Goal: Task Accomplishment & Management: Manage account settings

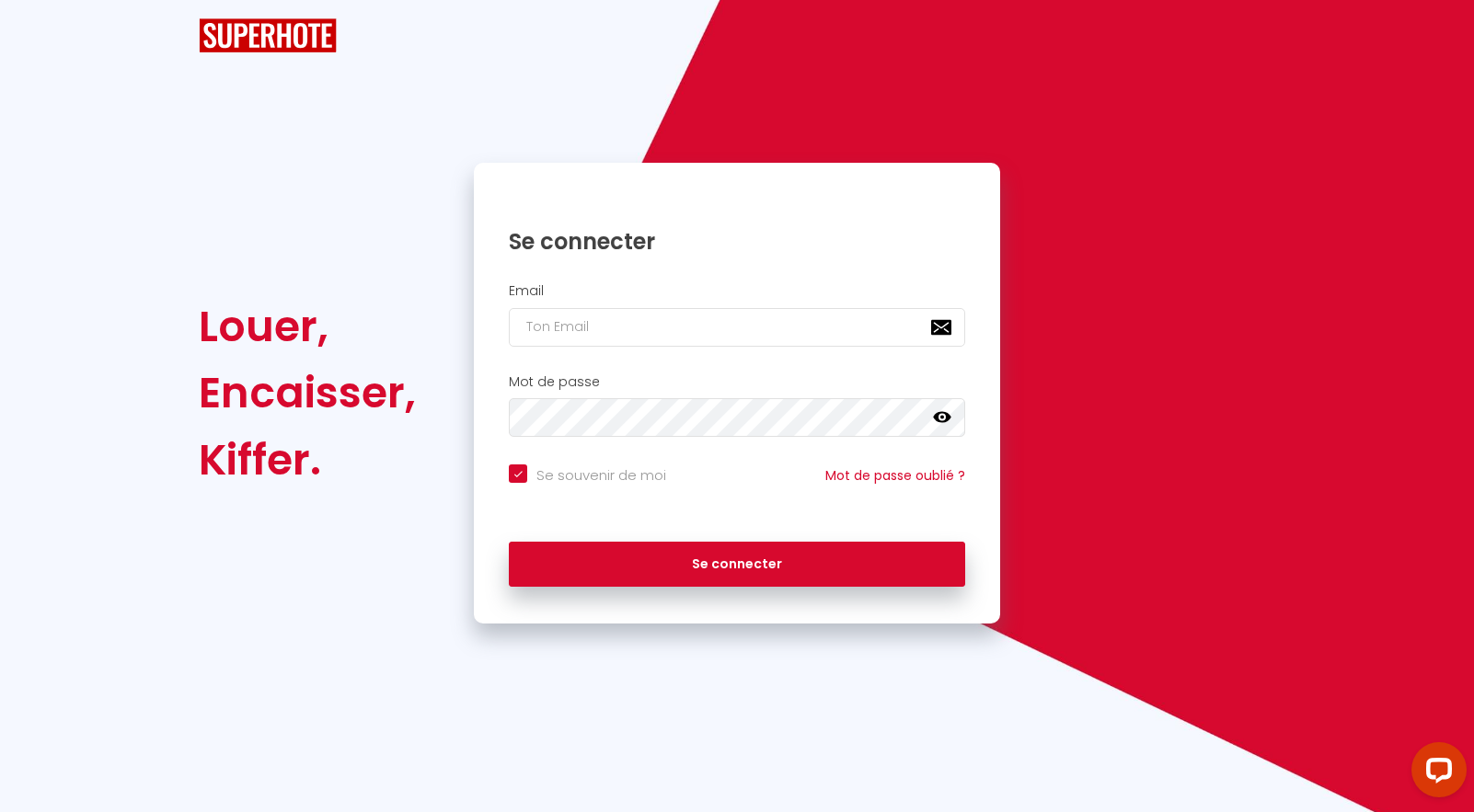
checkbox input "true"
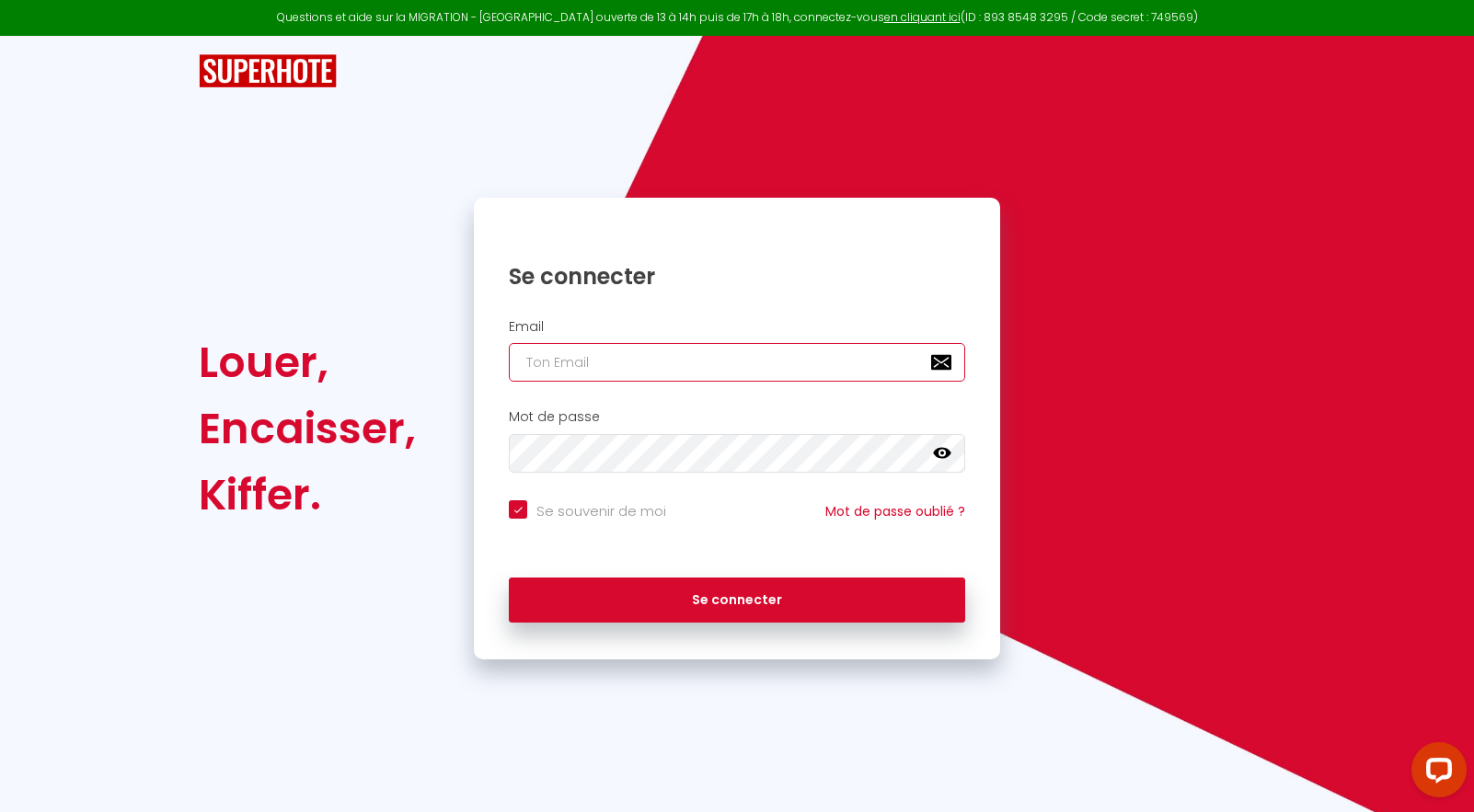
type input "[EMAIL_ADDRESS][DOMAIN_NAME]"
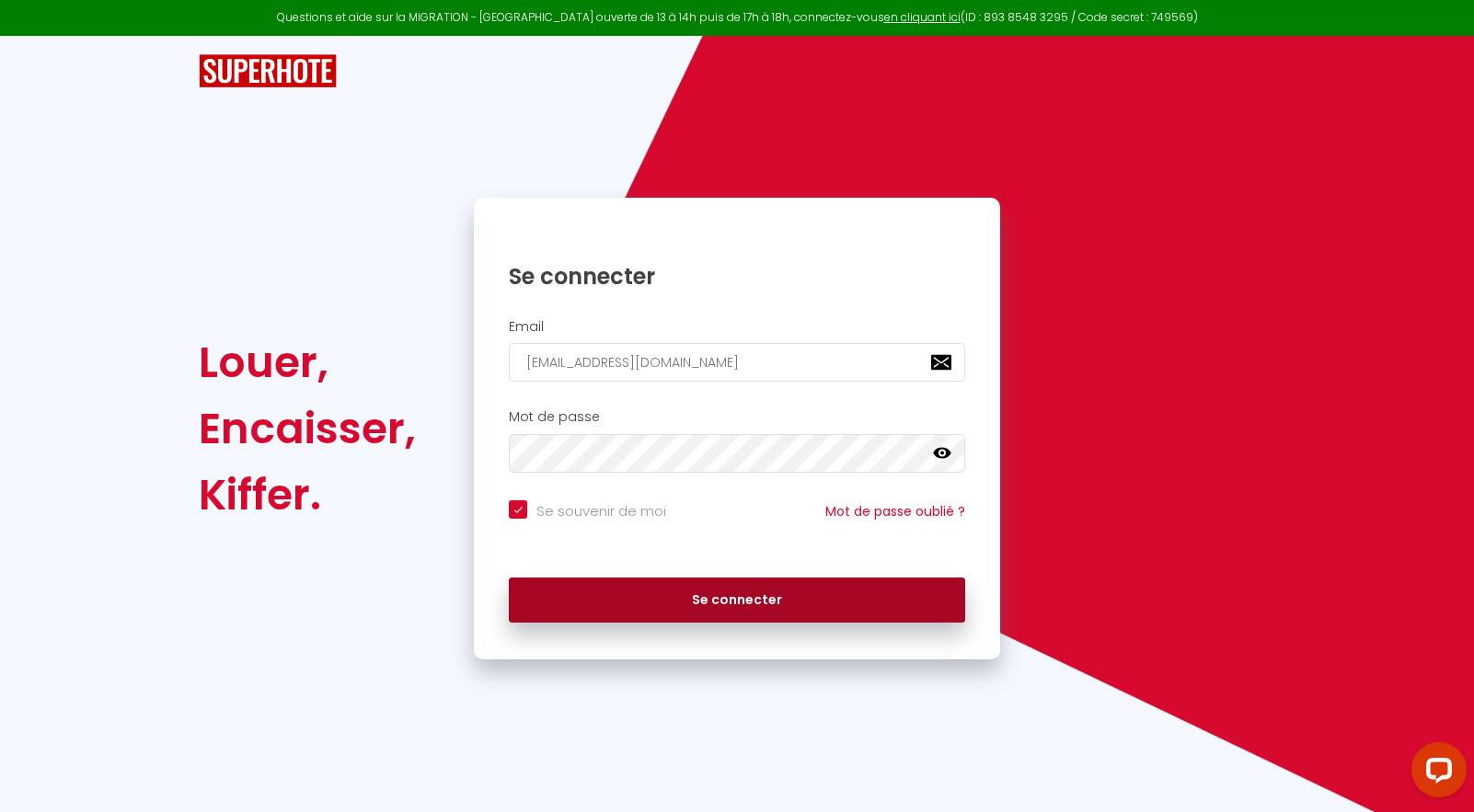
click at [720, 603] on button "Se connecter" at bounding box center [737, 601] width 456 height 46
checkbox input "true"
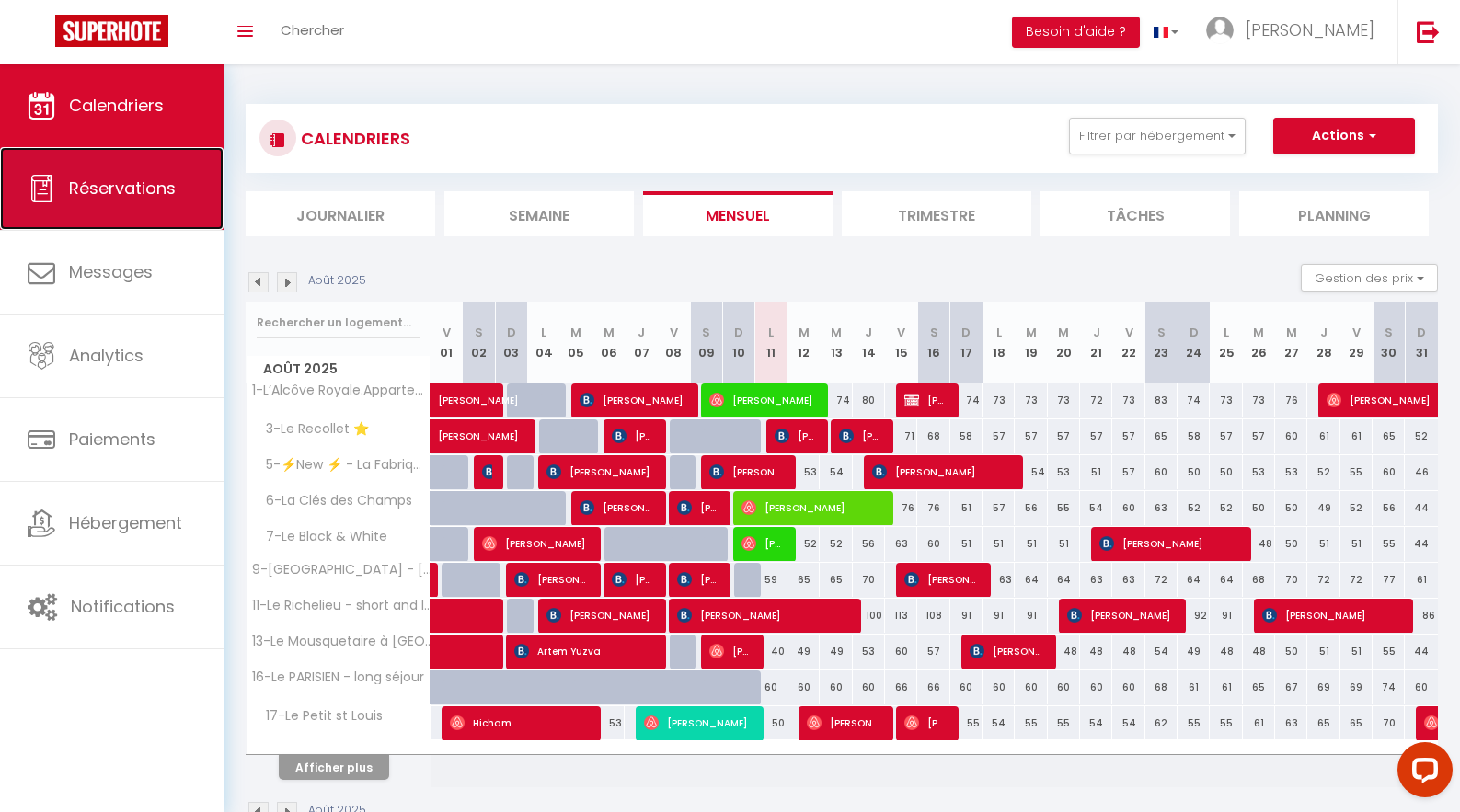
click at [104, 198] on span "Réservations" at bounding box center [122, 187] width 107 height 23
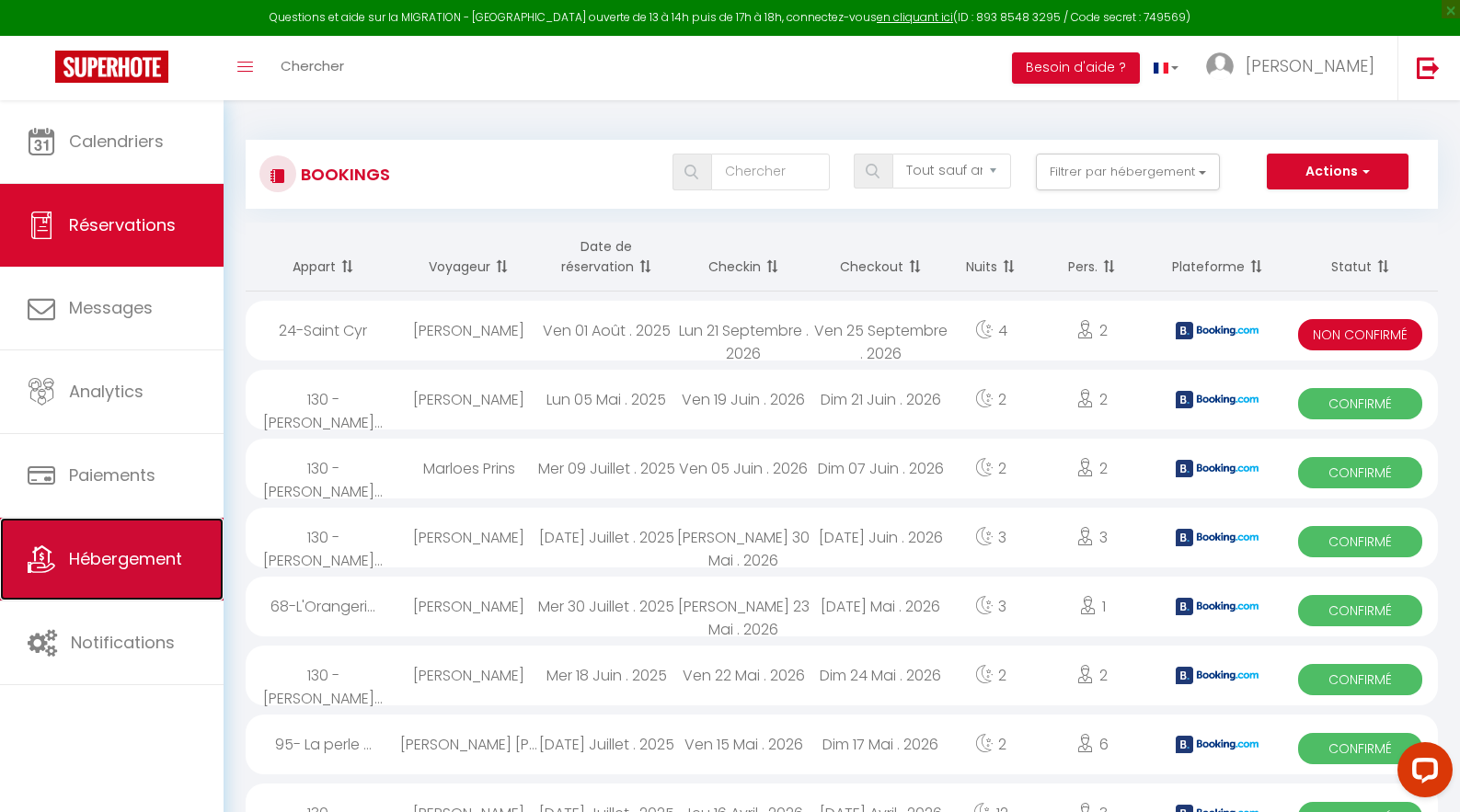
click at [137, 588] on link "Hébergement" at bounding box center [112, 559] width 223 height 83
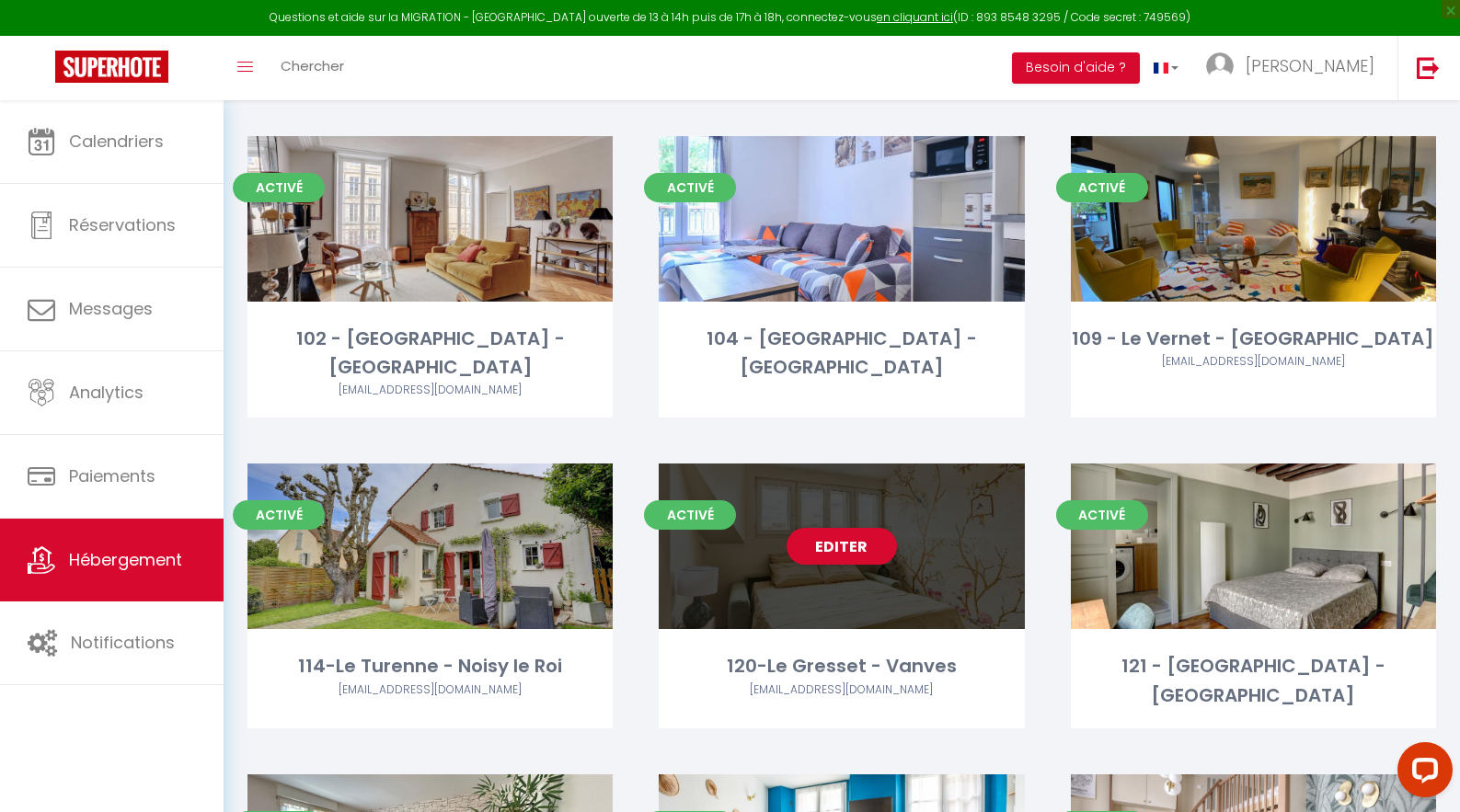
scroll to position [3988, 0]
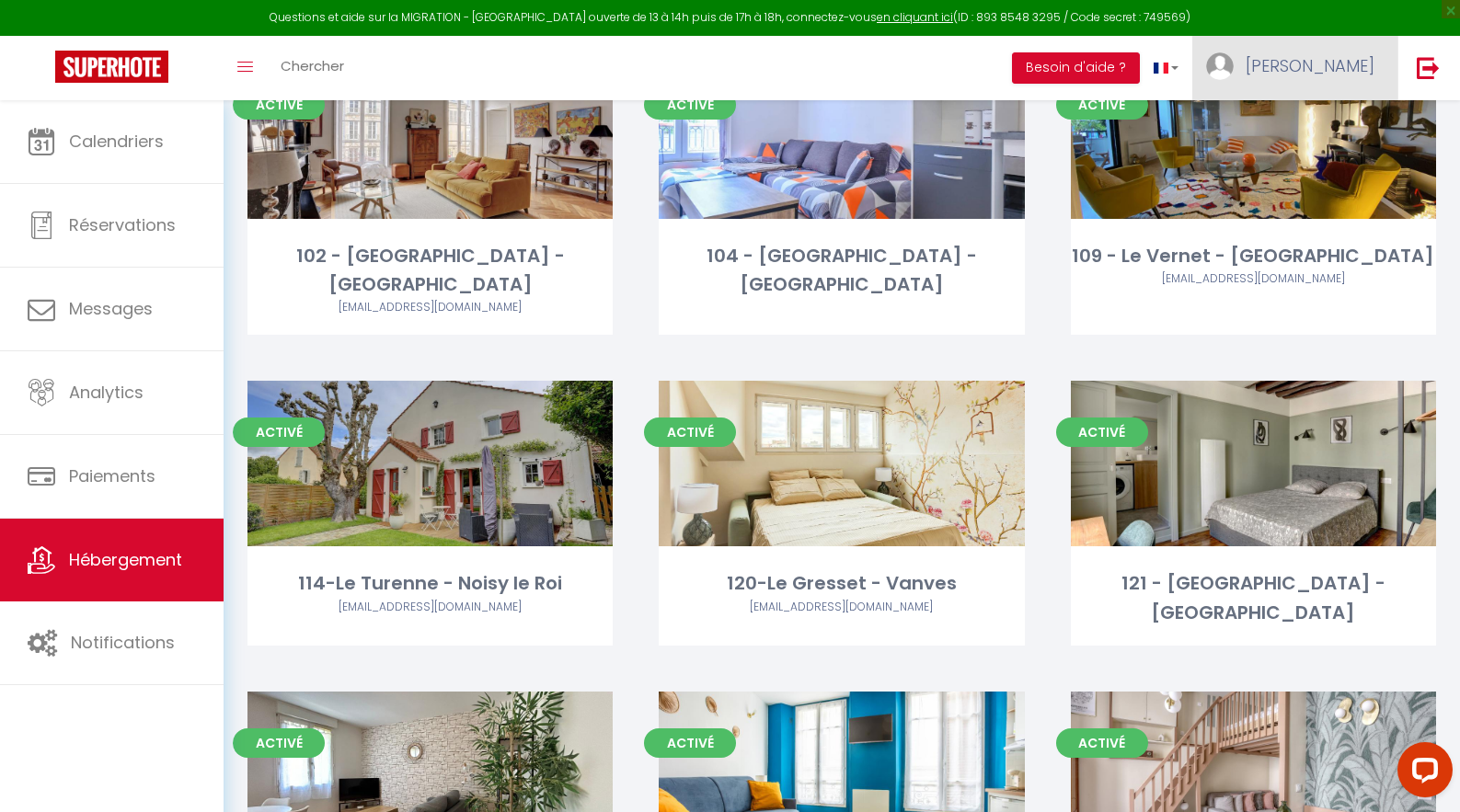
click at [1314, 83] on link "[PERSON_NAME]" at bounding box center [1296, 68] width 205 height 65
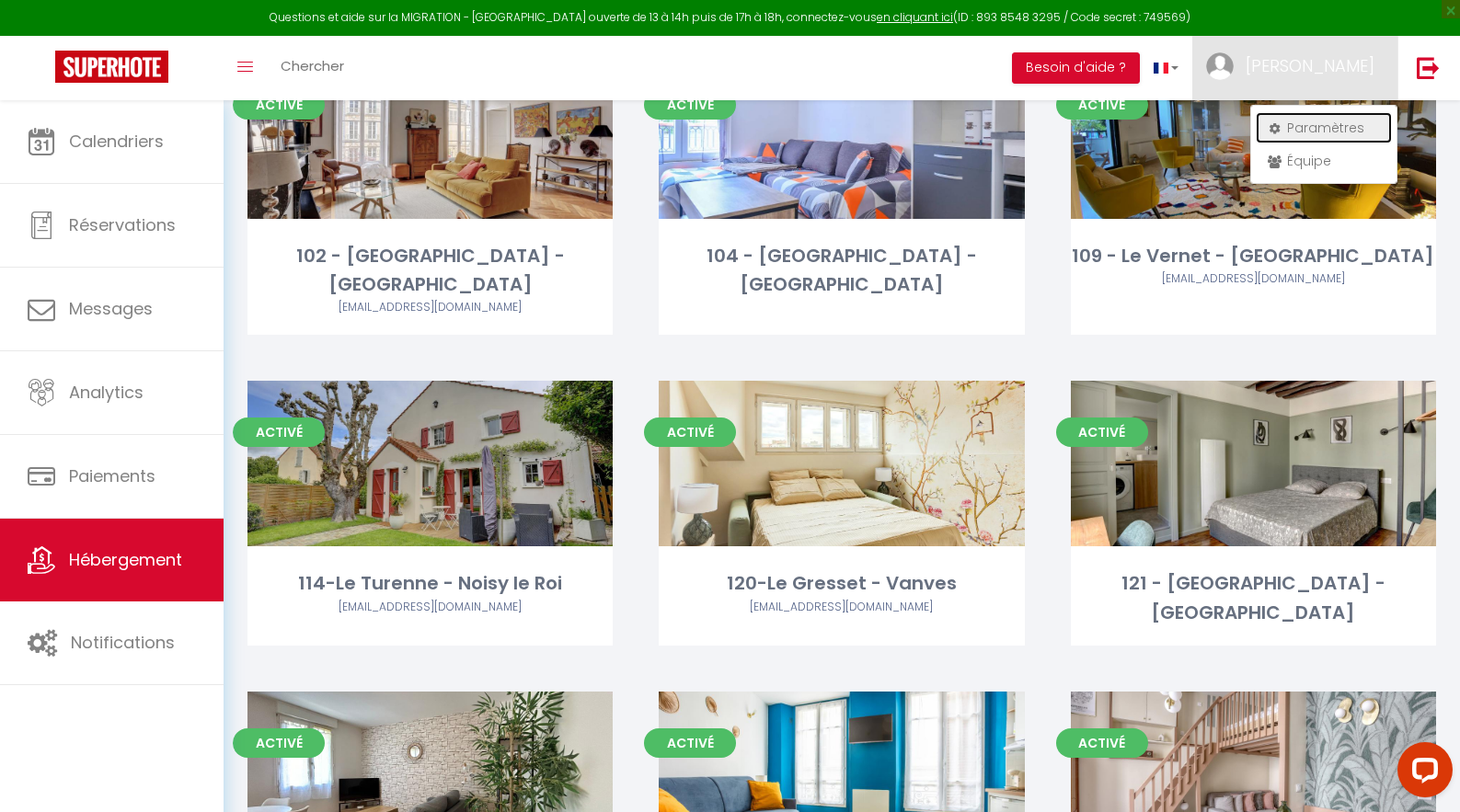
click at [1308, 134] on link "Paramètres" at bounding box center [1323, 128] width 137 height 31
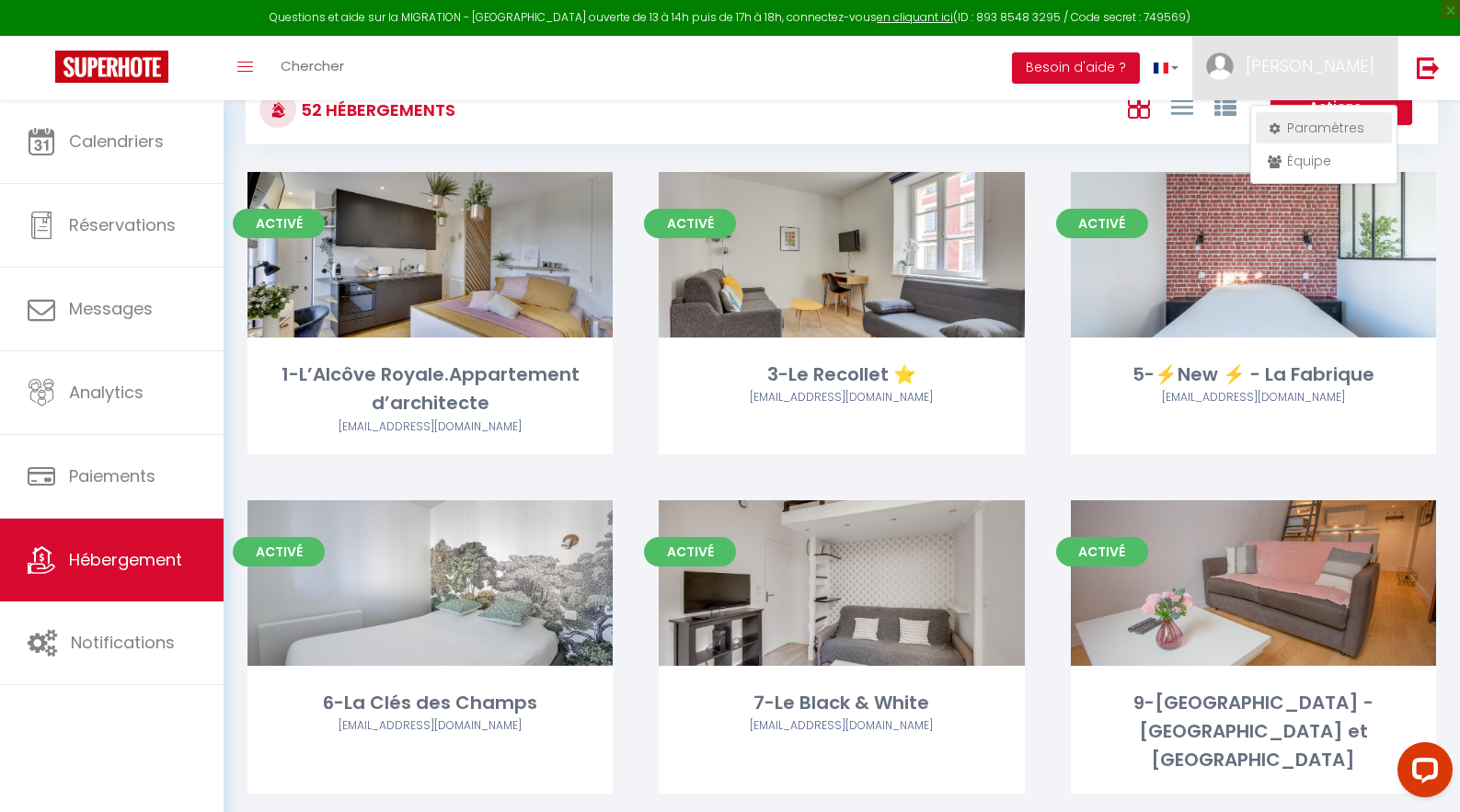
select select "fr"
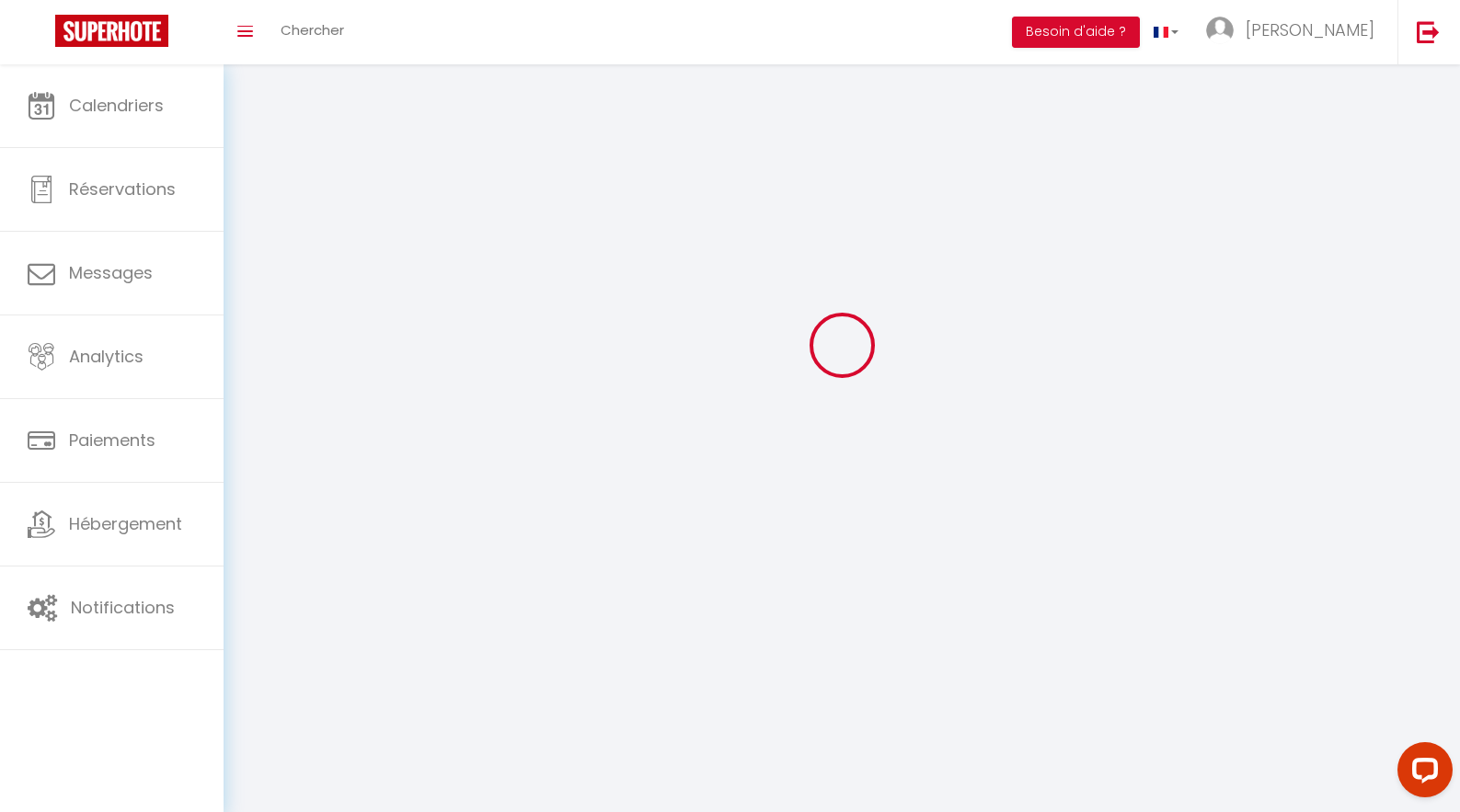
select select
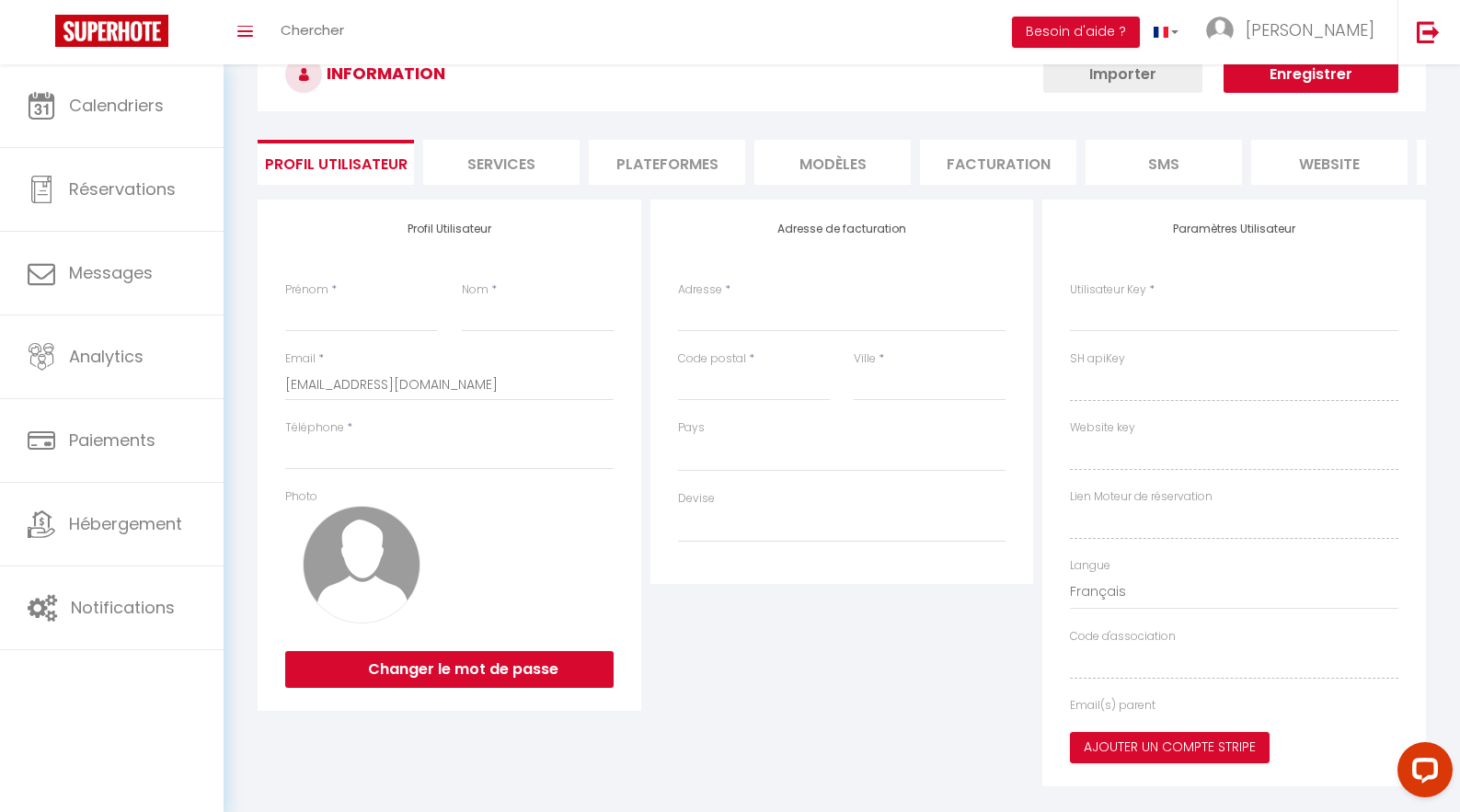
scroll to position [104, 0]
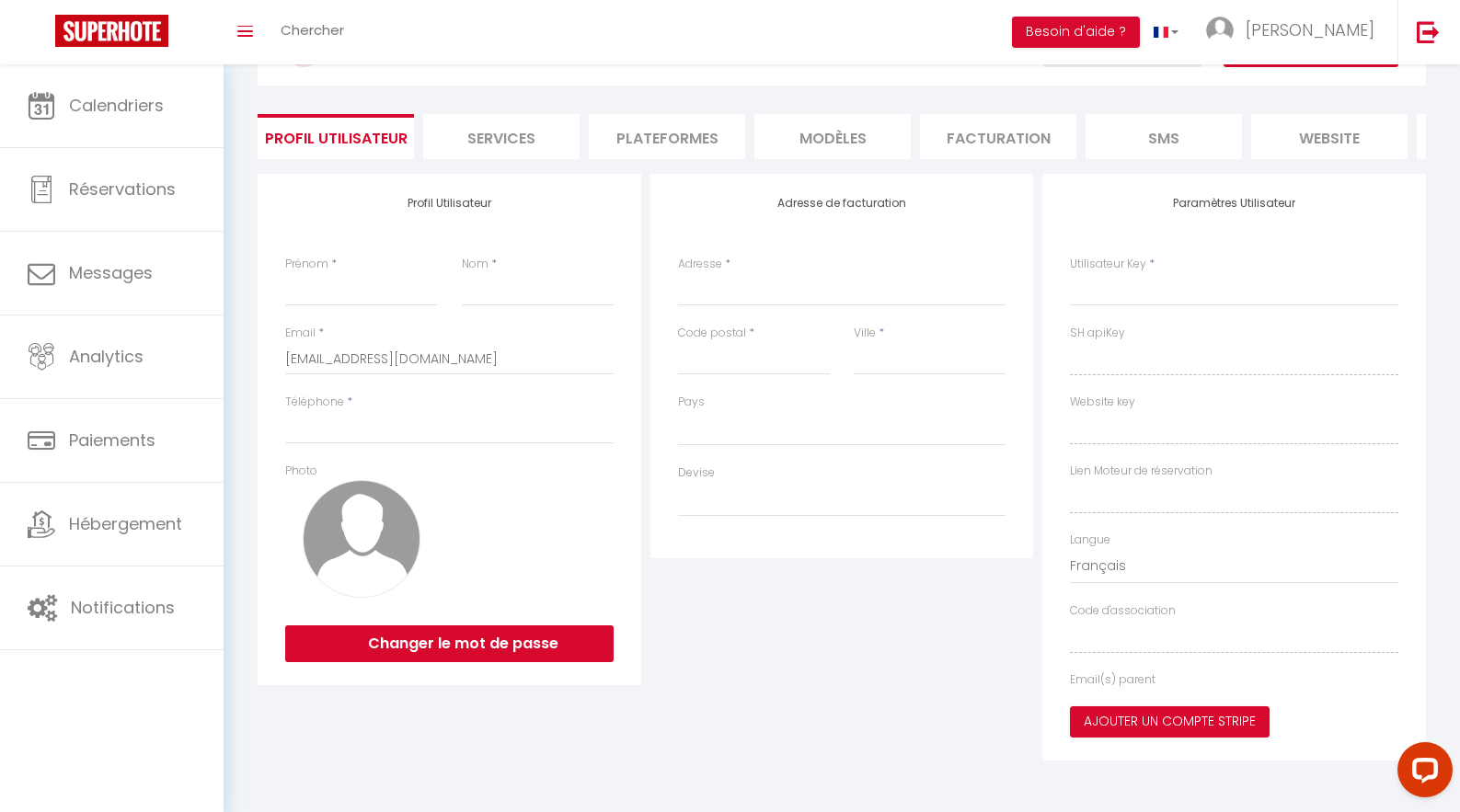
type input "[PERSON_NAME]"
type input "prod'homme"
type input "0755540491"
type input "[STREET_ADDRESS]"
type input "[GEOGRAPHIC_DATA]"
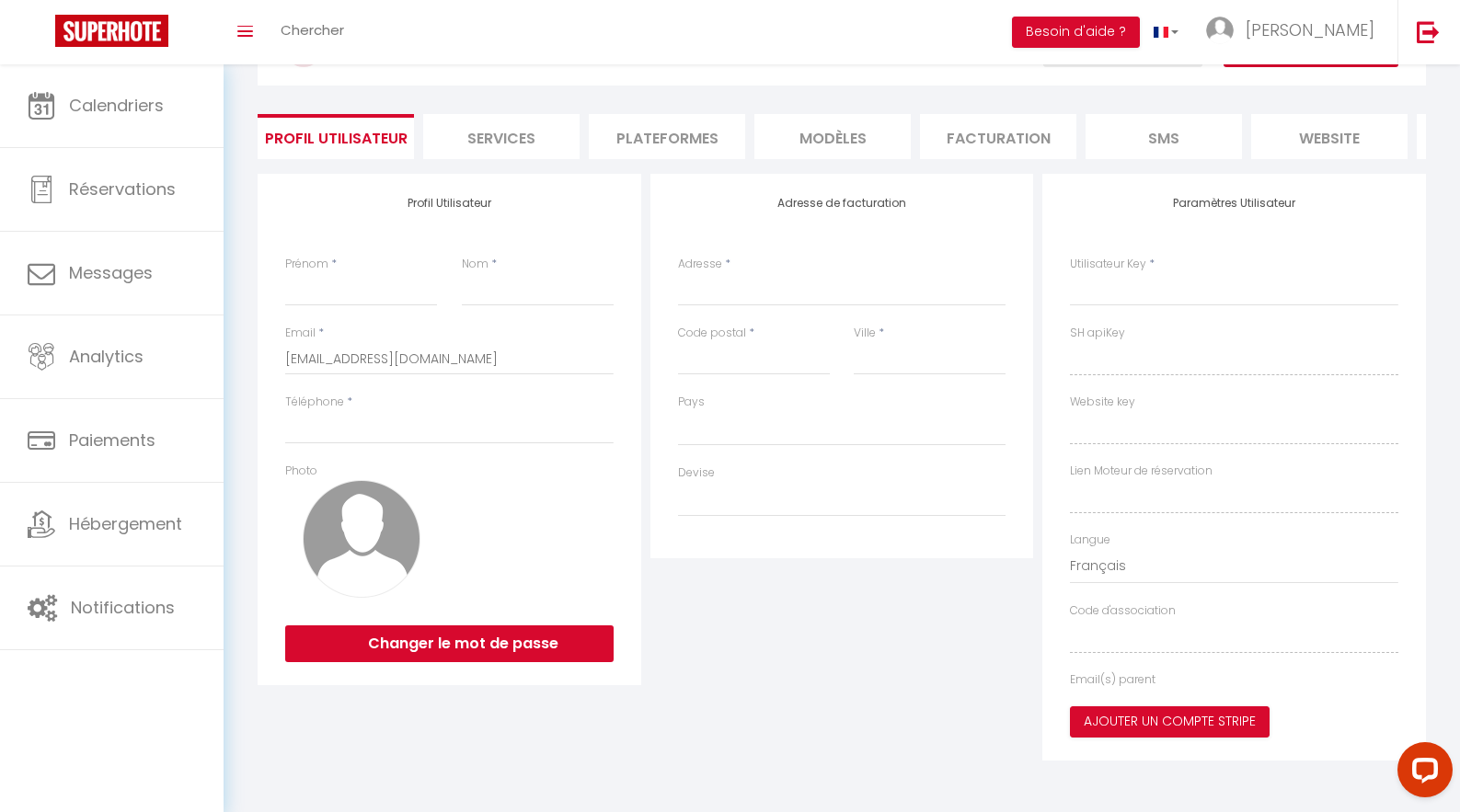
type input "75016"
type input "Epo37cd4qjC9ZeA8M1R2OINu9"
type input "eti8YXb2TEhwCr52IxQKC1KHK"
type input "[URL][DOMAIN_NAME]"
type input "FO27250"
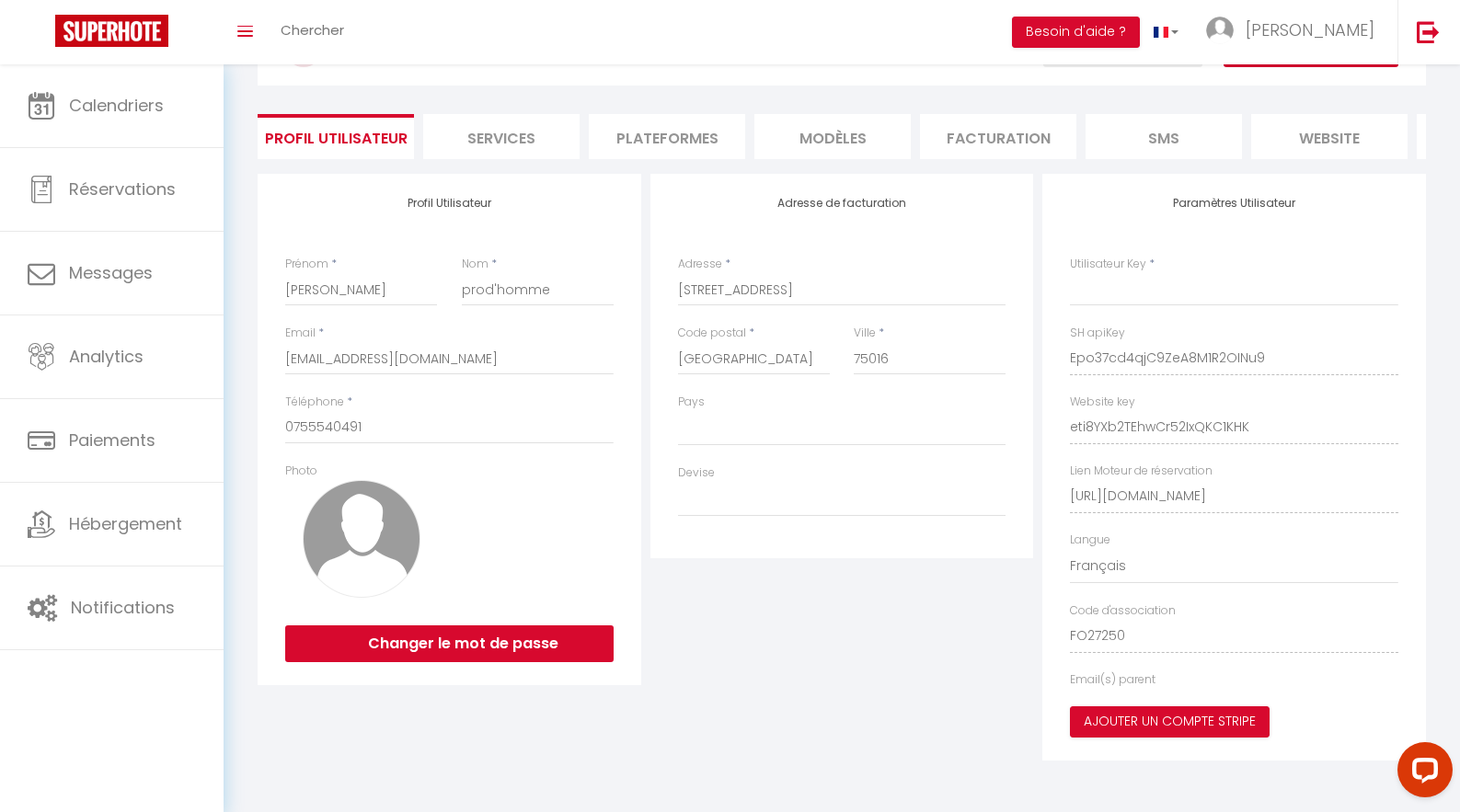
select select "28"
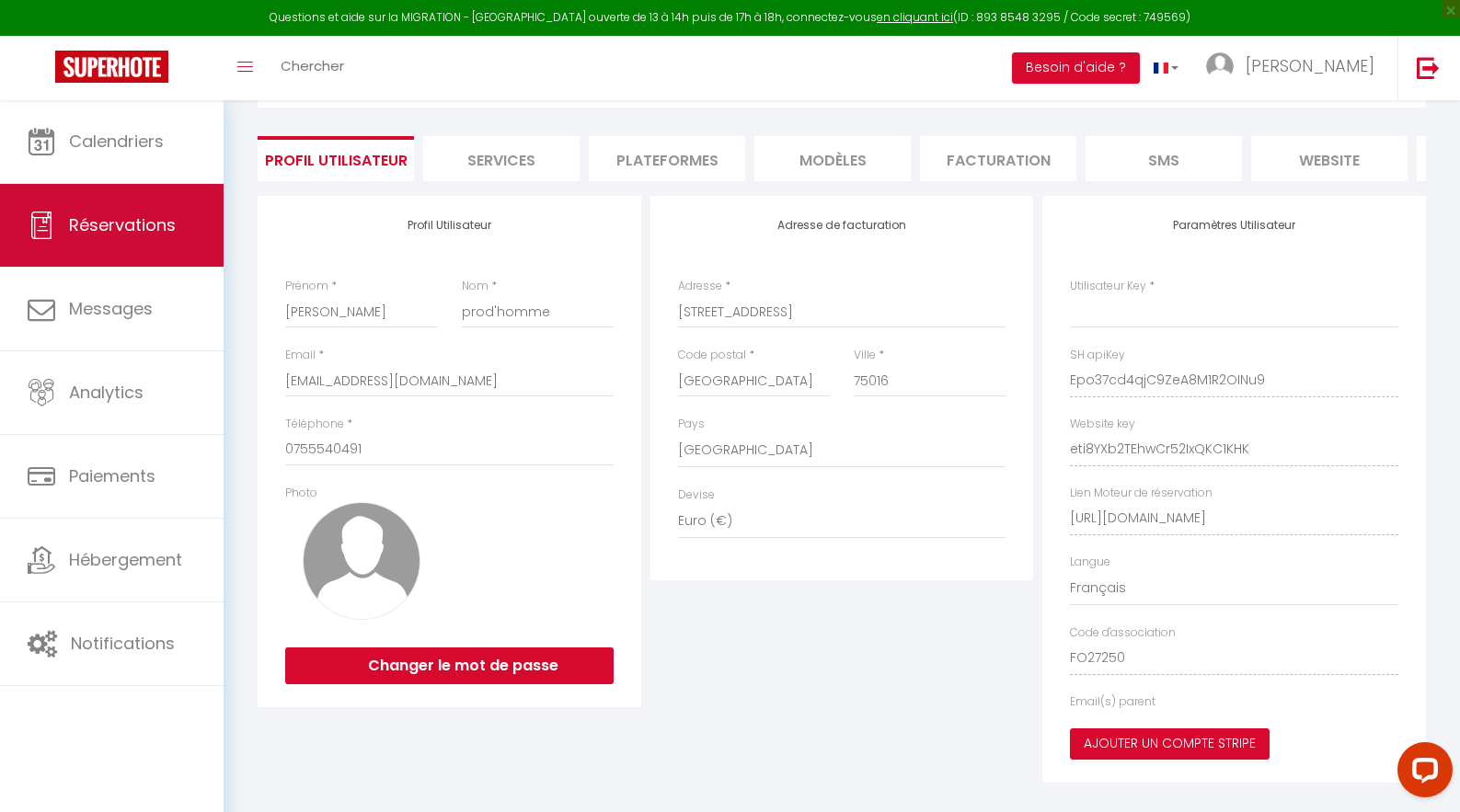
scroll to position [139, 0]
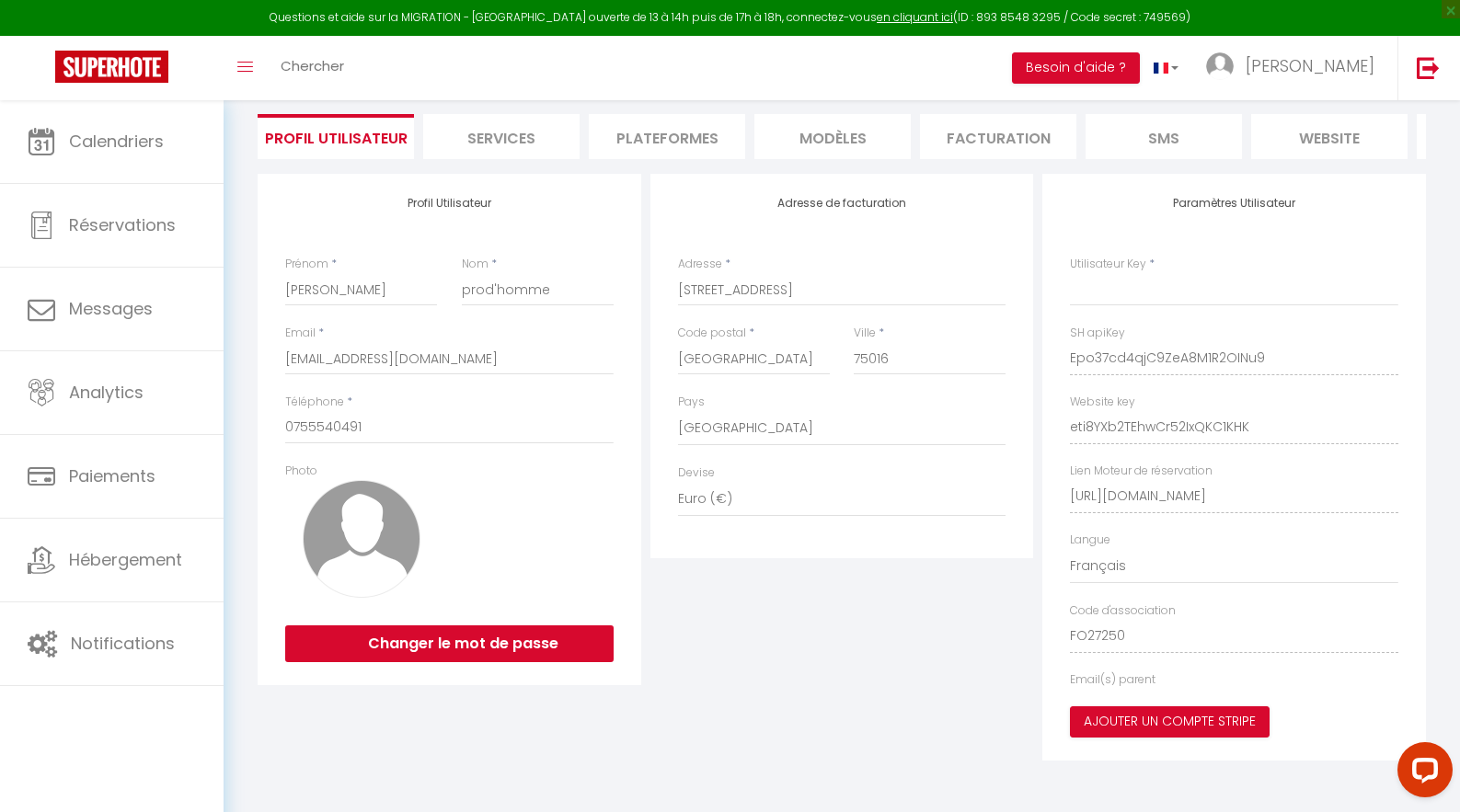
type input "Epo37cd4qjC9ZeA8M1R2OINu9"
type input "eti8YXb2TEhwCr52IxQKC1KHK"
type input "[URL][DOMAIN_NAME]"
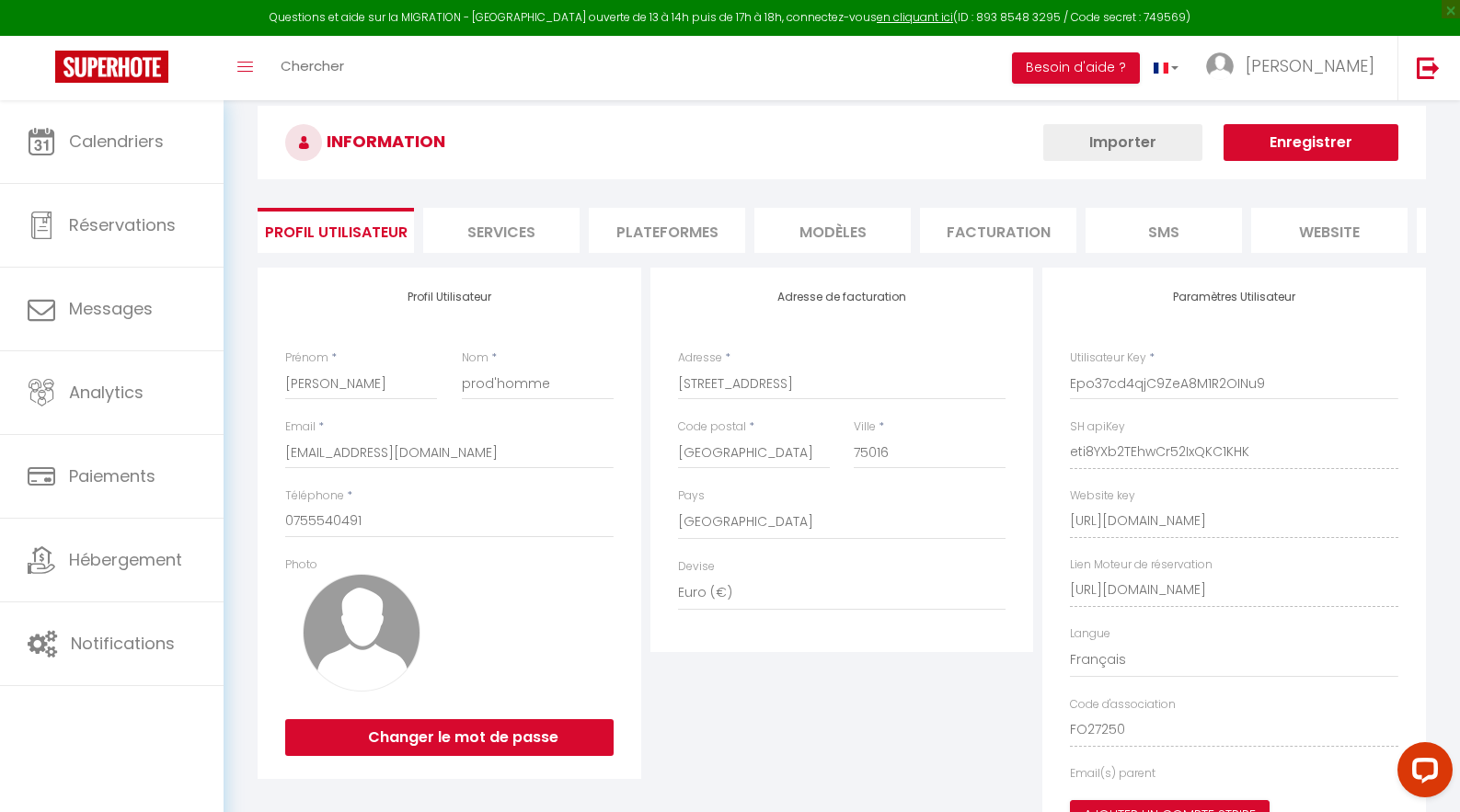
select select "fr"
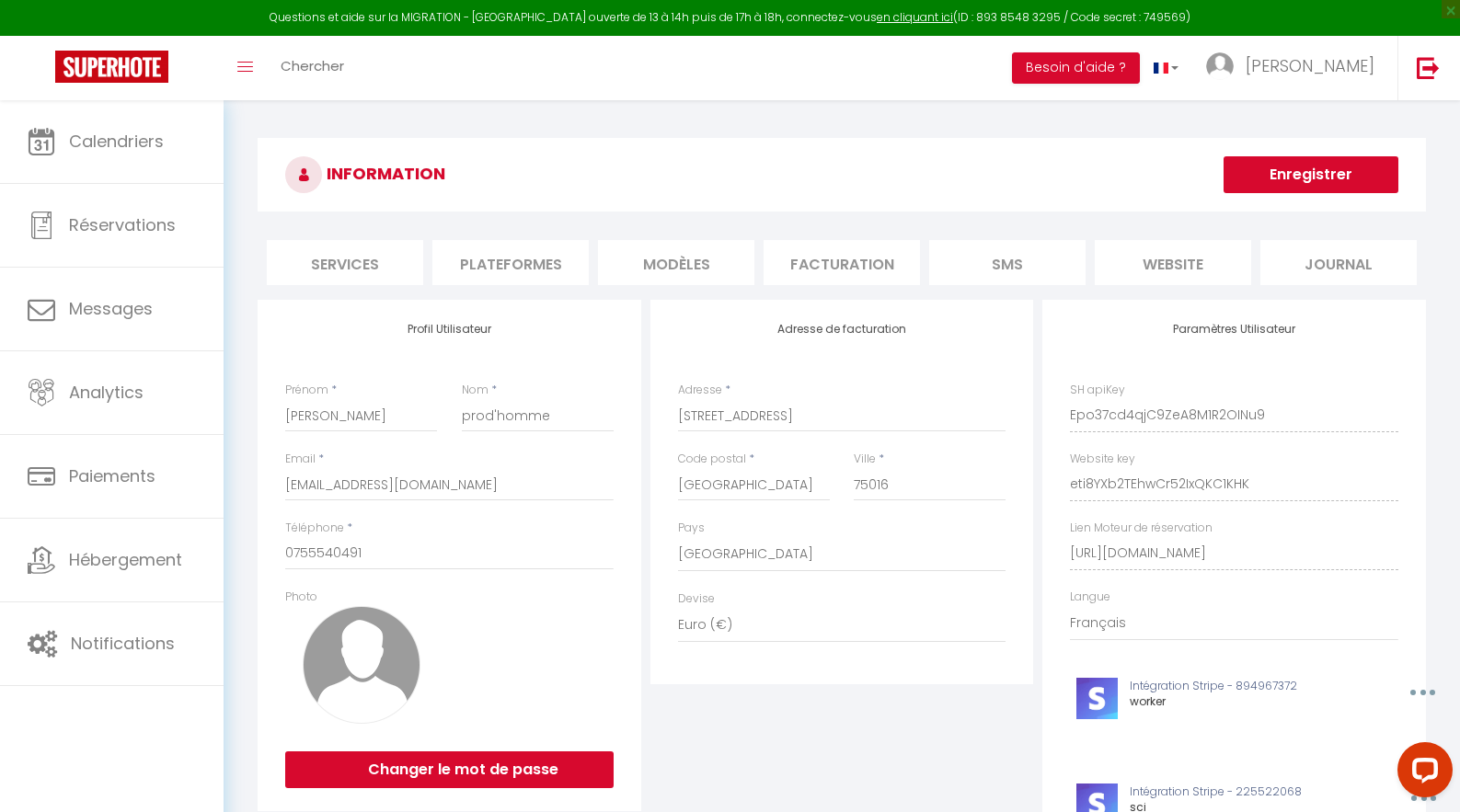
scroll to position [0, 0]
click at [655, 257] on li "Plateformes" at bounding box center [667, 262] width 156 height 45
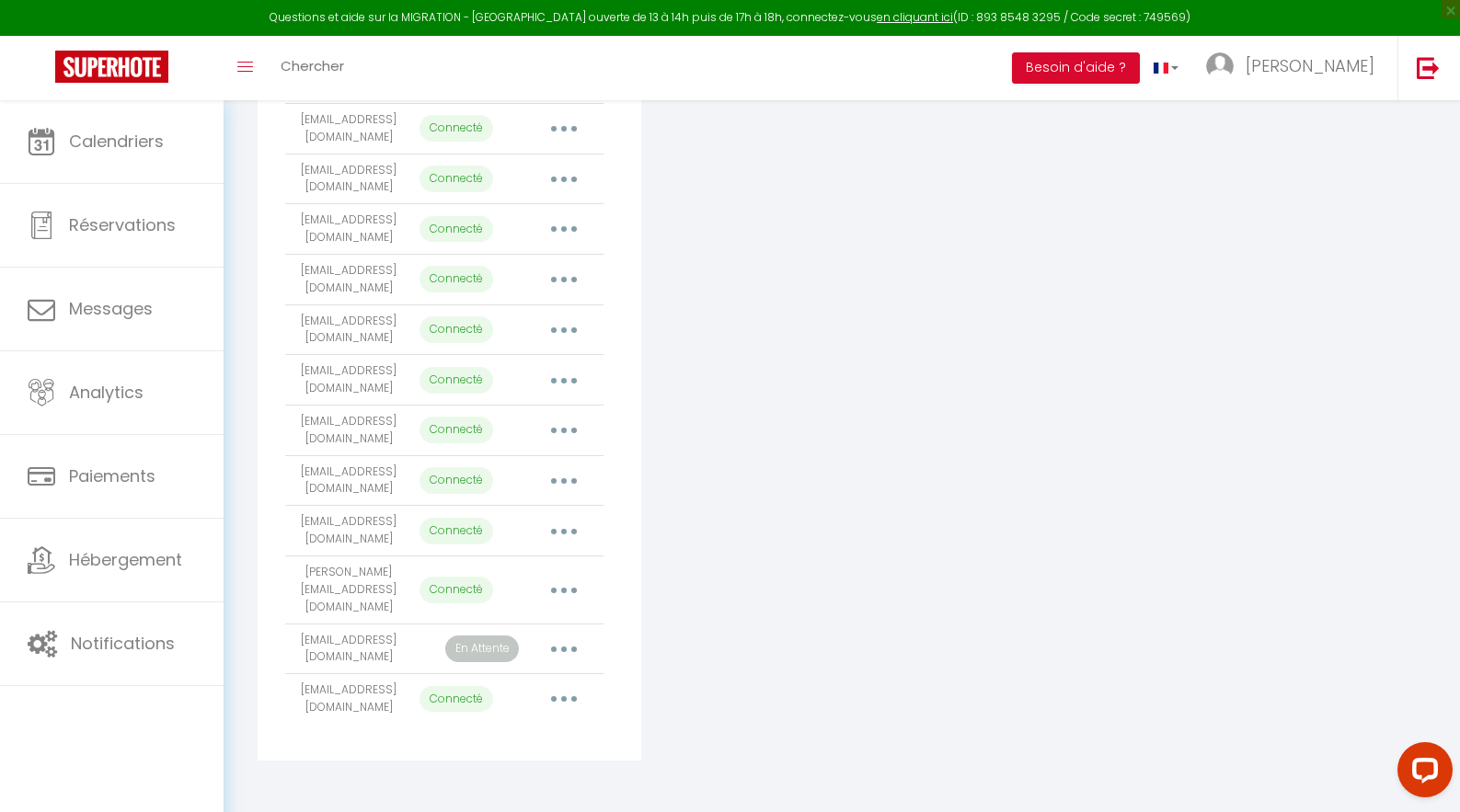
scroll to position [1640, 0]
click at [563, 646] on button "button" at bounding box center [564, 650] width 52 height 30
click at [486, 688] on link "Importer les appartements" at bounding box center [482, 690] width 203 height 31
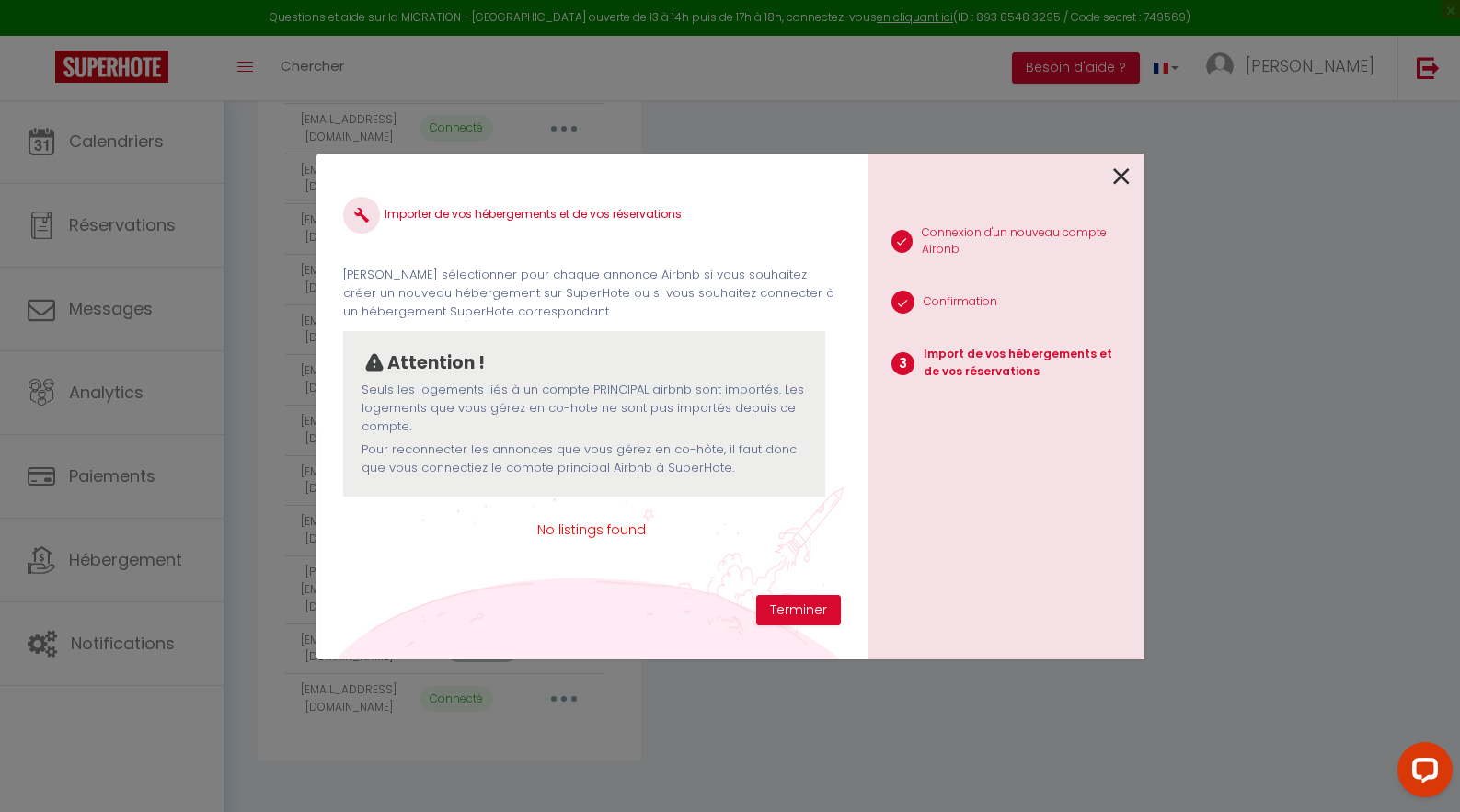
scroll to position [1623, 0]
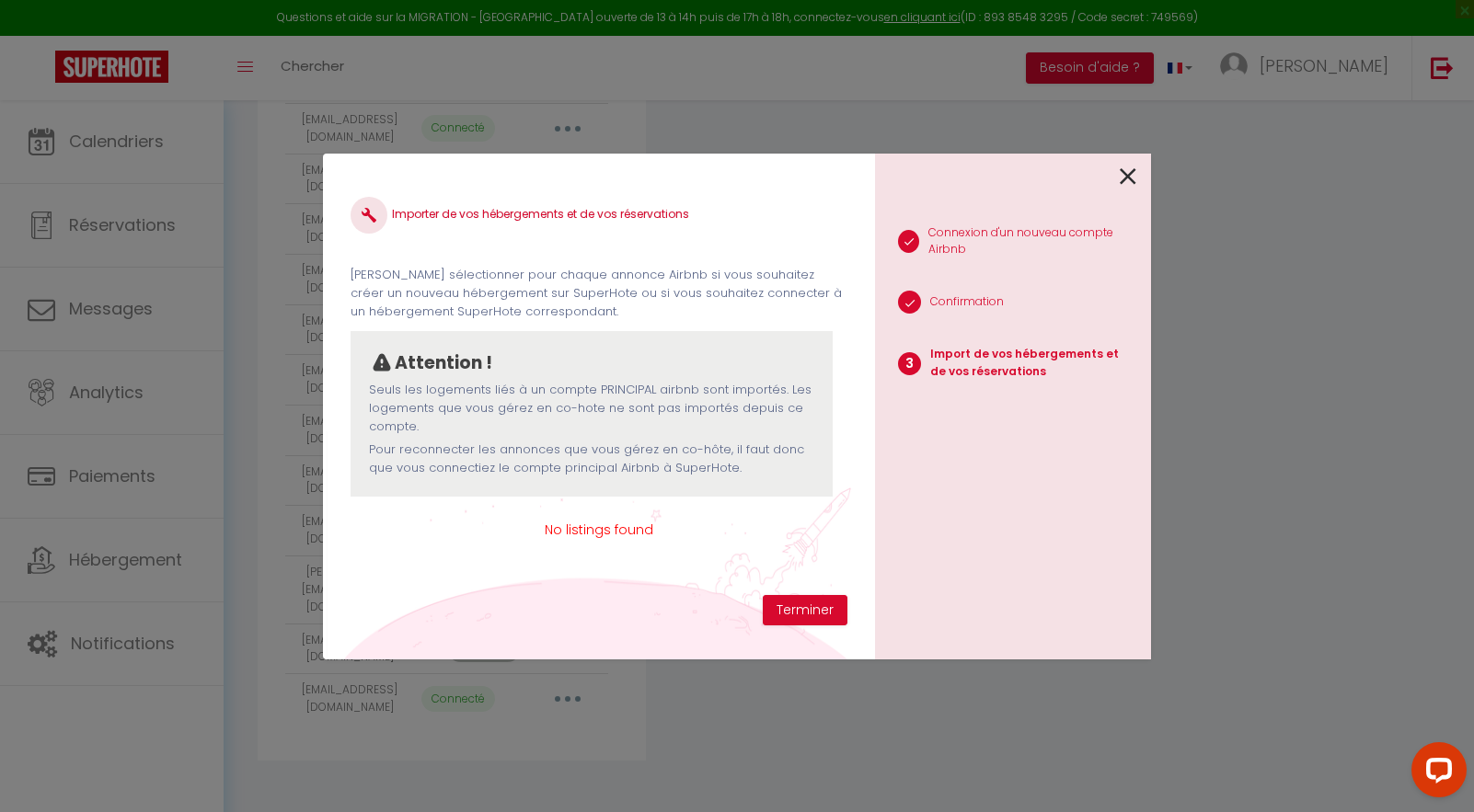
drag, startPoint x: 437, startPoint y: 391, endPoint x: 727, endPoint y: 392, distance: 290.0
click at [725, 399] on p "Seuls les logements liés à un compte PRINCIPAL airbnb sont importés. Les logeme…" at bounding box center [591, 408] width 445 height 56
drag, startPoint x: 727, startPoint y: 388, endPoint x: 769, endPoint y: 396, distance: 42.8
click at [728, 388] on p "Seuls les logements liés à un compte PRINCIPAL airbnb sont importés. Les logeme…" at bounding box center [591, 408] width 445 height 56
click at [607, 532] on span "No listings found" at bounding box center [599, 530] width 497 height 20
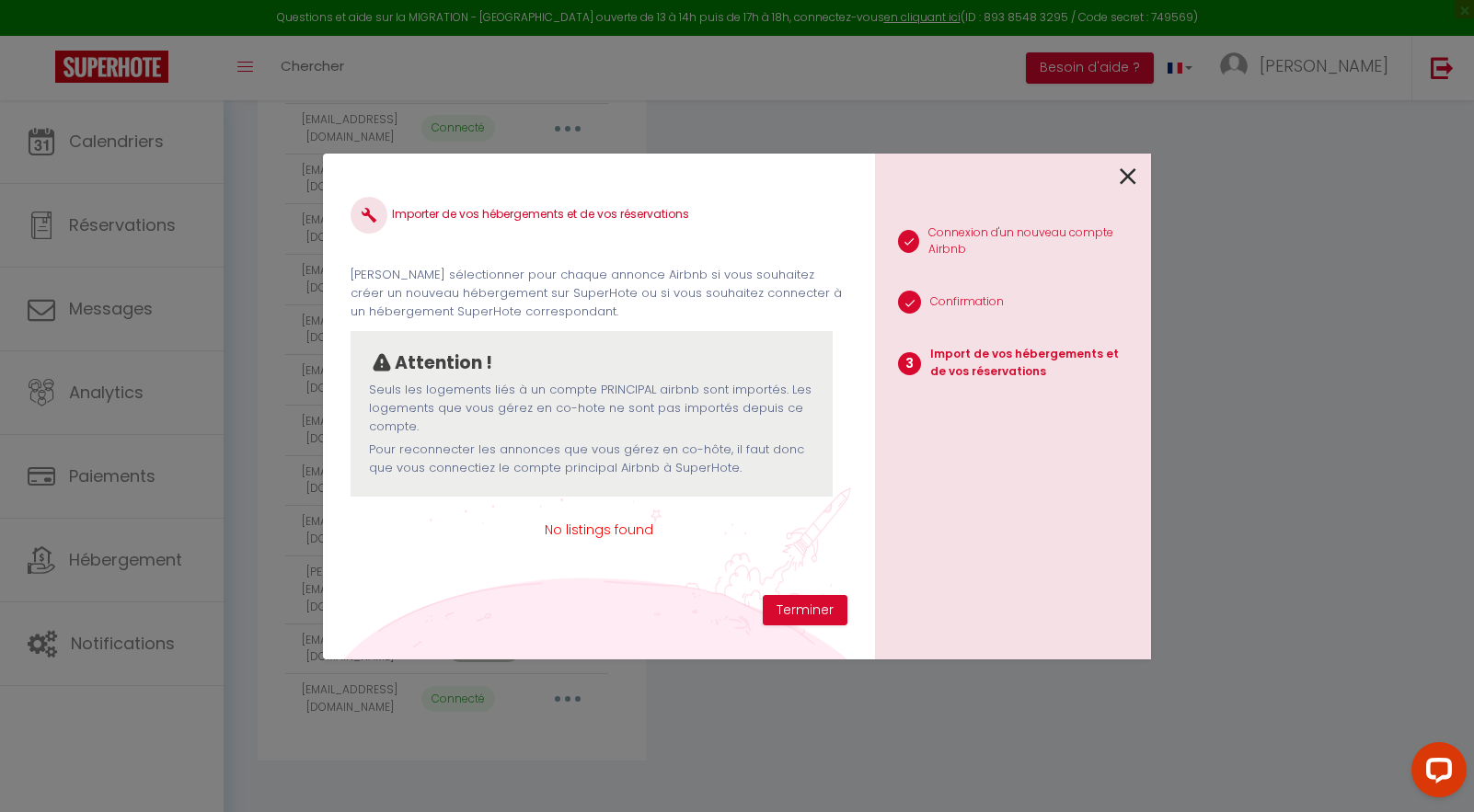
drag, startPoint x: 640, startPoint y: 523, endPoint x: 493, endPoint y: 519, distance: 147.1
click at [493, 520] on span "No listings found" at bounding box center [599, 530] width 497 height 20
click at [596, 517] on div "Importer de vos hébergements et de vos réservations Veuillez sélectionner pour …" at bounding box center [599, 389] width 497 height 414
click at [655, 531] on span "No listings found" at bounding box center [599, 530] width 497 height 20
click at [959, 378] on p "Import de vos hébergements et de vos réservations" at bounding box center [1033, 363] width 206 height 35
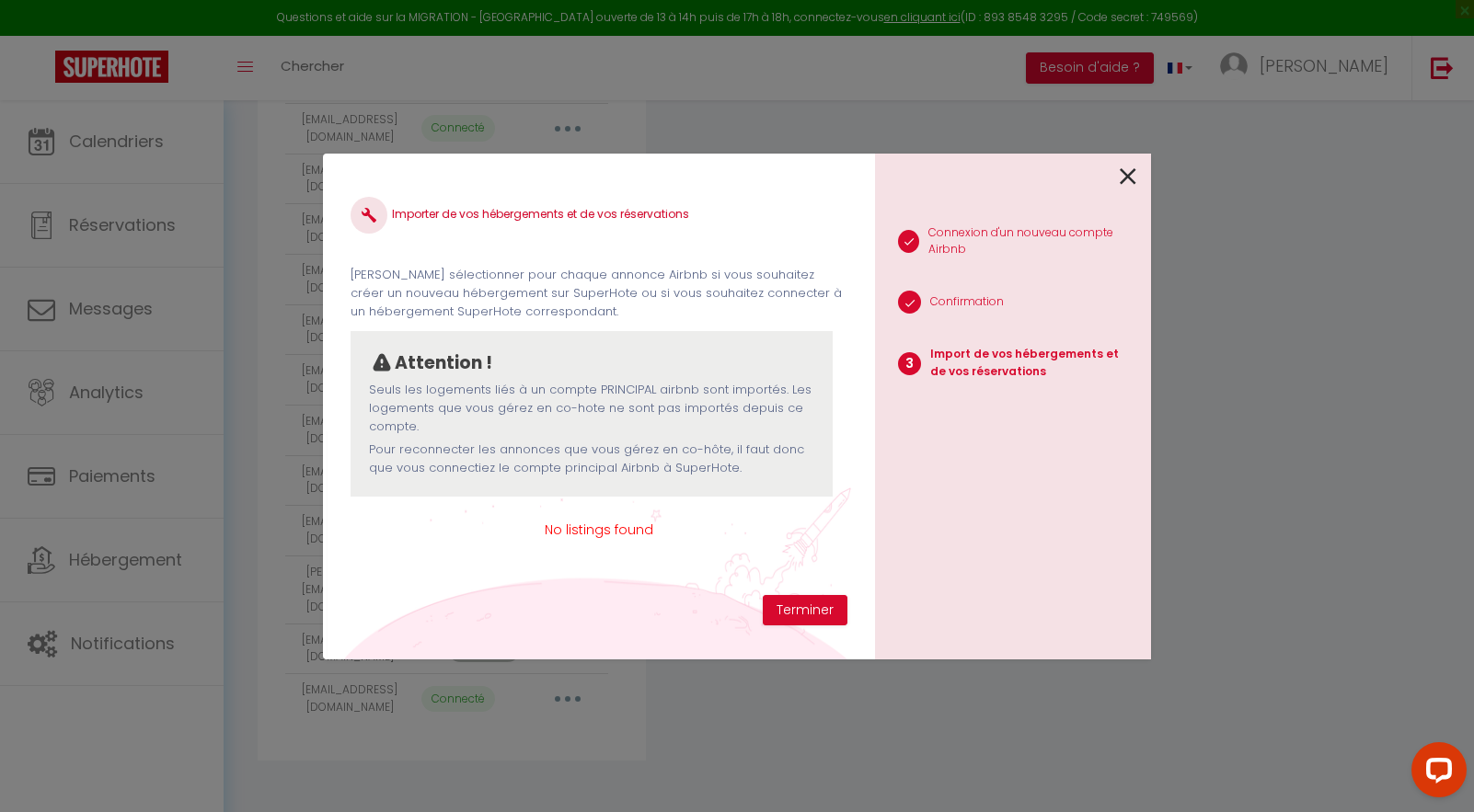
drag, startPoint x: 1009, startPoint y: 383, endPoint x: 1041, endPoint y: 379, distance: 32.2
click at [1021, 383] on li "3 Import de vos hébergements et de vos réservations" at bounding box center [1006, 366] width 261 height 58
click at [1048, 374] on p "Import de vos hébergements et de vos réservations" at bounding box center [1033, 363] width 206 height 35
drag, startPoint x: 961, startPoint y: 366, endPoint x: 823, endPoint y: 367, distance: 138.0
click at [953, 367] on p "Import de vos hébergements et de vos réservations" at bounding box center [1033, 363] width 206 height 35
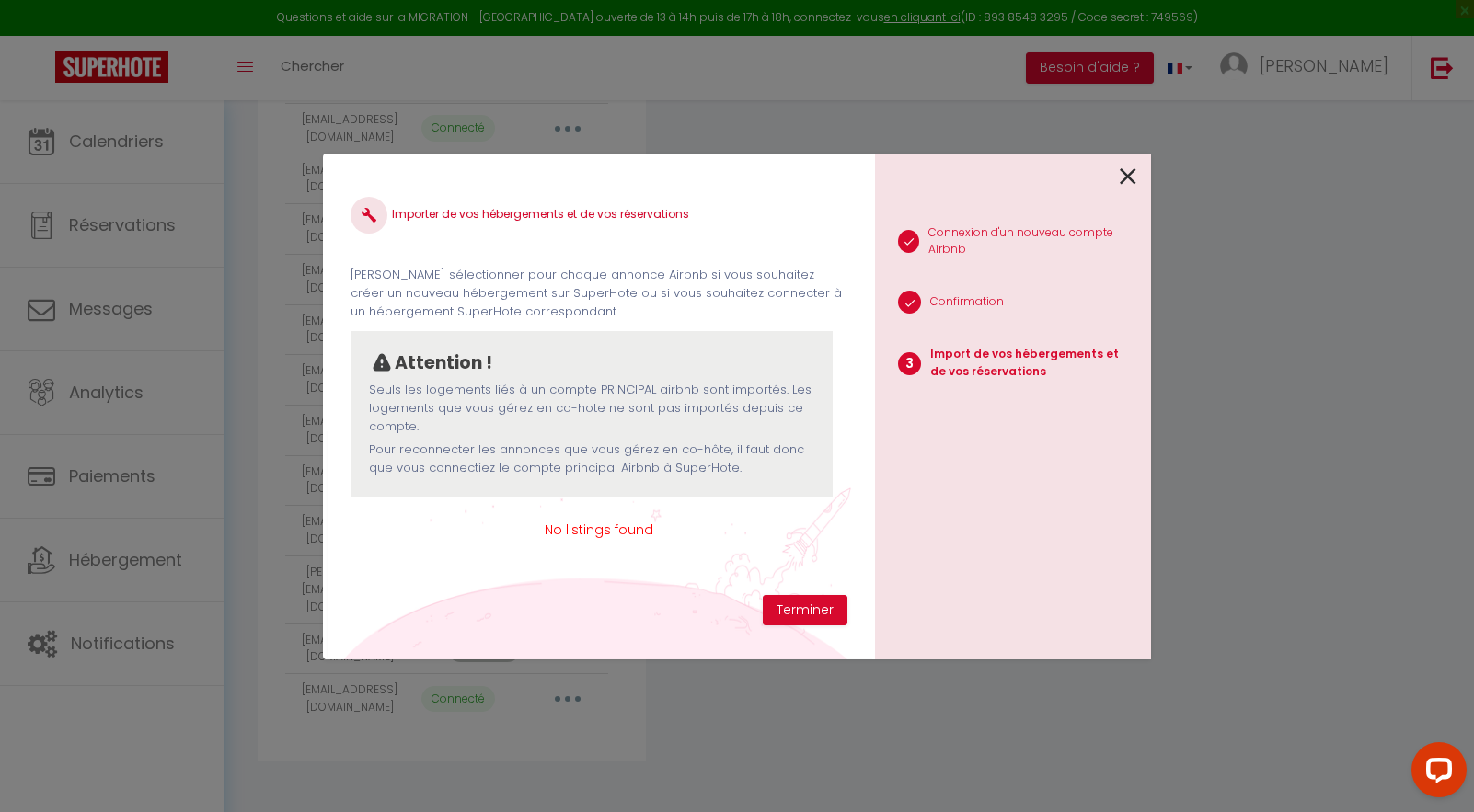
drag, startPoint x: 608, startPoint y: 367, endPoint x: 598, endPoint y: 367, distance: 10.0
click at [600, 367] on div "Attention !" at bounding box center [591, 364] width 445 height 28
click at [592, 410] on p "Seuls les logements liés à un compte PRINCIPAL airbnb sont importés. Les logeme…" at bounding box center [591, 408] width 445 height 56
click at [1139, 174] on div "1 Connexion d'un nouveau compte Airbnb 2 Confirmation 3 Import de vos hébergeme…" at bounding box center [1013, 406] width 276 height 506
click at [1131, 175] on icon at bounding box center [1128, 176] width 17 height 28
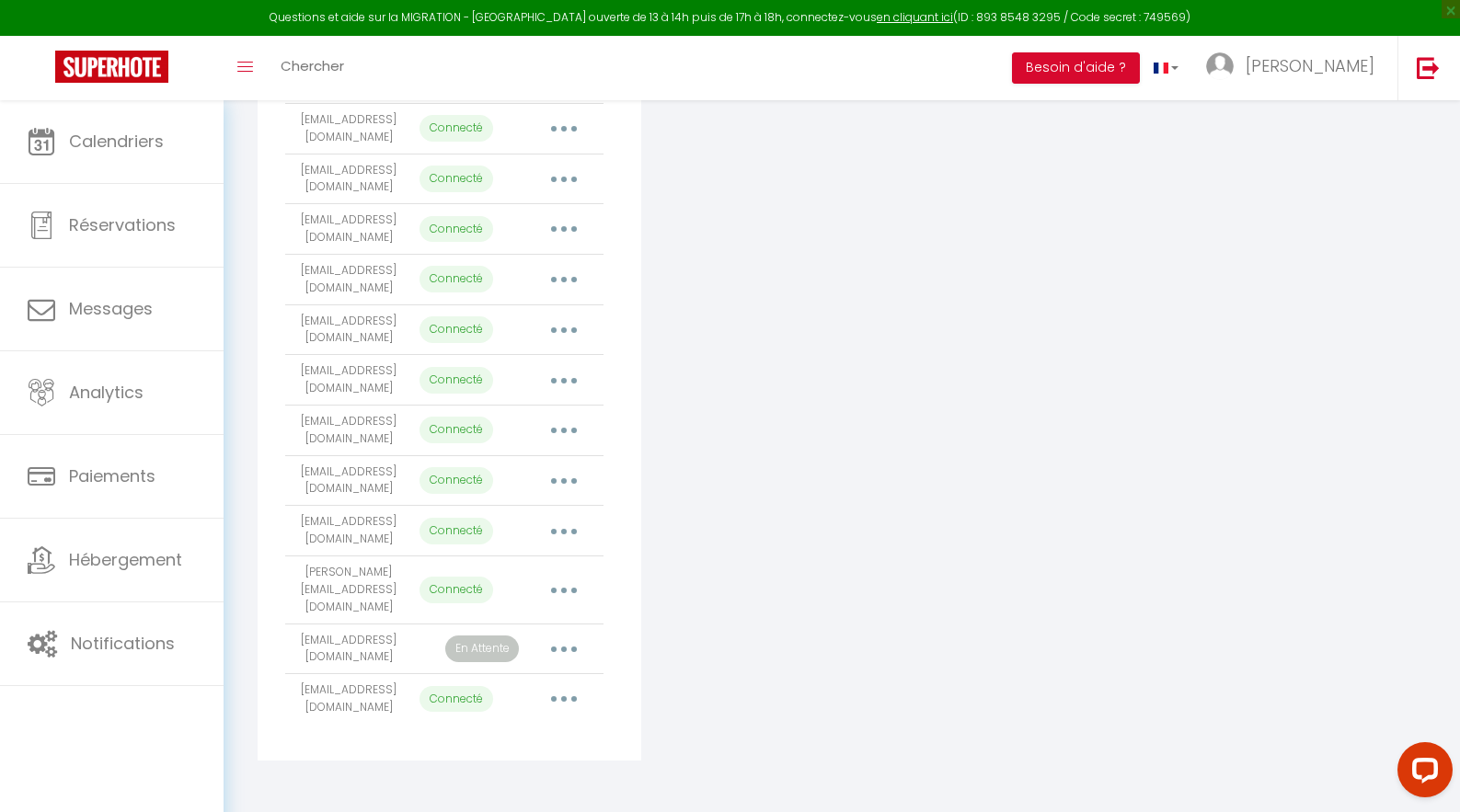
click at [569, 661] on button "button" at bounding box center [564, 650] width 52 height 30
click at [509, 773] on link "Reconnecter le compte" at bounding box center [482, 756] width 203 height 31
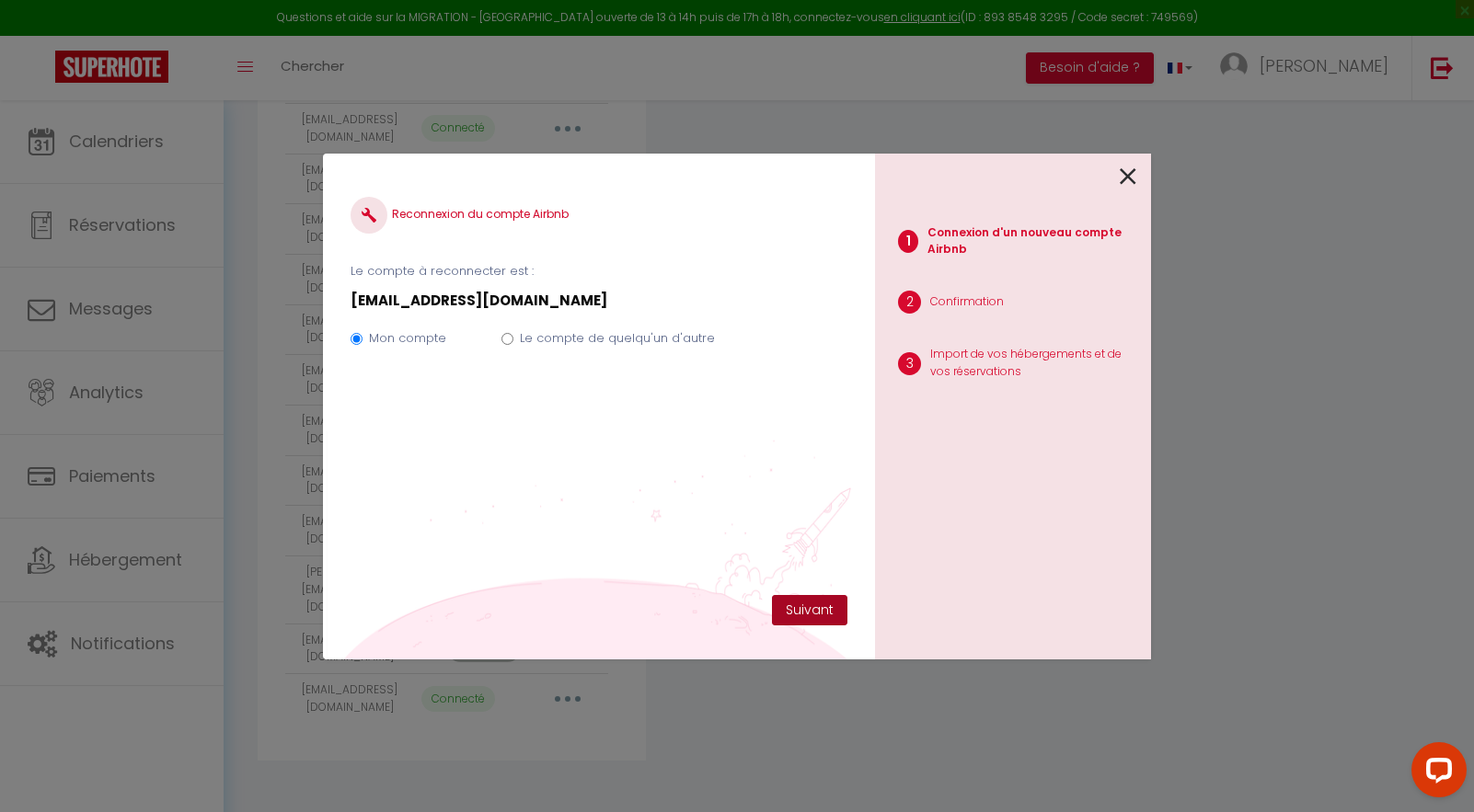
click at [826, 621] on button "Suivant" at bounding box center [810, 610] width 76 height 31
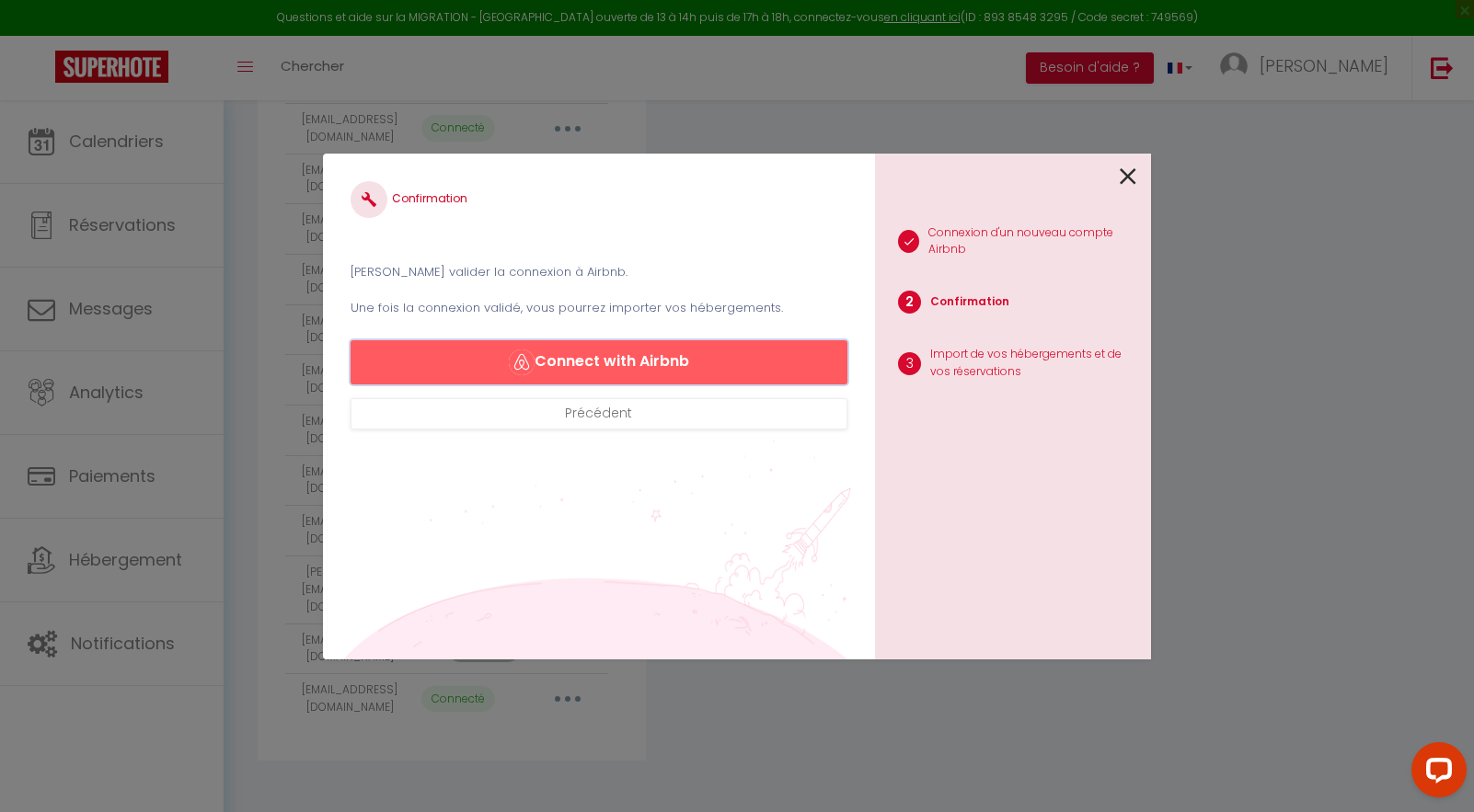
click at [615, 377] on button "Connect with Airbnb" at bounding box center [599, 363] width 497 height 44
click at [1135, 190] on icon at bounding box center [1128, 176] width 17 height 28
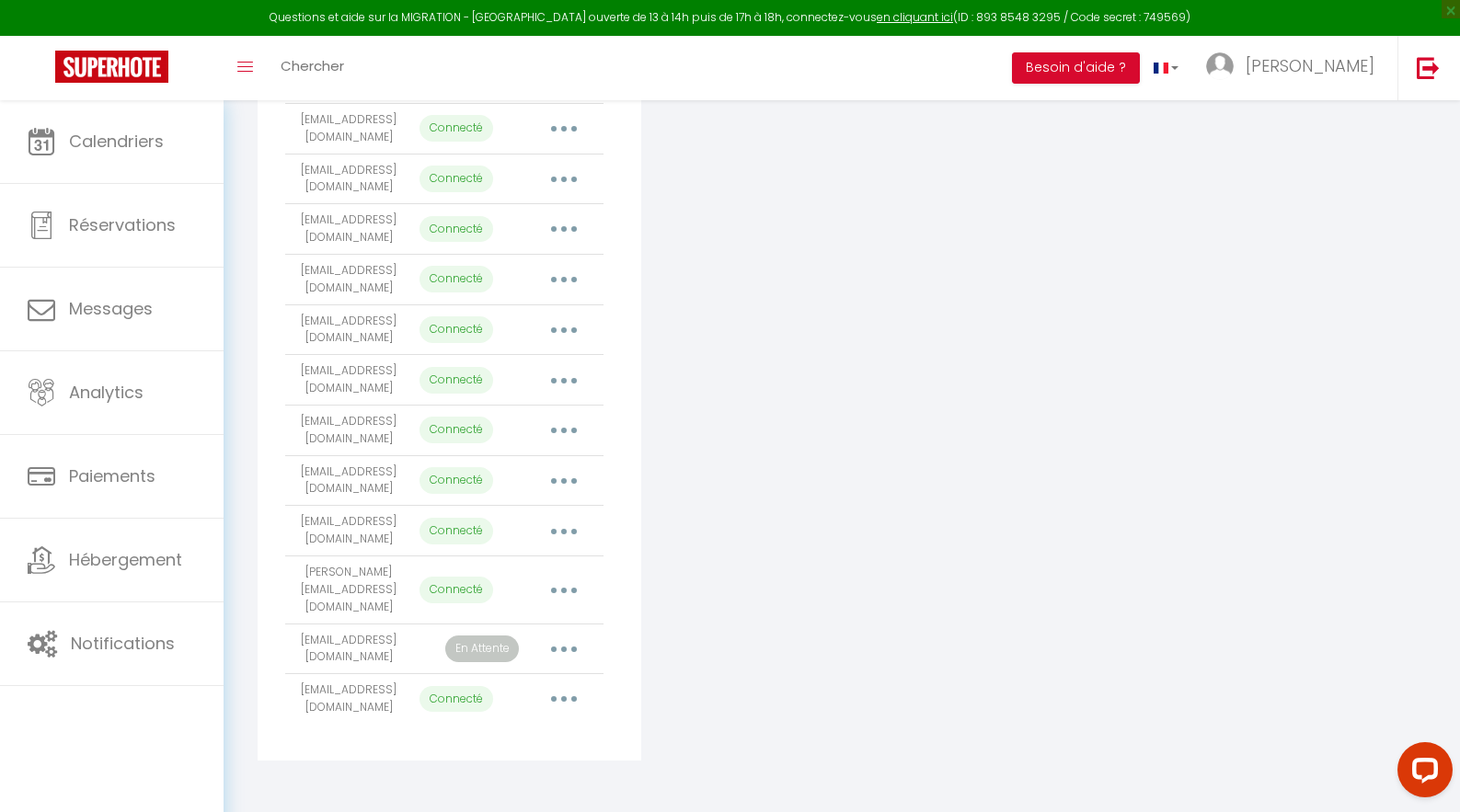
click at [558, 664] on button "button" at bounding box center [564, 650] width 52 height 30
click at [599, 605] on td "Importer les appartements Supprimer Reconnecter le compte" at bounding box center [563, 591] width 79 height 68
click at [550, 714] on button "button" at bounding box center [564, 699] width 52 height 30
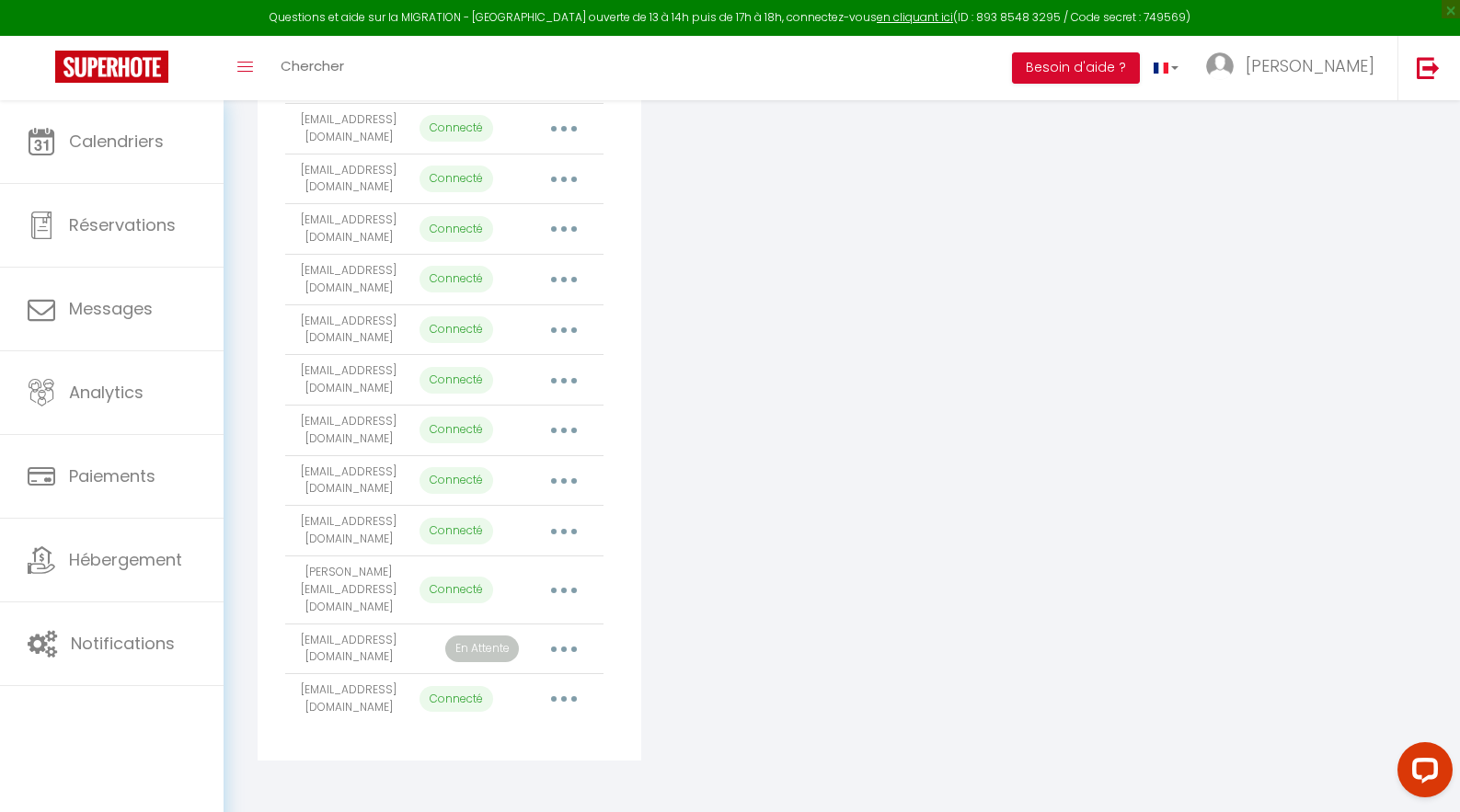
scroll to position [1640, 0]
click at [560, 643] on button "button" at bounding box center [564, 650] width 52 height 30
click at [481, 742] on link "Reconnecter le compte" at bounding box center [482, 756] width 203 height 31
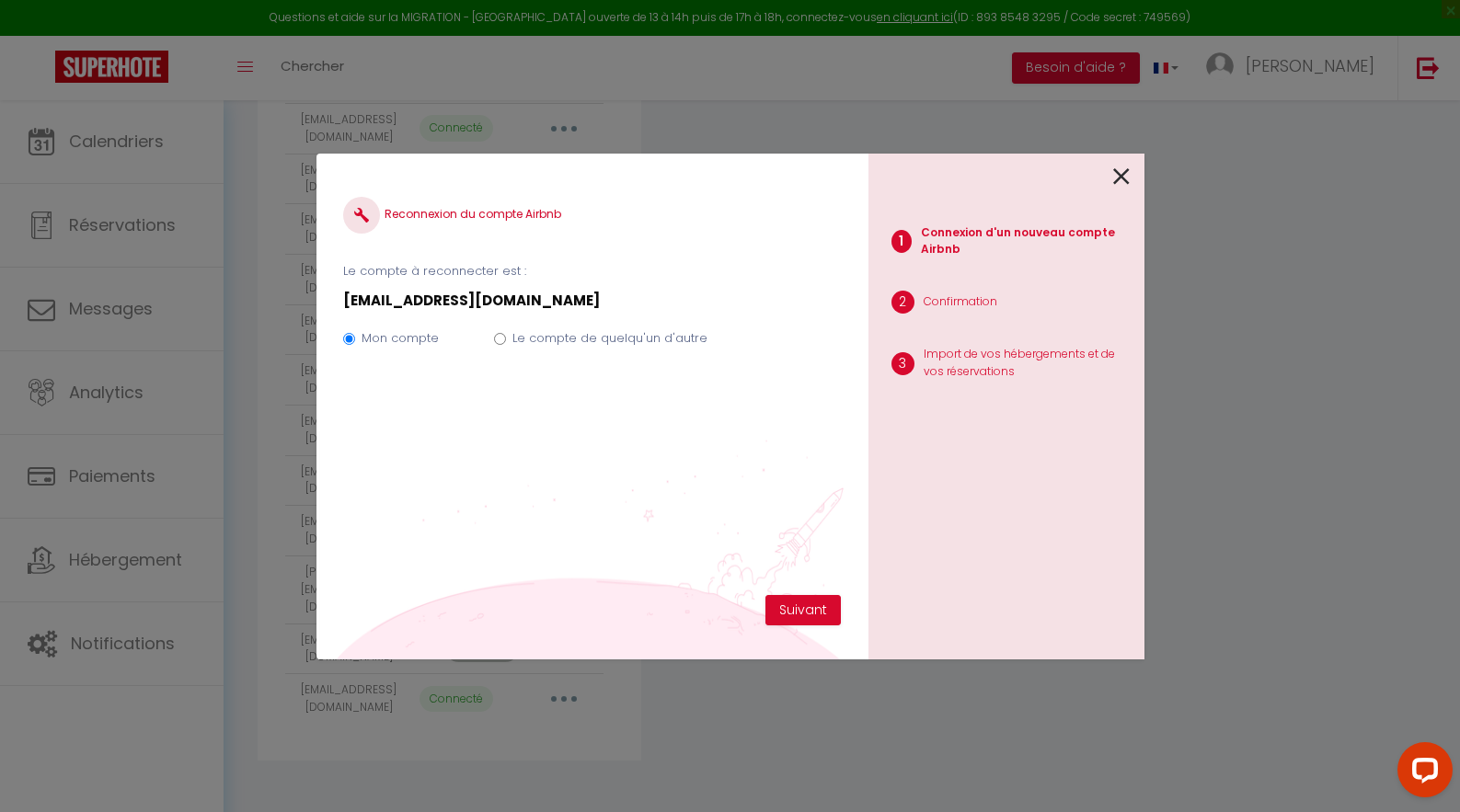
scroll to position [1623, 0]
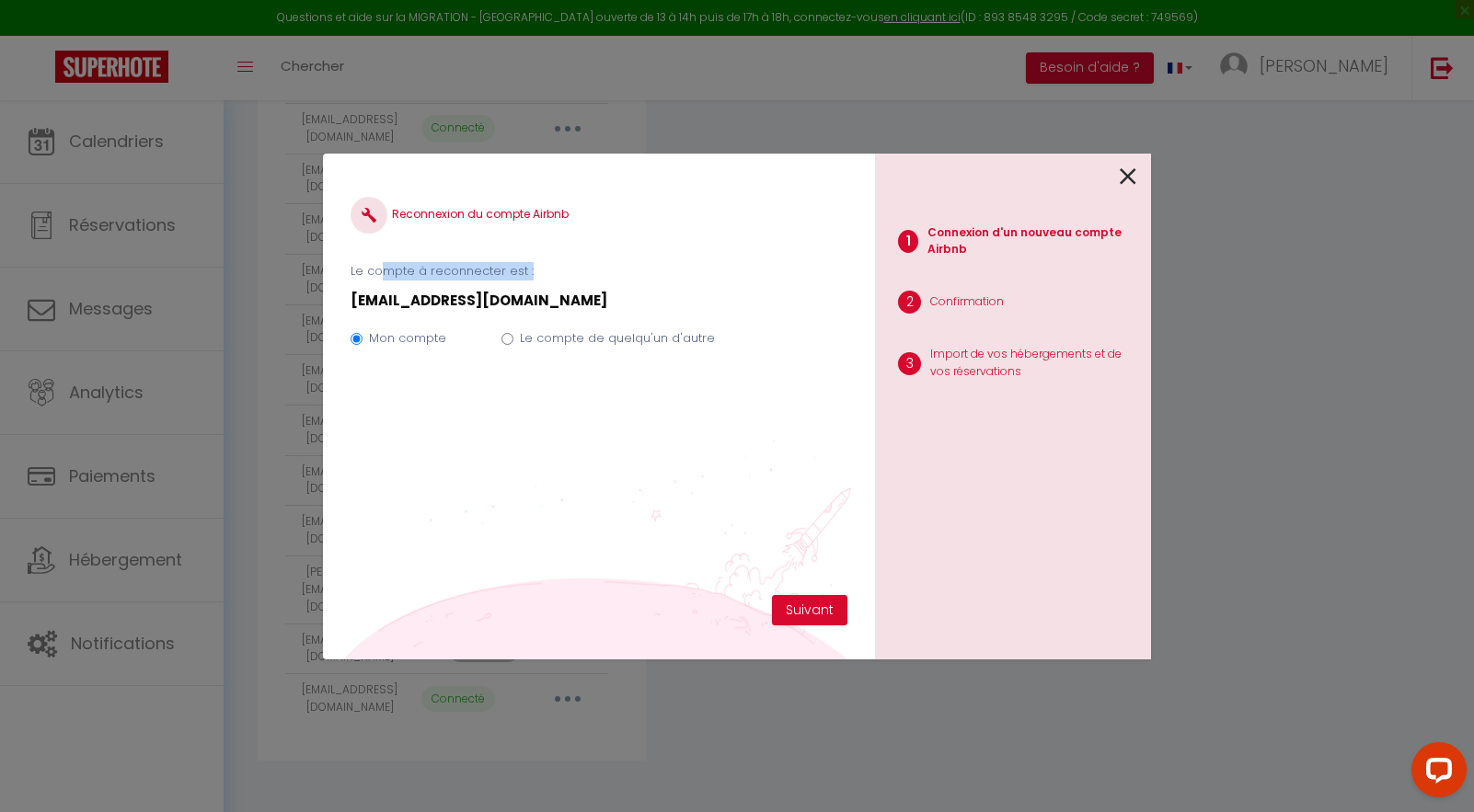
drag, startPoint x: 410, startPoint y: 273, endPoint x: 575, endPoint y: 270, distance: 165.0
click at [571, 270] on p "Le compte à reconnecter est :" at bounding box center [599, 271] width 497 height 18
drag, startPoint x: 1015, startPoint y: 220, endPoint x: 1049, endPoint y: 219, distance: 34.0
click at [1053, 216] on li "1 Connexion d'un nouveau compte Airbnb" at bounding box center [1006, 244] width 261 height 58
drag, startPoint x: 979, startPoint y: 231, endPoint x: 1014, endPoint y: 231, distance: 35.0
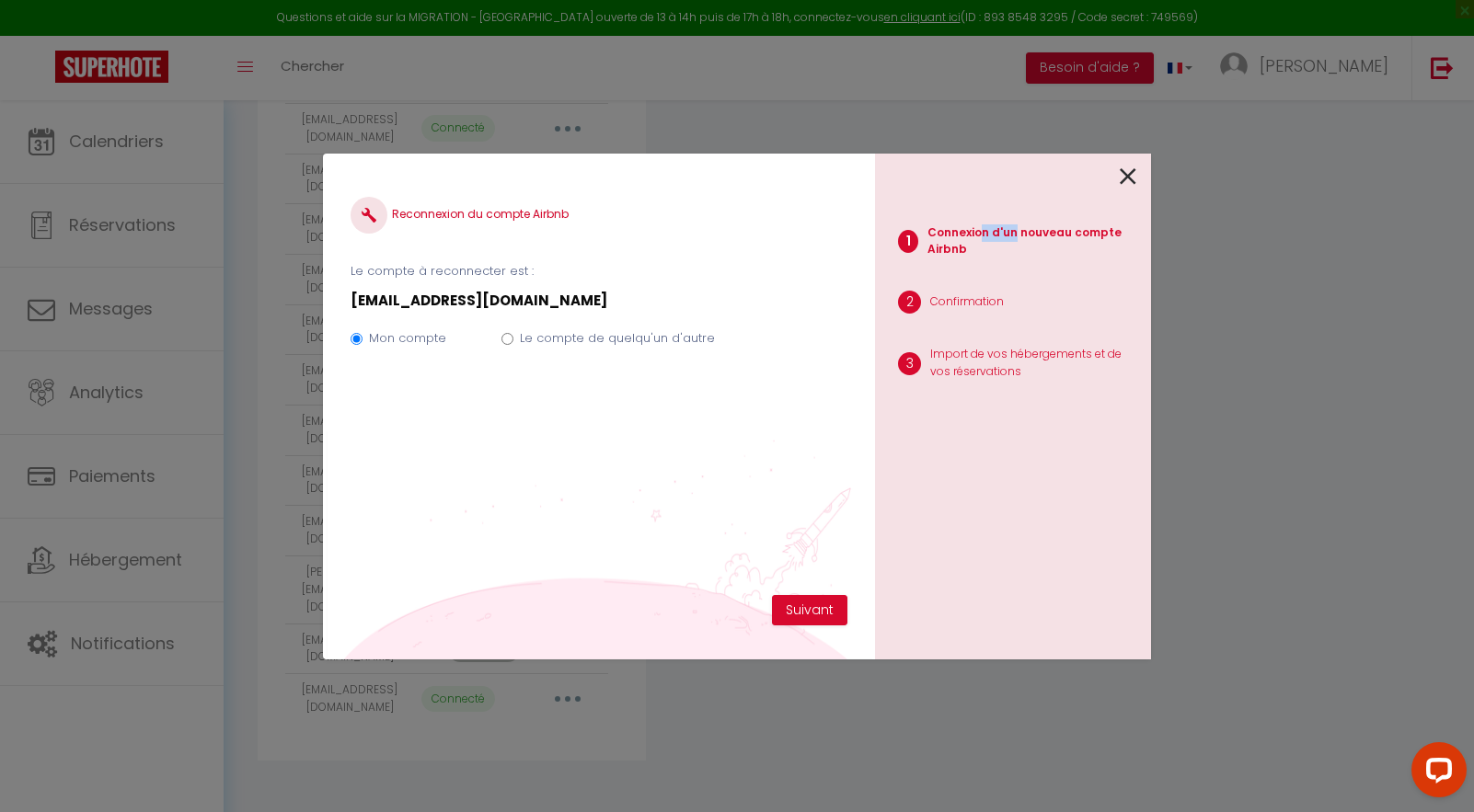
click at [1014, 231] on p "Connexion d'un nouveau compte Airbnb" at bounding box center [1032, 241] width 209 height 35
click at [964, 258] on p "Connexion d'un nouveau compte Airbnb" at bounding box center [1032, 241] width 209 height 35
click at [1119, 174] on div at bounding box center [1006, 174] width 261 height 43
click at [1135, 178] on icon at bounding box center [1128, 176] width 17 height 28
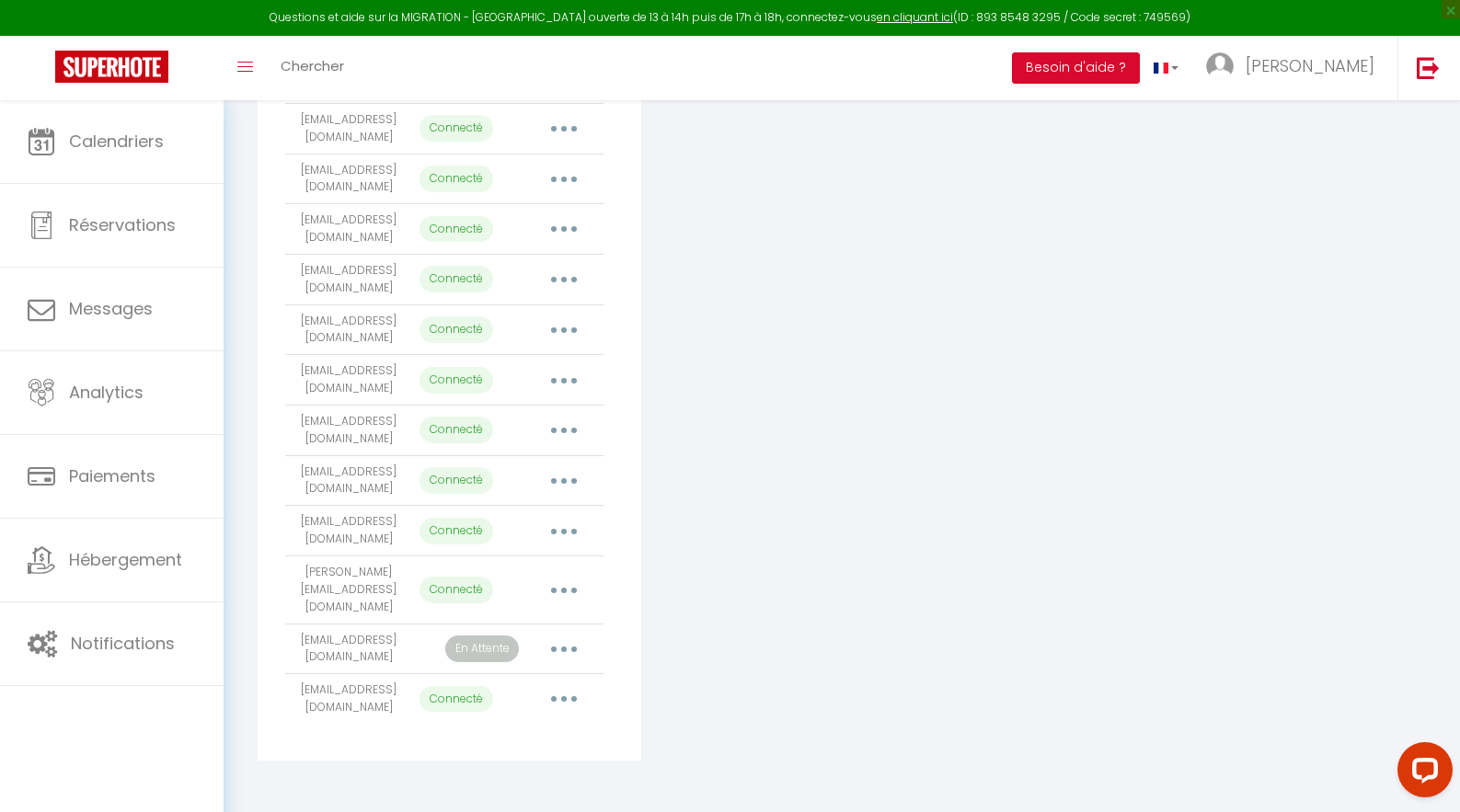
scroll to position [1640, 0]
click at [571, 583] on button "button" at bounding box center [564, 591] width 52 height 30
click at [515, 687] on link "Reconnecter le compte" at bounding box center [482, 697] width 203 height 31
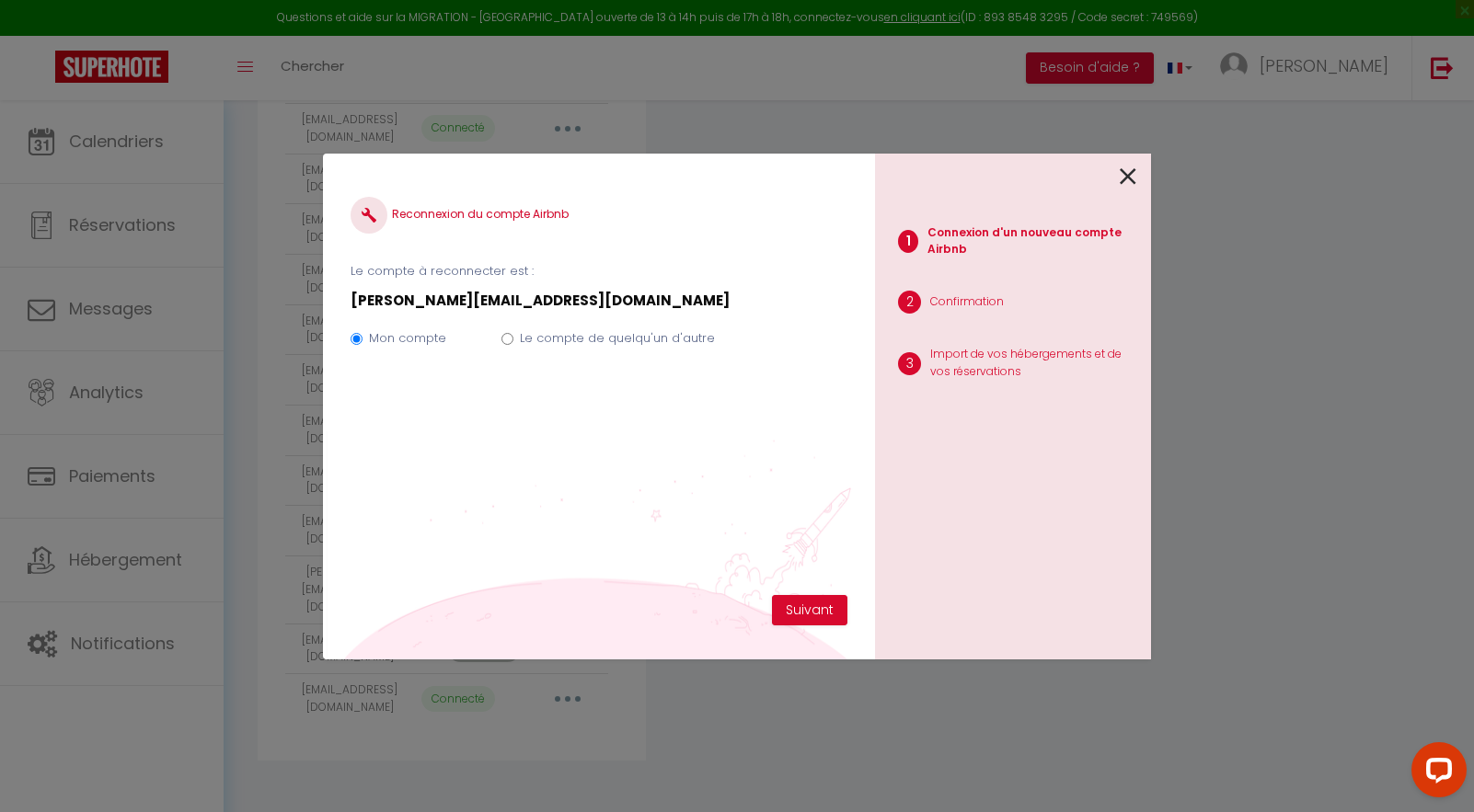
click at [1121, 182] on icon at bounding box center [1128, 176] width 17 height 28
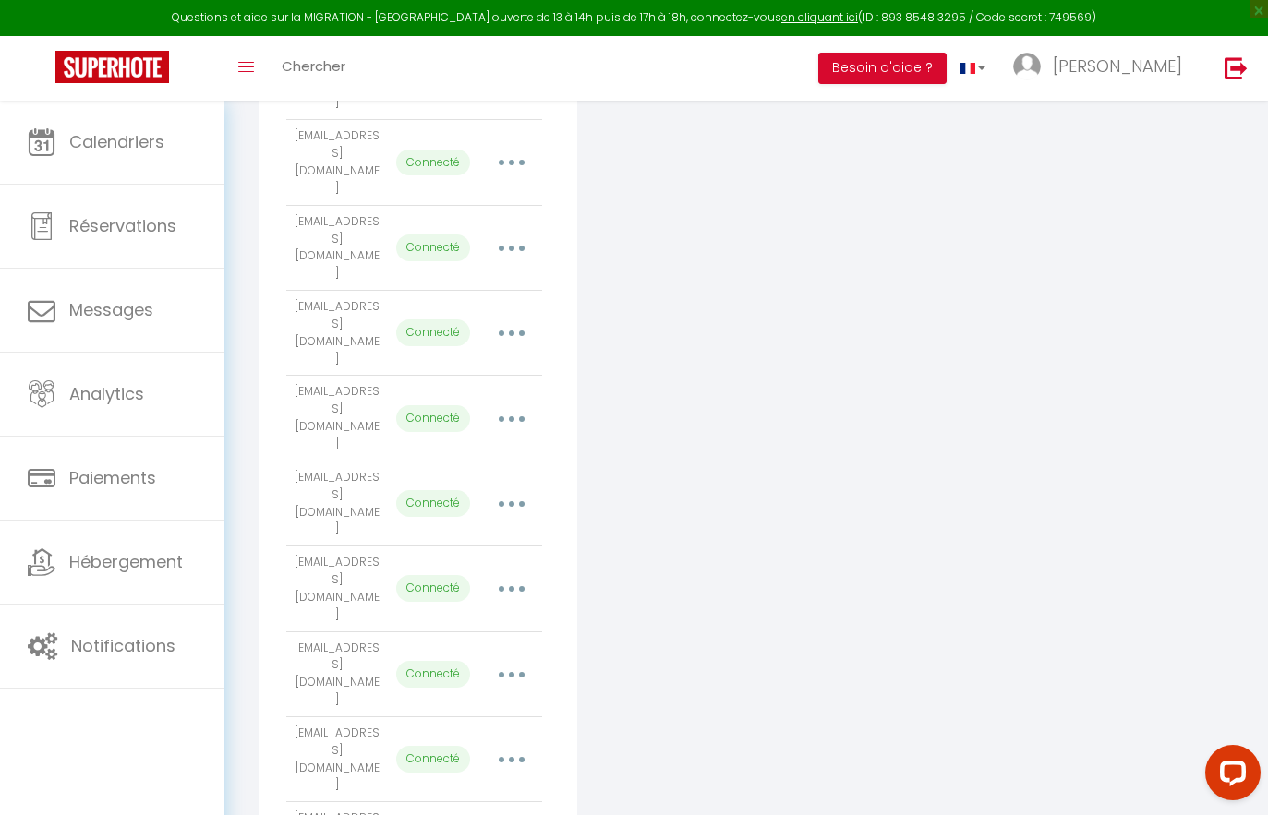
scroll to position [1803, 0]
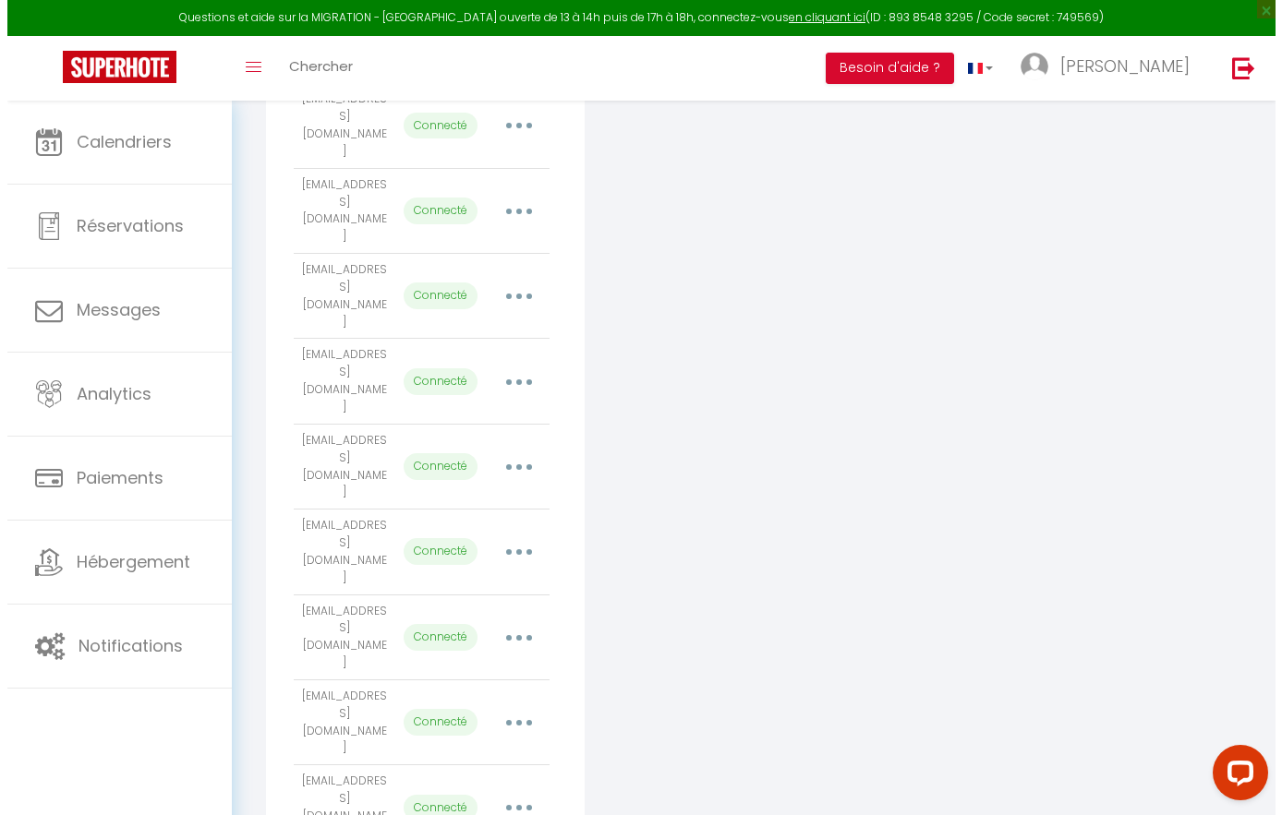
scroll to position [1751, 0]
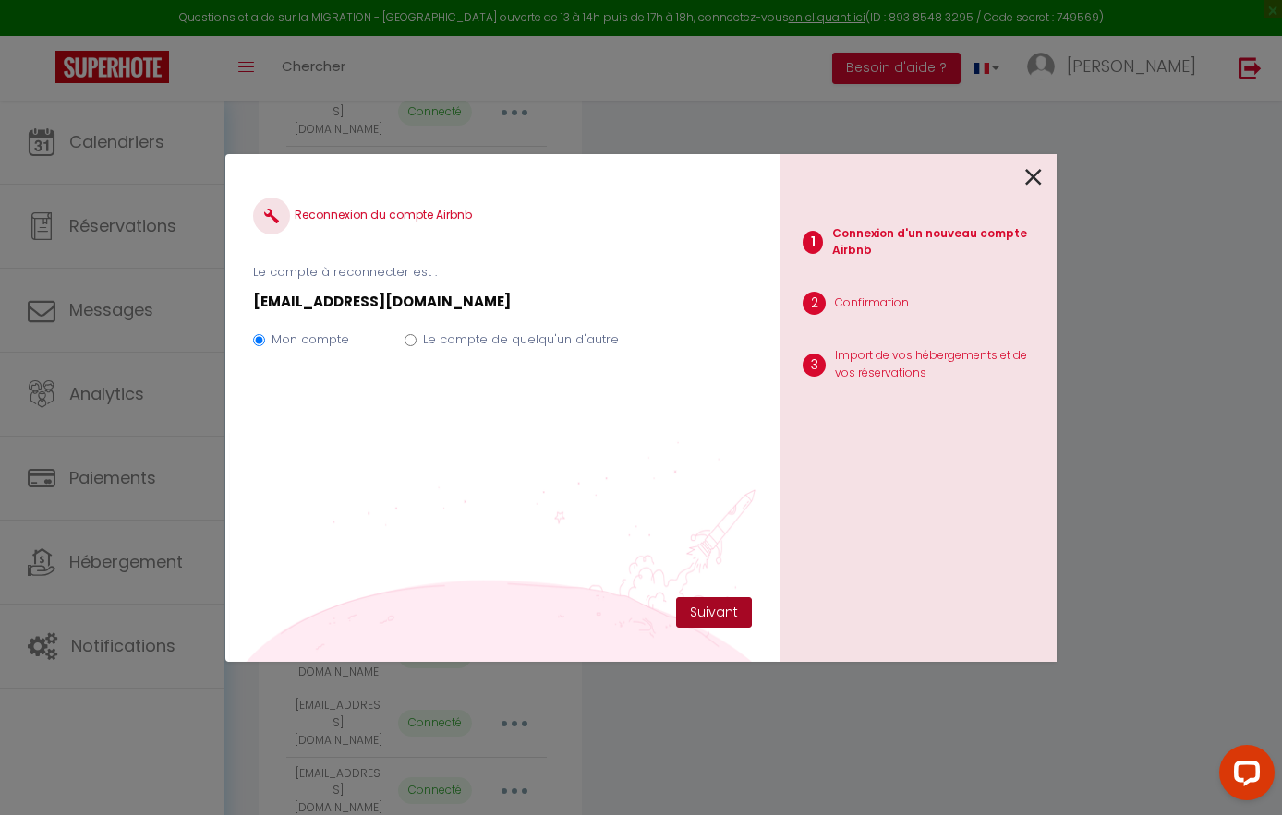
click at [706, 616] on button "Suivant" at bounding box center [714, 612] width 76 height 31
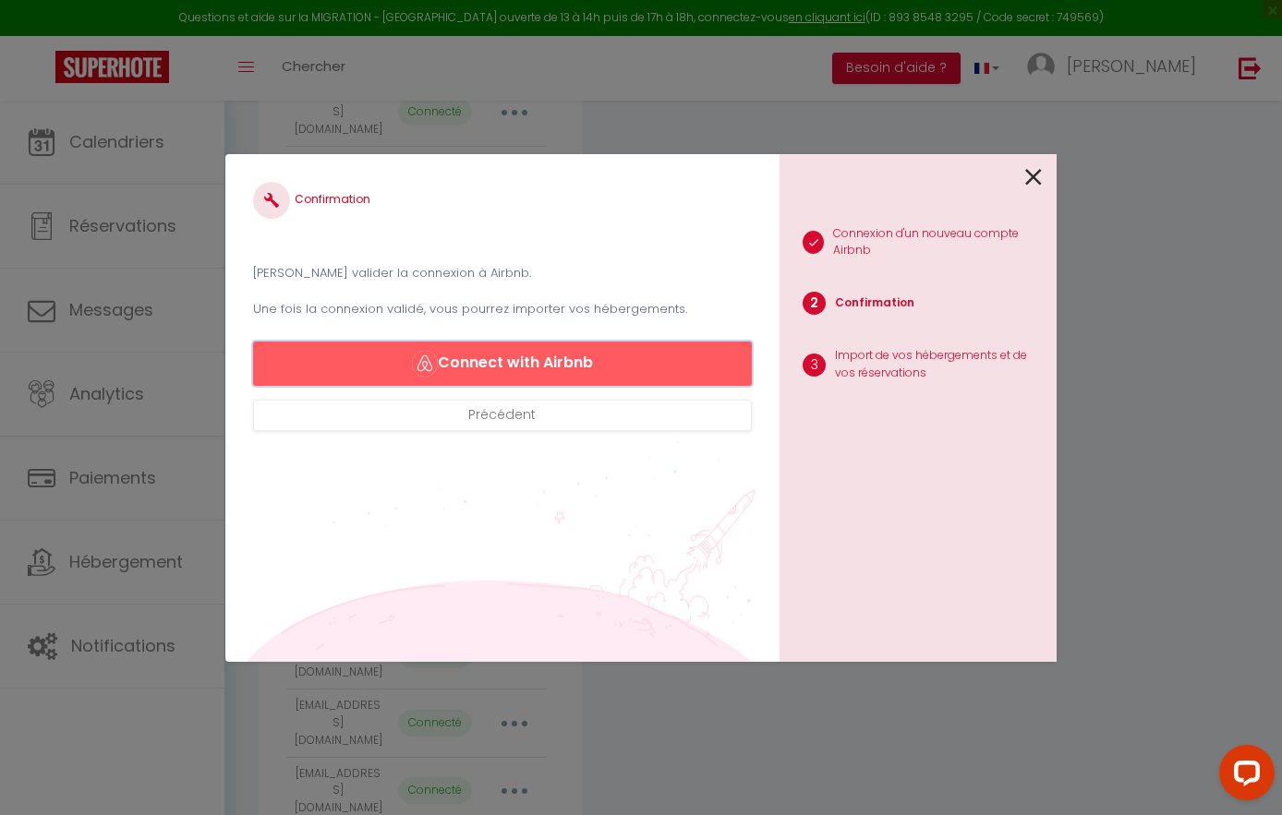
click at [528, 355] on button "Connect with Airbnb" at bounding box center [502, 364] width 499 height 44
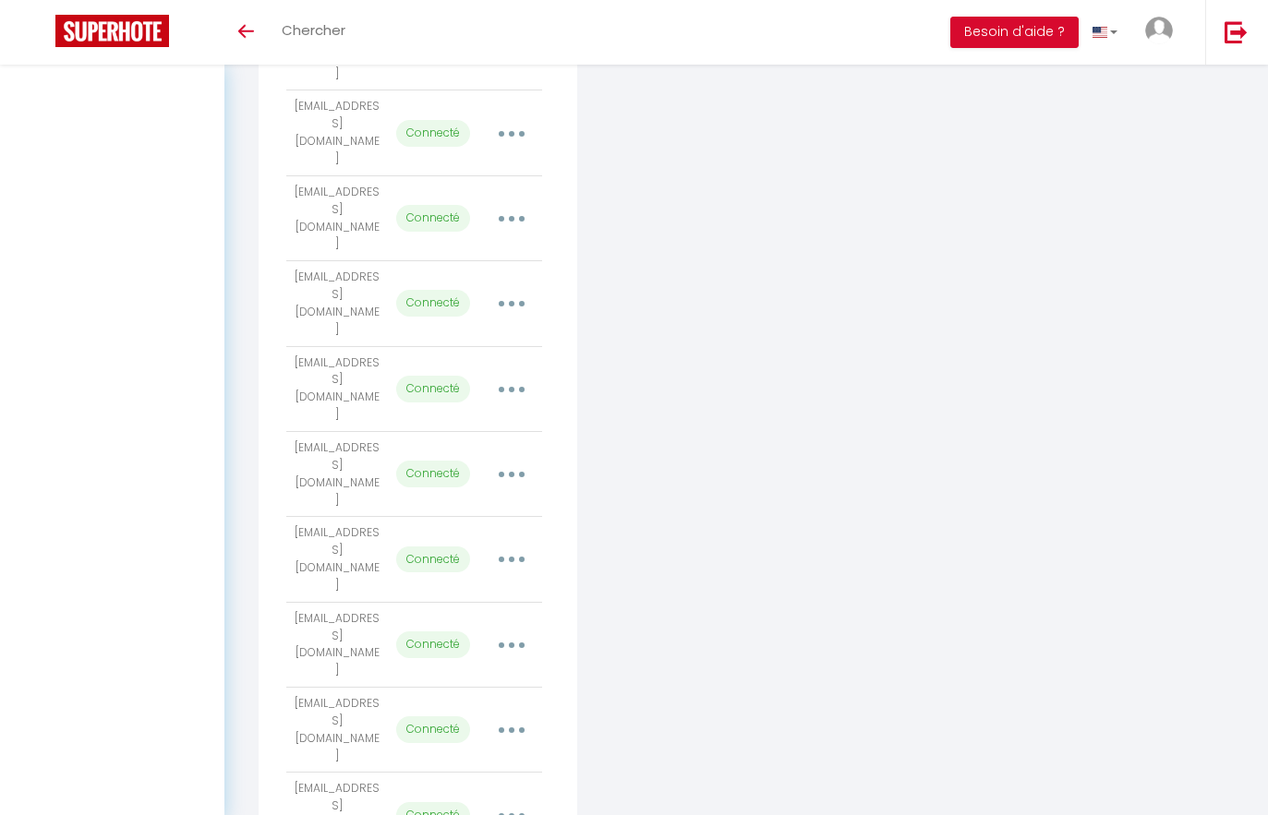
scroll to position [1767, 0]
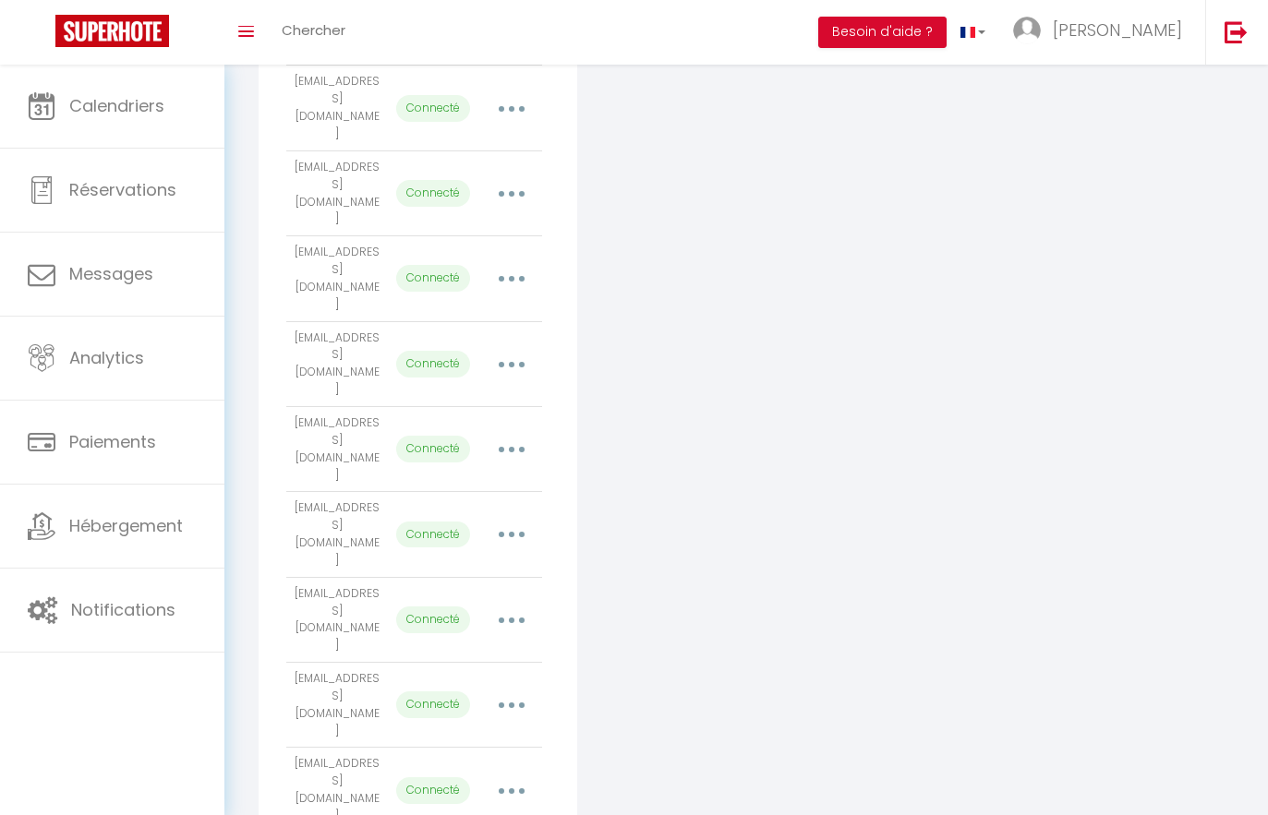
select select
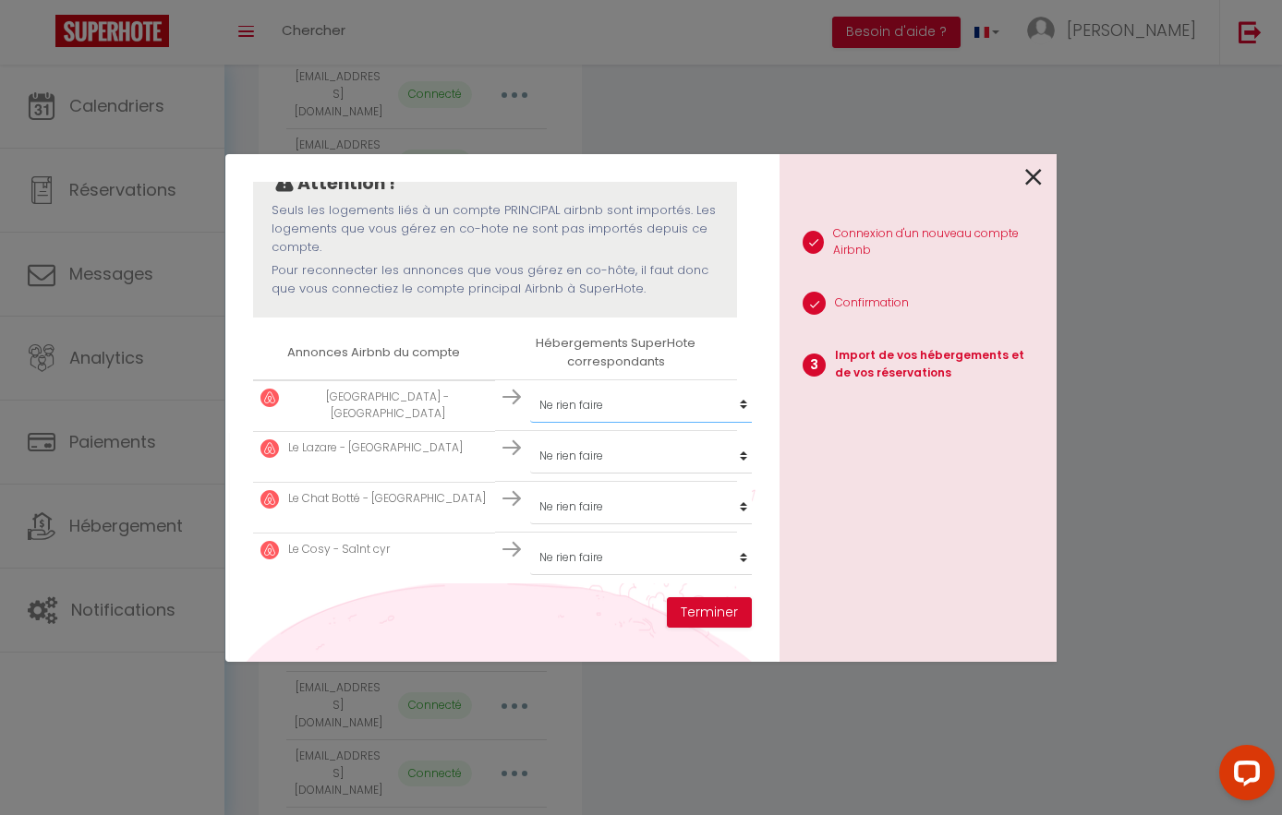
click at [682, 388] on select "Créer un nouveau hébergement Ne rien faire 1-L’Alcôve Royale.Appartement d’arch…" at bounding box center [643, 405] width 227 height 35
select select "46398"
click at [593, 423] on select "Créer un nouveau hébergement Ne rien faire 1-L’Alcôve Royale.Appartement d’arch…" at bounding box center [643, 405] width 227 height 35
select select "45918"
click at [570, 423] on select "Créer un nouveau hébergement Ne rien faire 1-L’Alcôve Royale.Appartement d’arch…" at bounding box center [643, 405] width 227 height 35
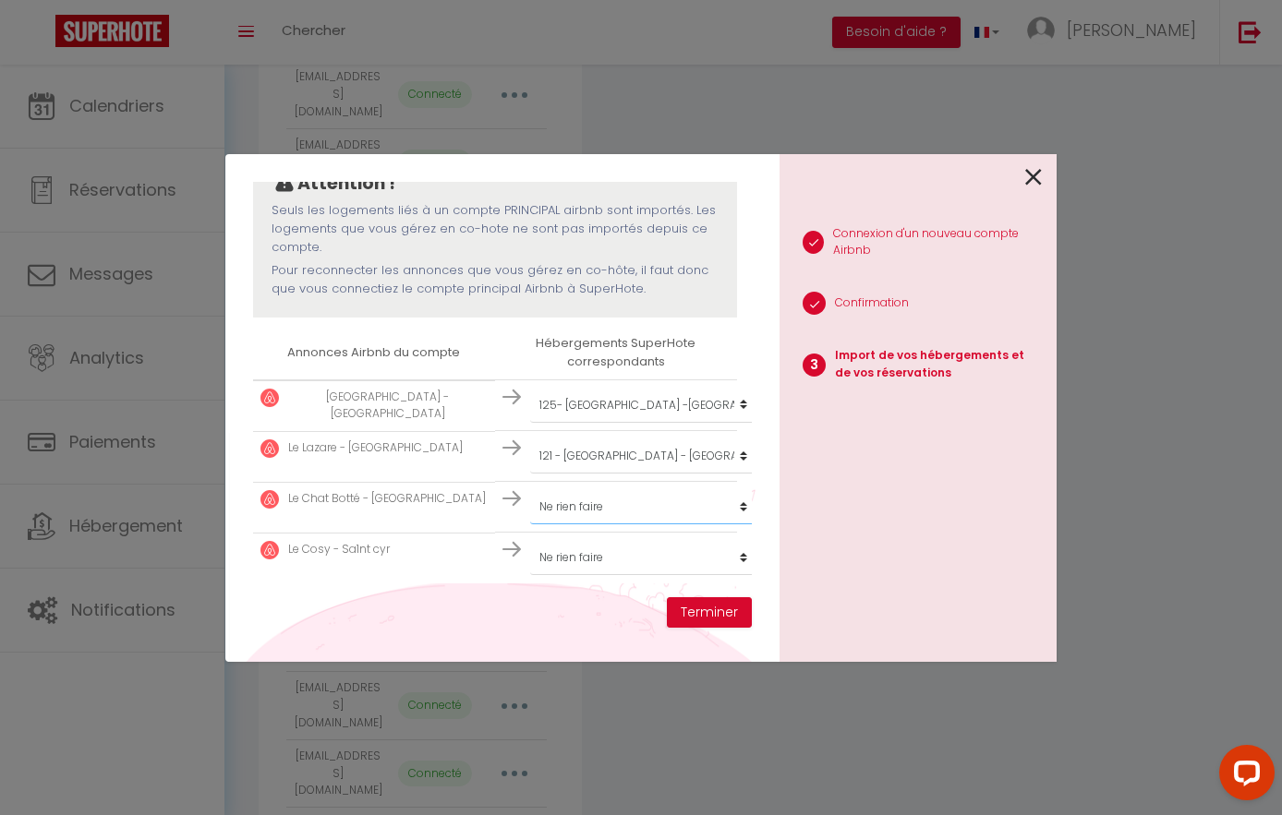
select select "57331"
click at [568, 423] on select "Créer un nouveau hébergement Ne rien faire 1-L’Alcôve Royale.Appartement d’arch…" at bounding box center [643, 405] width 227 height 35
select select "27941"
click at [710, 612] on button "Terminer" at bounding box center [709, 612] width 85 height 31
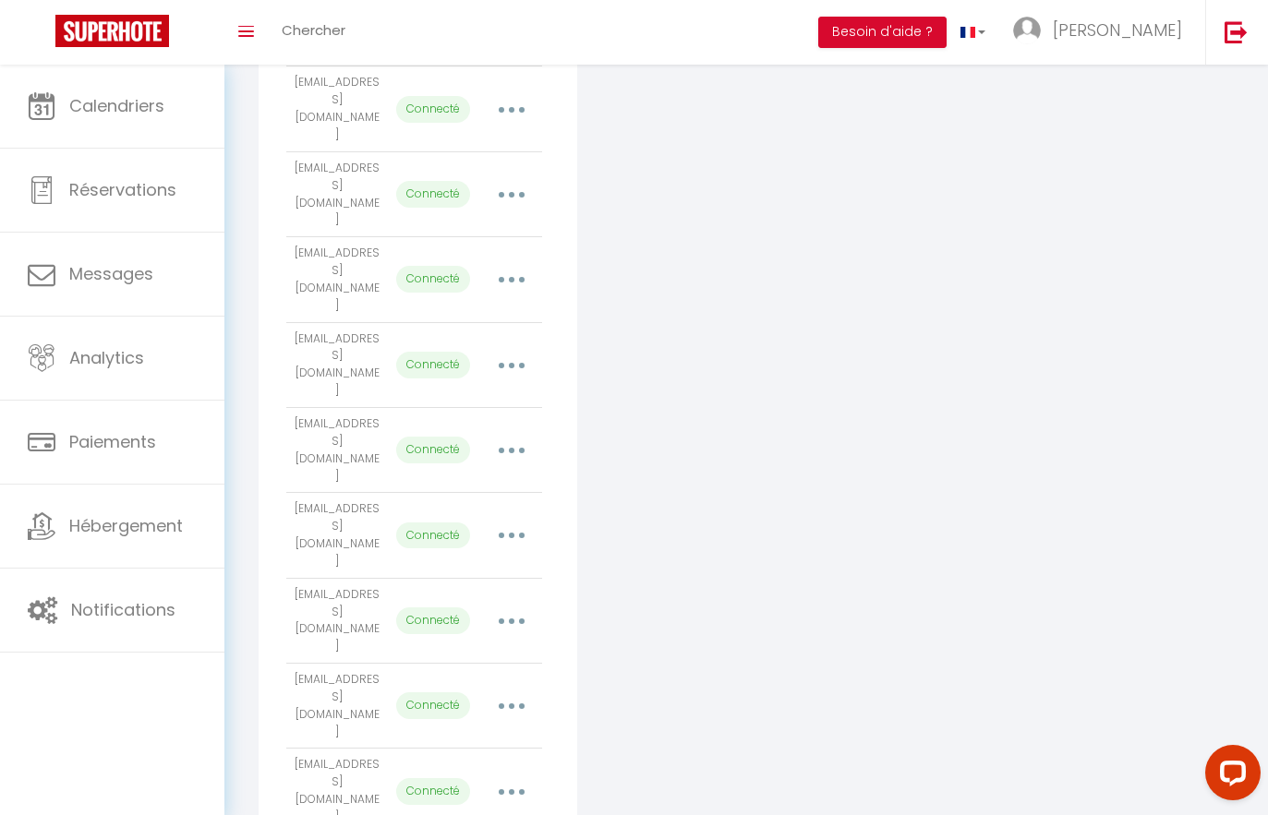
scroll to position [1767, 0]
click at [560, 599] on div "Ajouter un compte Airbnb Email État Actions [EMAIL_ADDRESS][DOMAIN_NAME] Connec…" at bounding box center [418, 119] width 319 height 3242
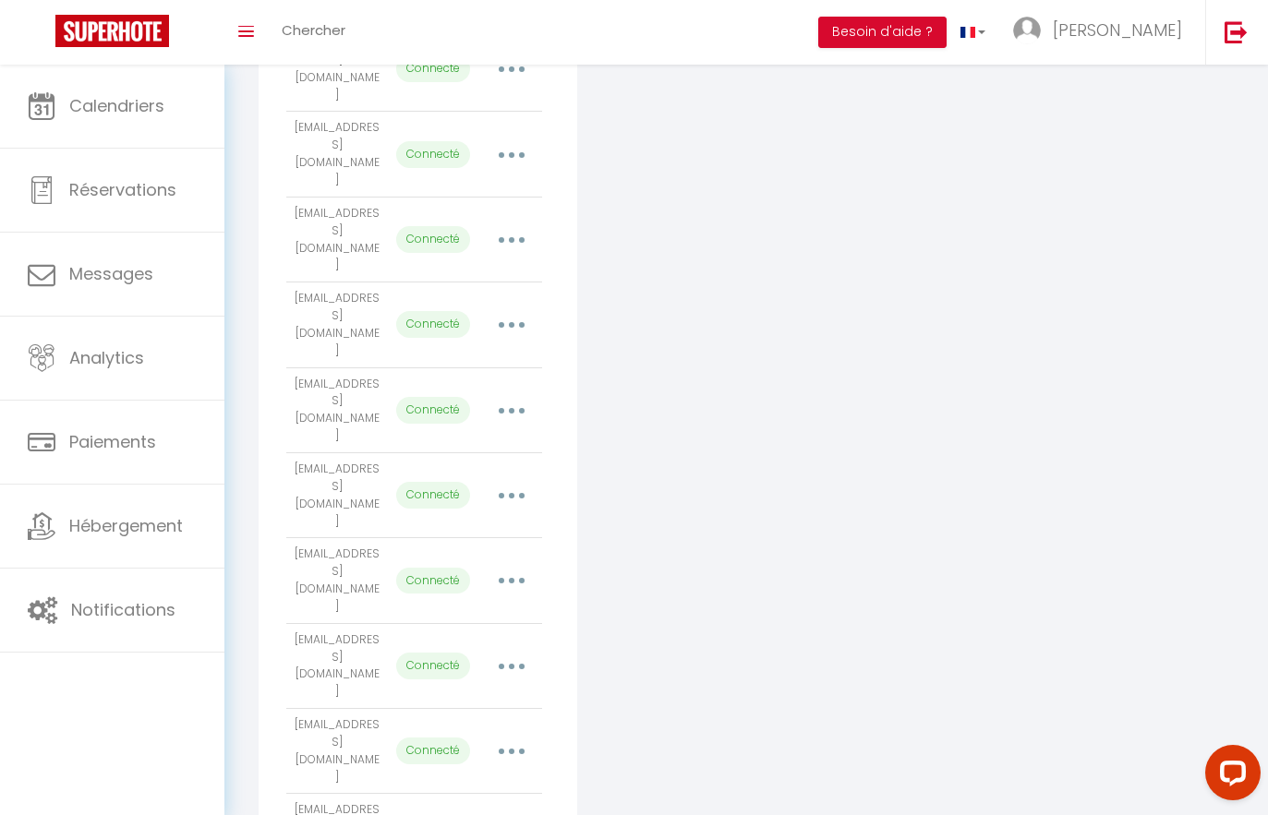
scroll to position [1681, 0]
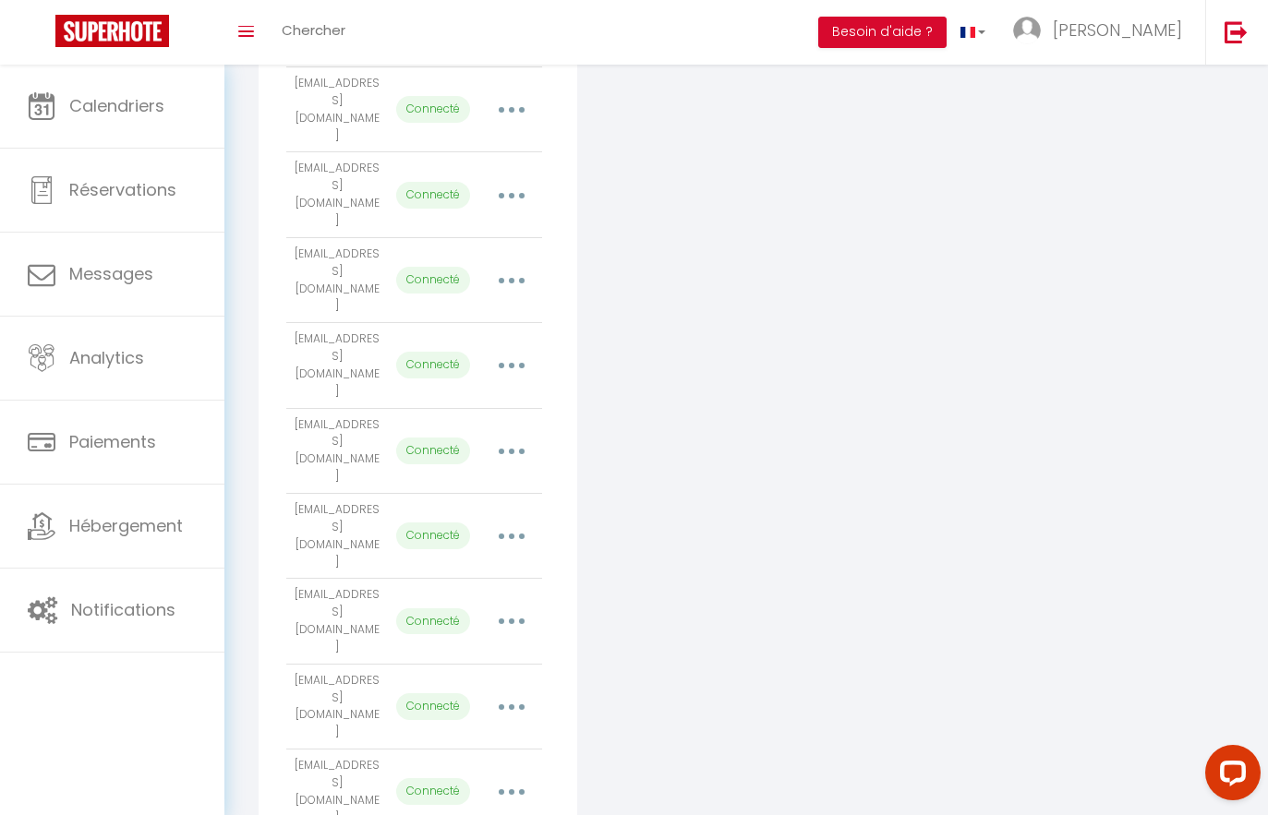
select select "4865"
select select "4868"
select select "4869"
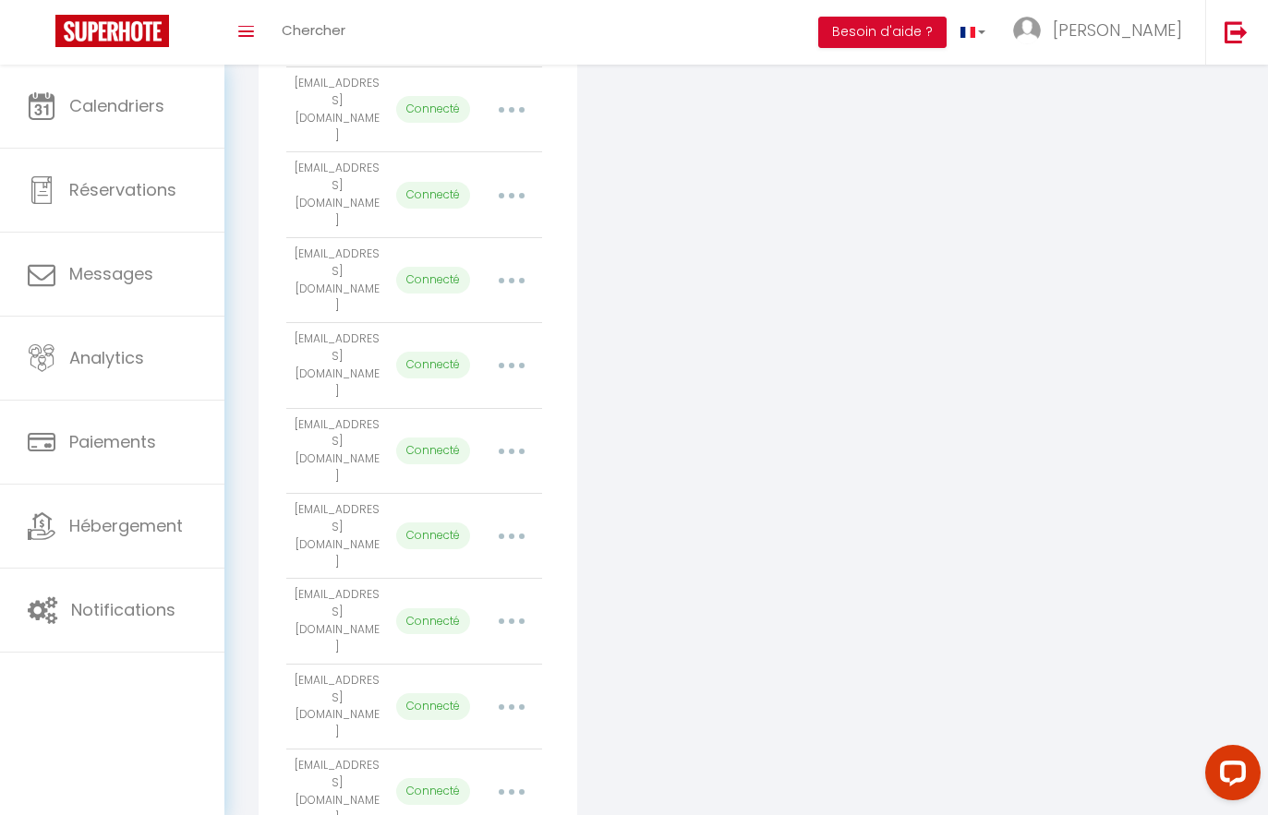
select select
select select "6015"
select select "4866"
select select "10641"
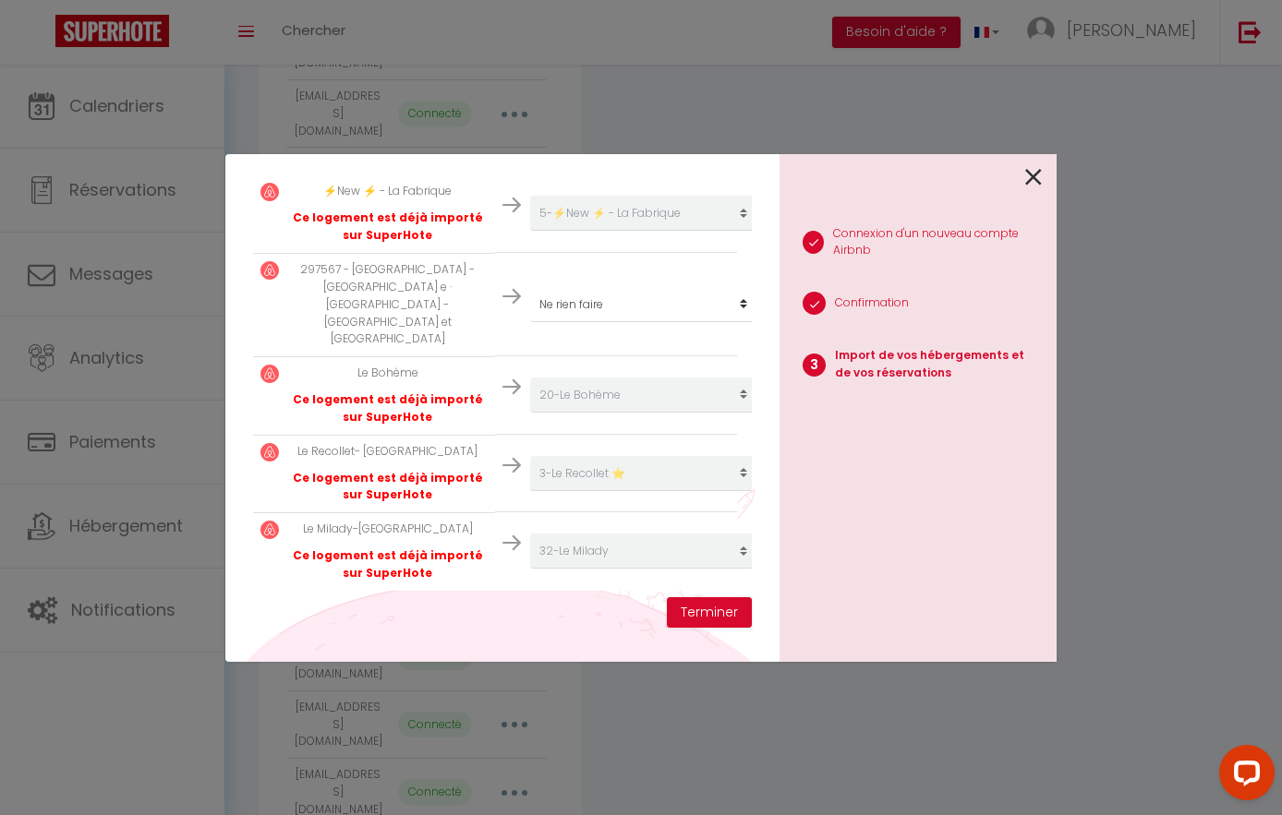
scroll to position [563, 0]
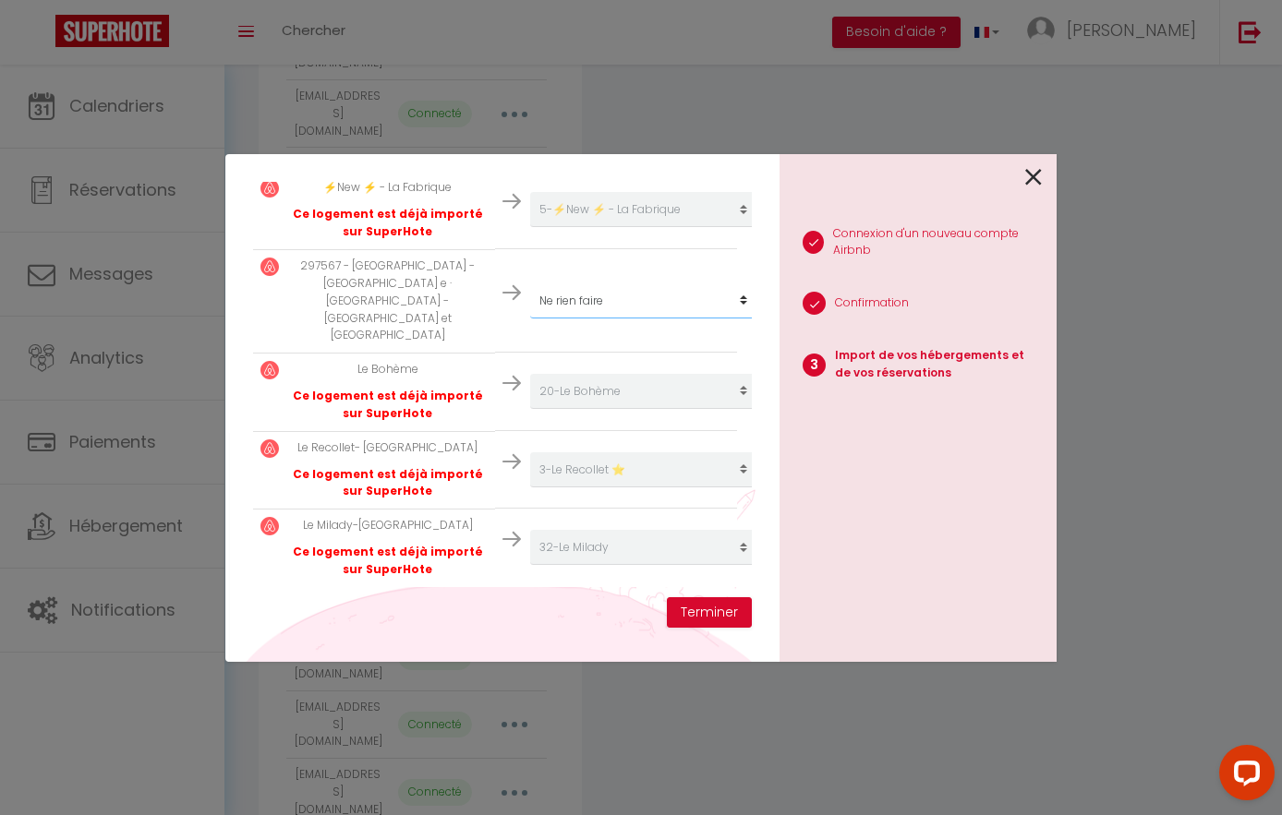
click at [661, 54] on select "Créer un nouveau hébergement Ne rien faire 1-L’Alcôve Royale.Appartement d’arch…" at bounding box center [643, 35] width 227 height 35
select select "4872"
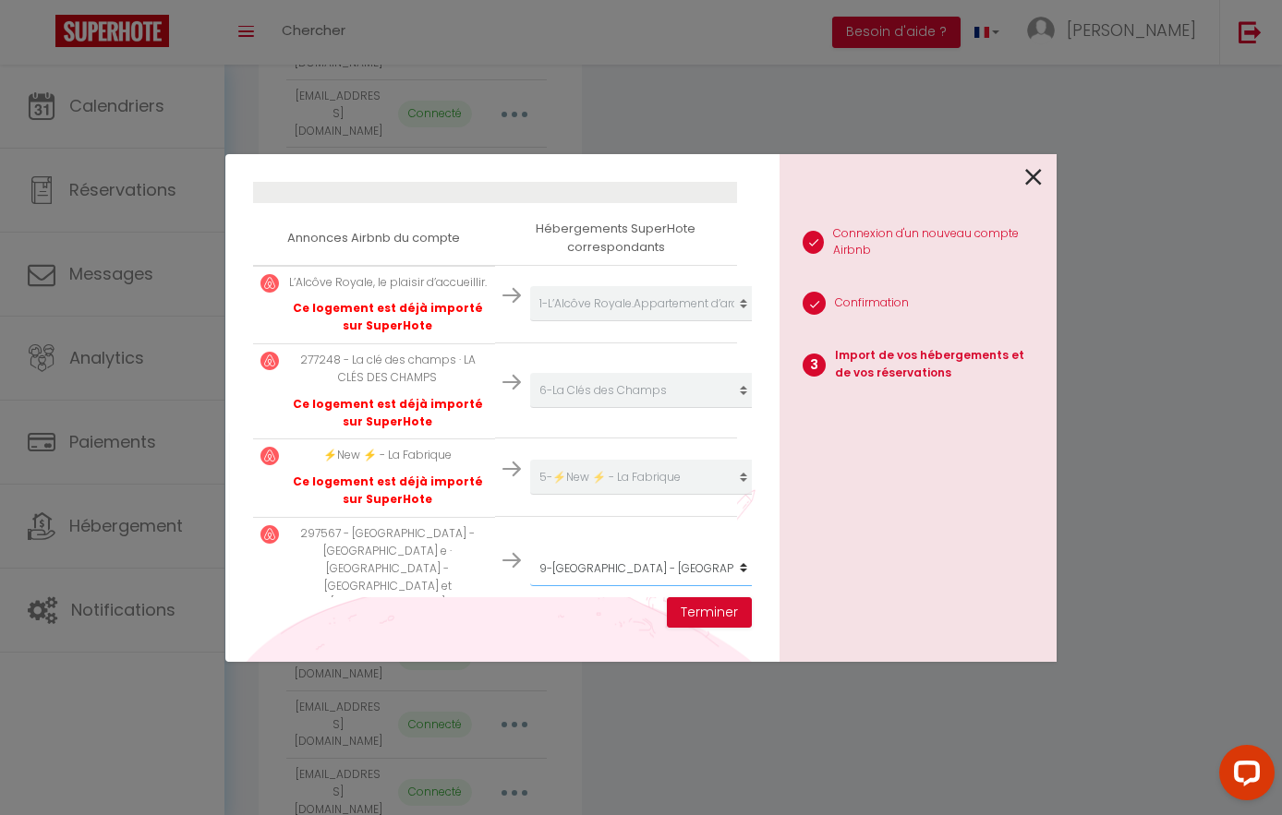
scroll to position [0, 0]
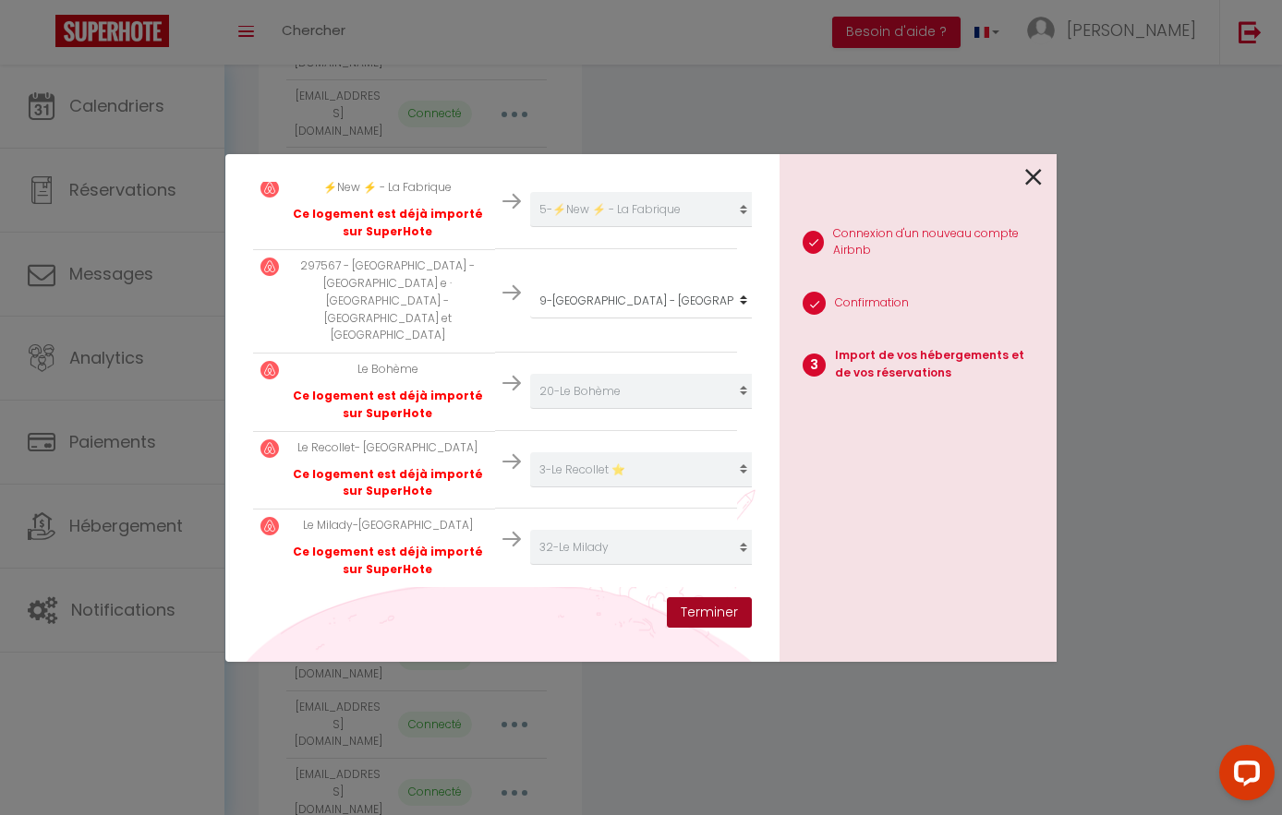
click at [704, 616] on button "Terminer" at bounding box center [709, 612] width 85 height 31
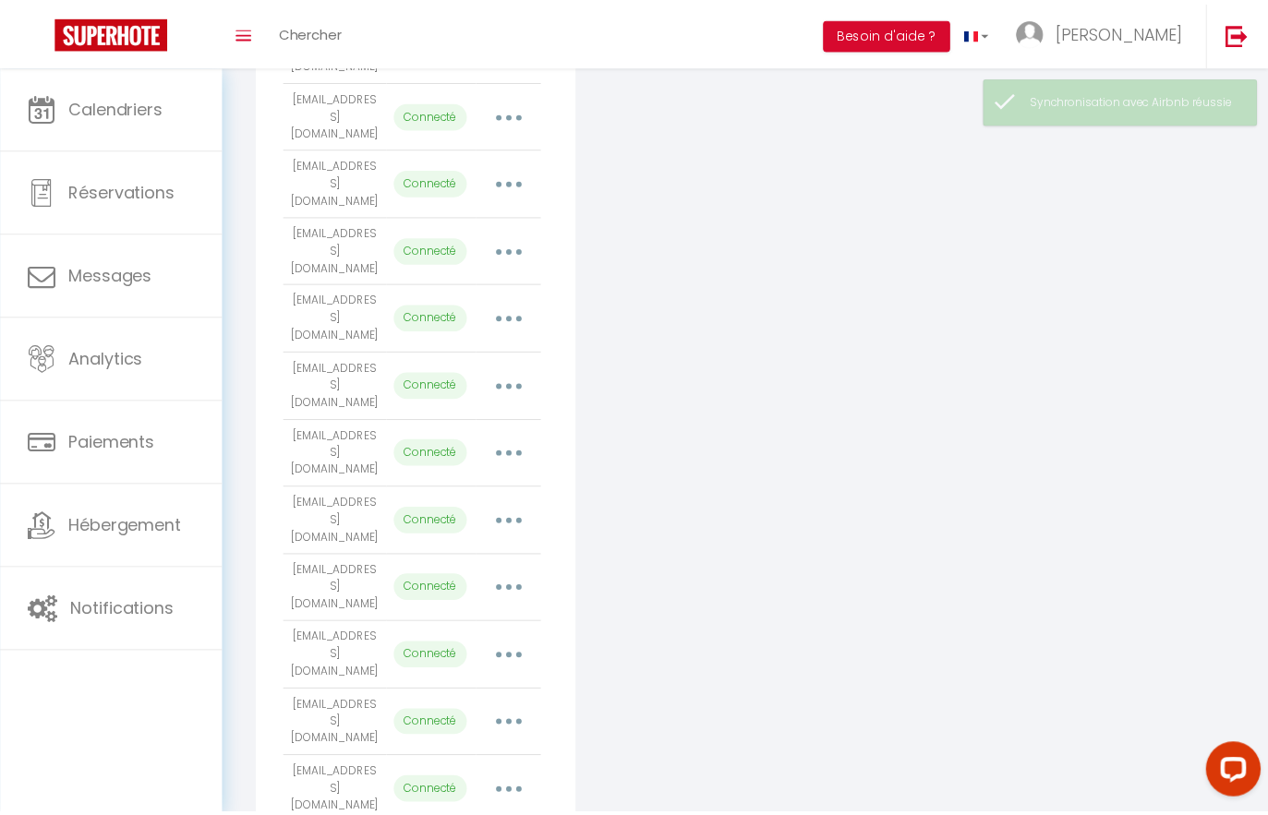
scroll to position [1681, 0]
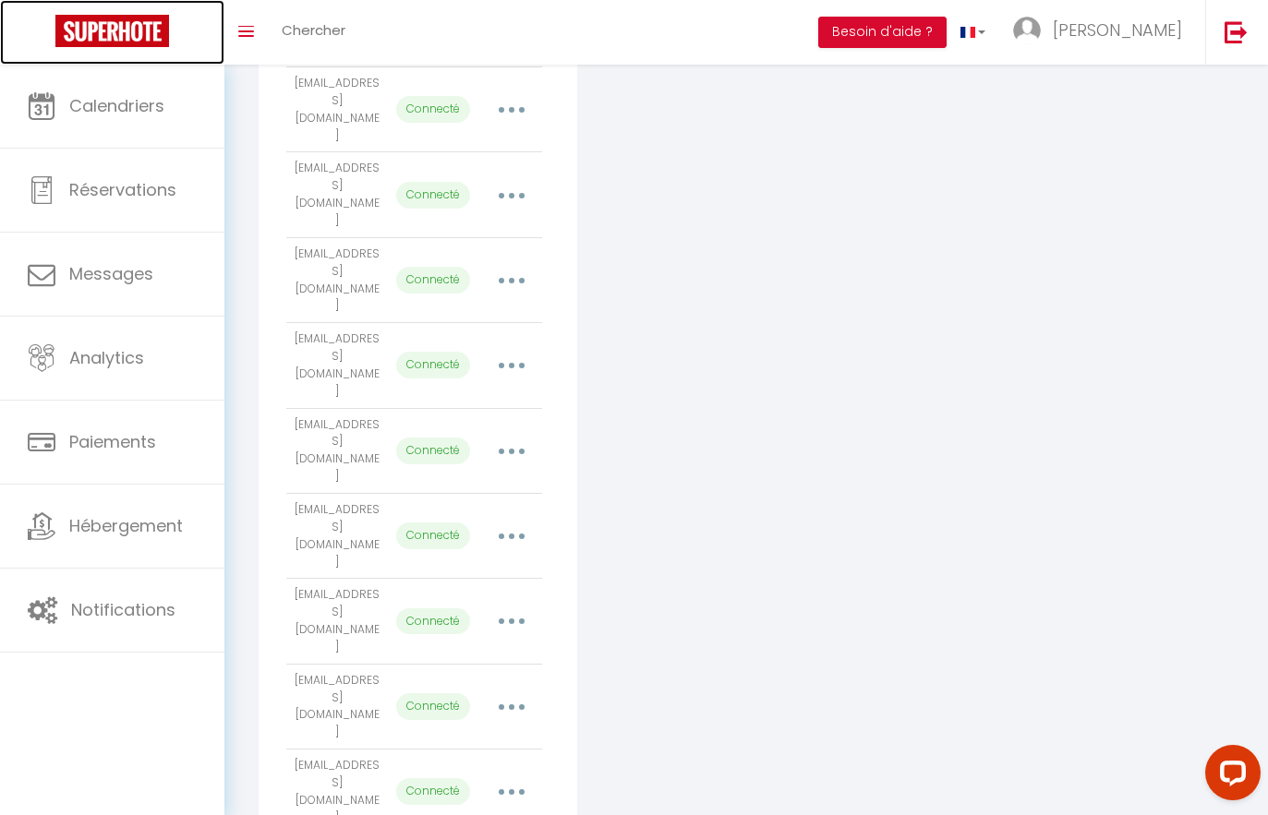
click at [79, 36] on img at bounding box center [112, 31] width 114 height 32
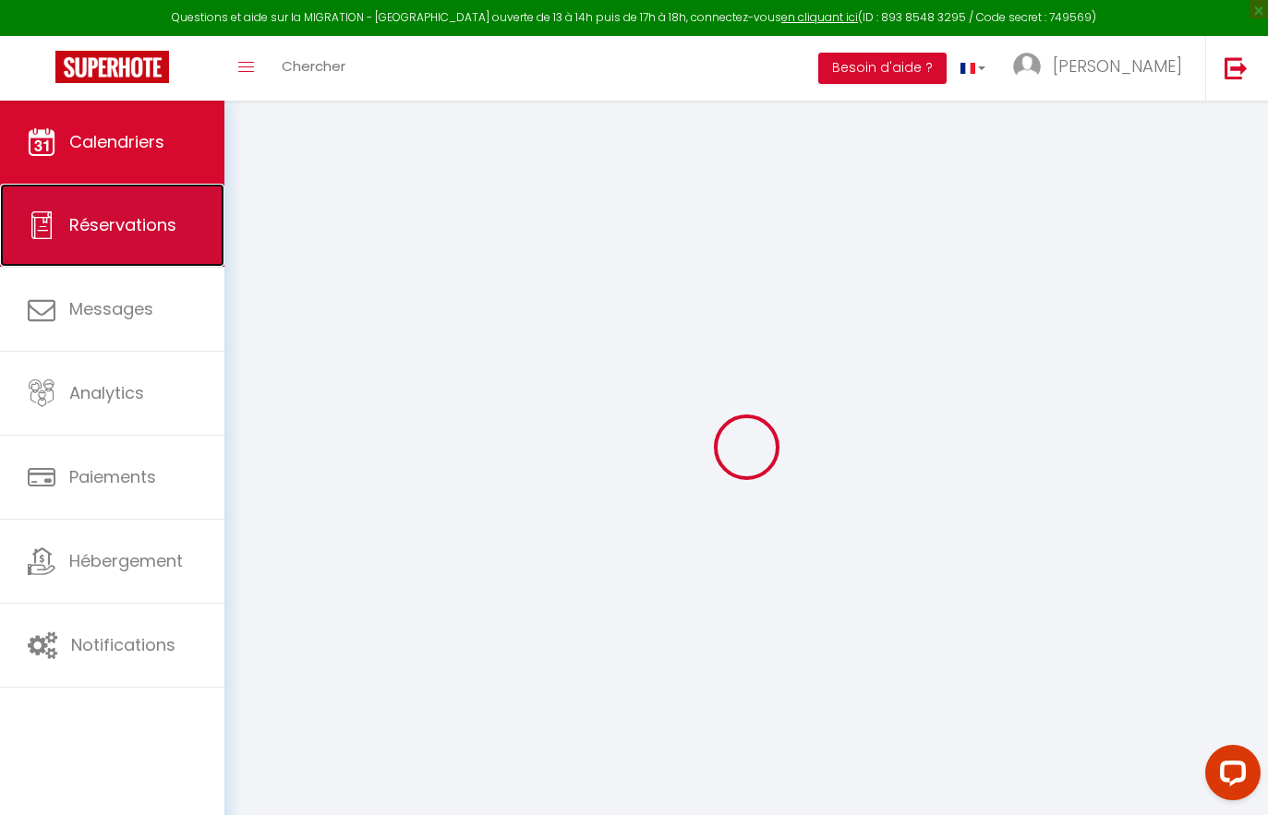
click at [127, 232] on span "Réservations" at bounding box center [122, 224] width 107 height 23
select select "not_cancelled"
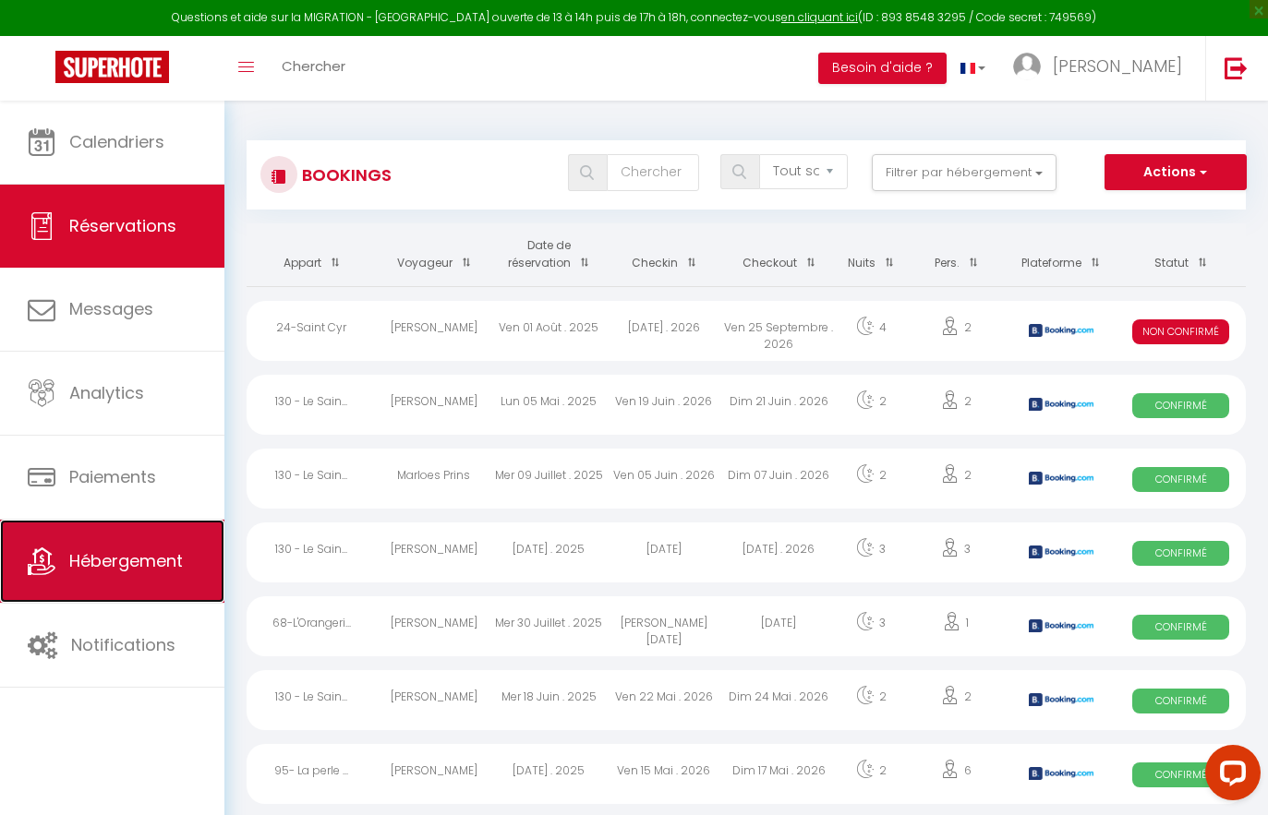
click at [128, 526] on link "Hébergement" at bounding box center [112, 561] width 224 height 83
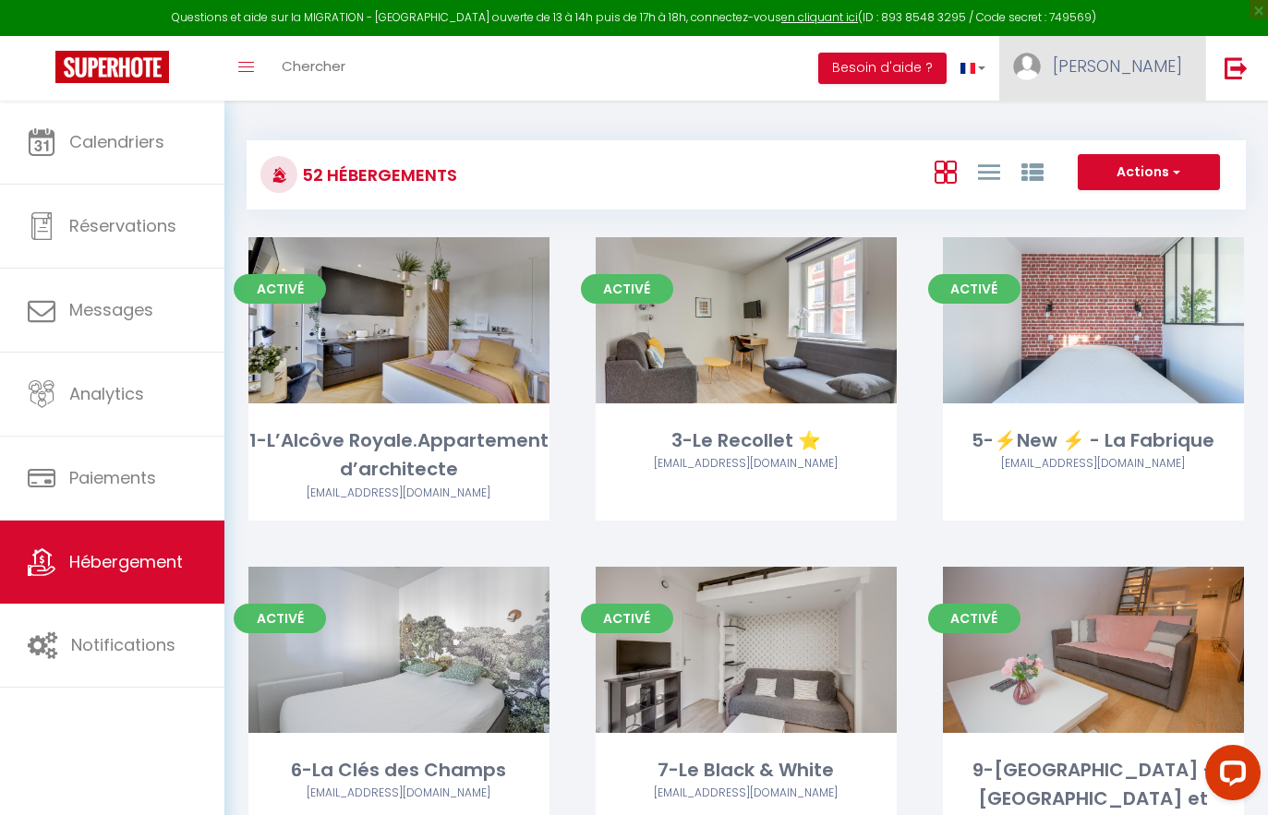
click at [1187, 78] on link "[PERSON_NAME]" at bounding box center [1102, 68] width 206 height 65
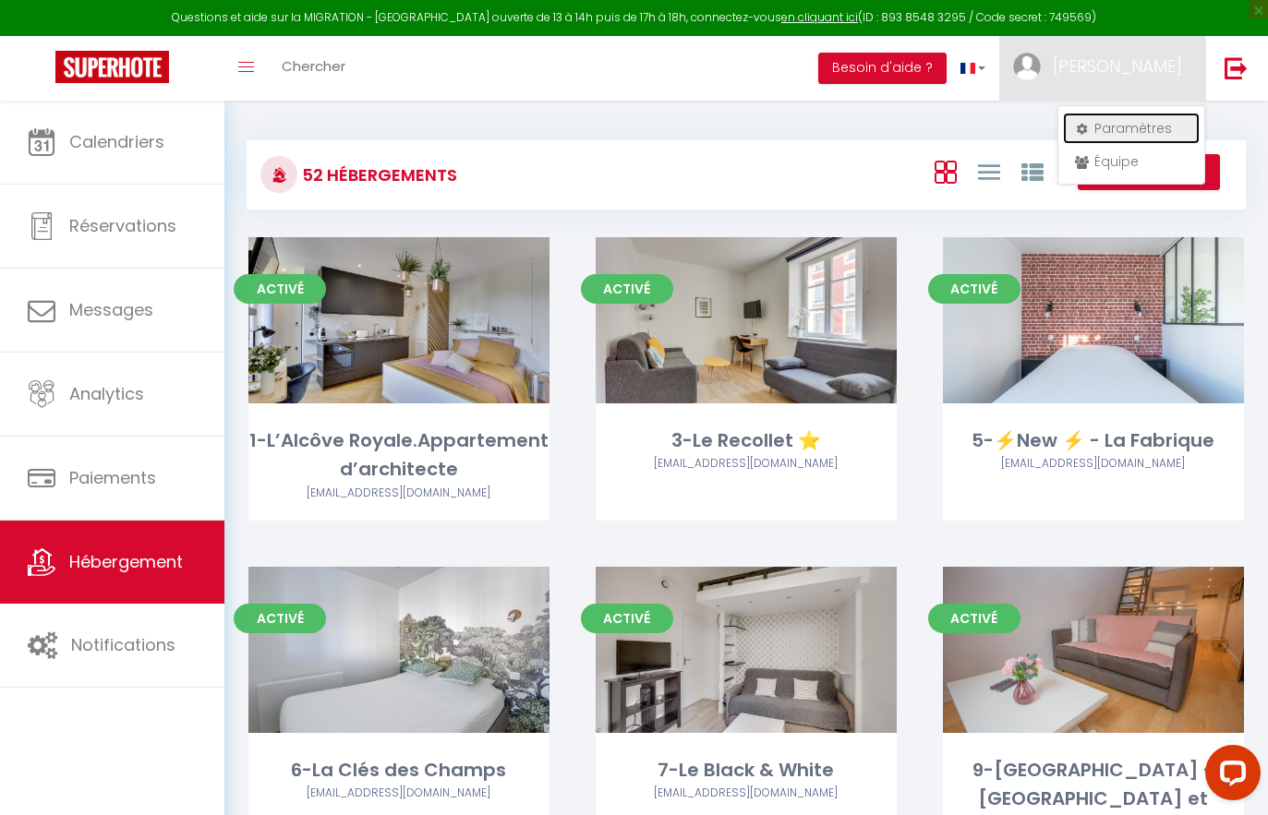
click at [1127, 127] on link "Paramètres" at bounding box center [1131, 128] width 137 height 31
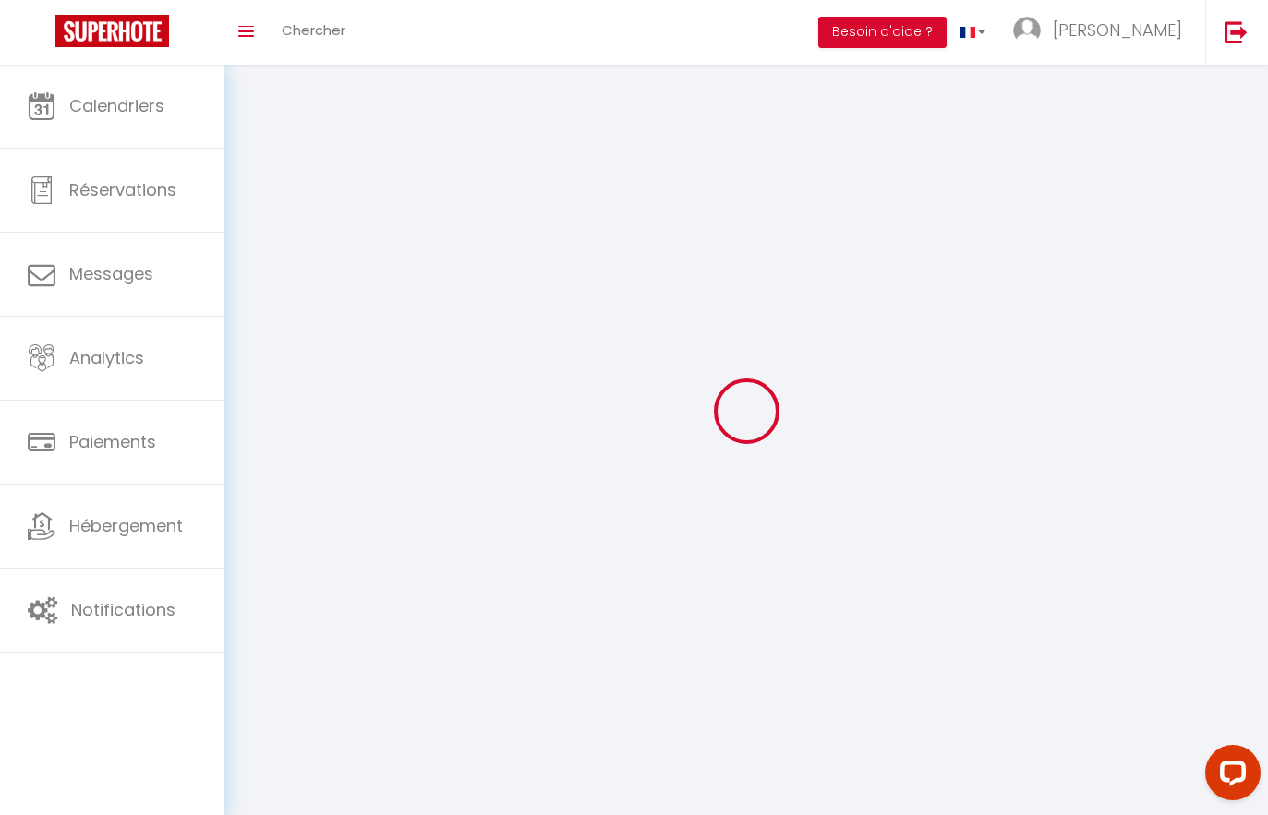
type input "[PERSON_NAME]"
type input "prod'homme"
type input "0755540491"
type input "[STREET_ADDRESS]"
type input "[GEOGRAPHIC_DATA]"
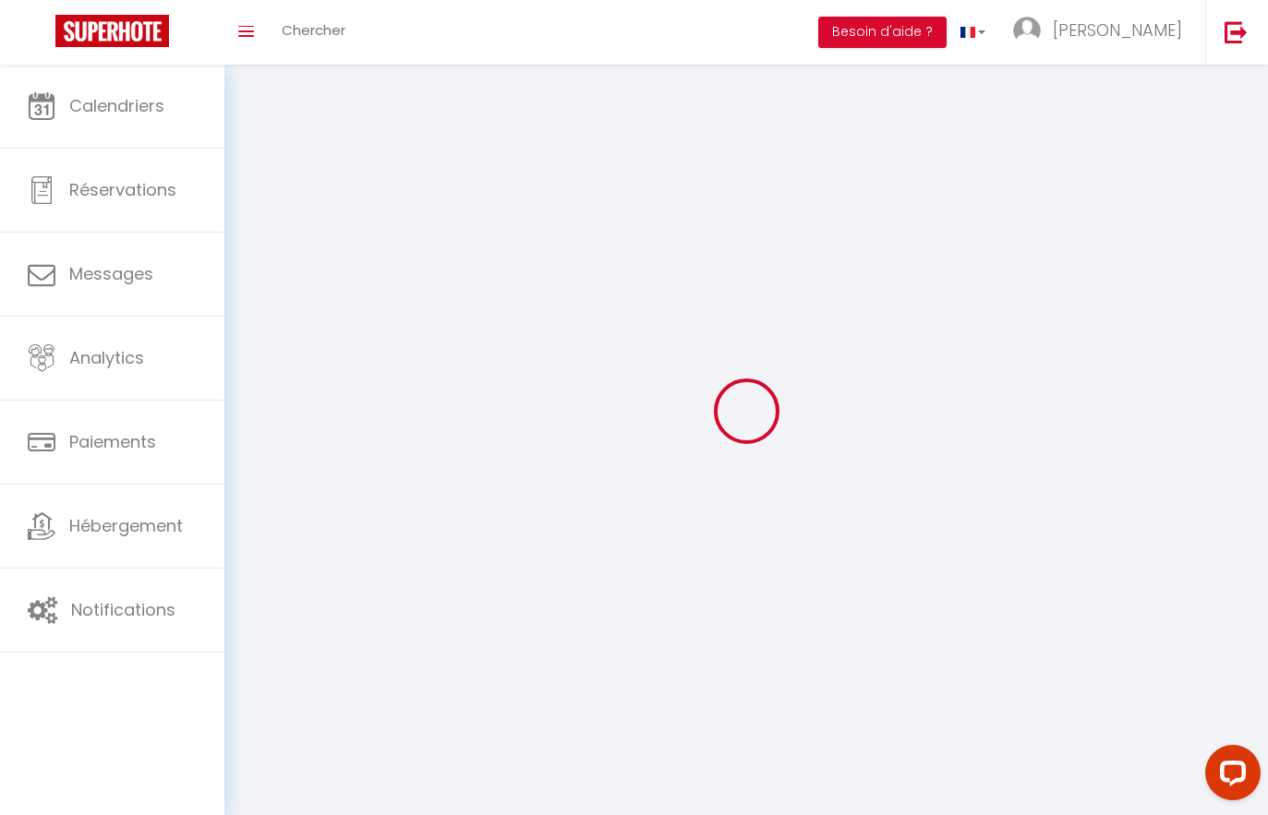
type input "75016"
type input "Epo37cd4qjC9ZeA8M1R2OINu9"
type input "eti8YXb2TEhwCr52IxQKC1KHK"
select select "28"
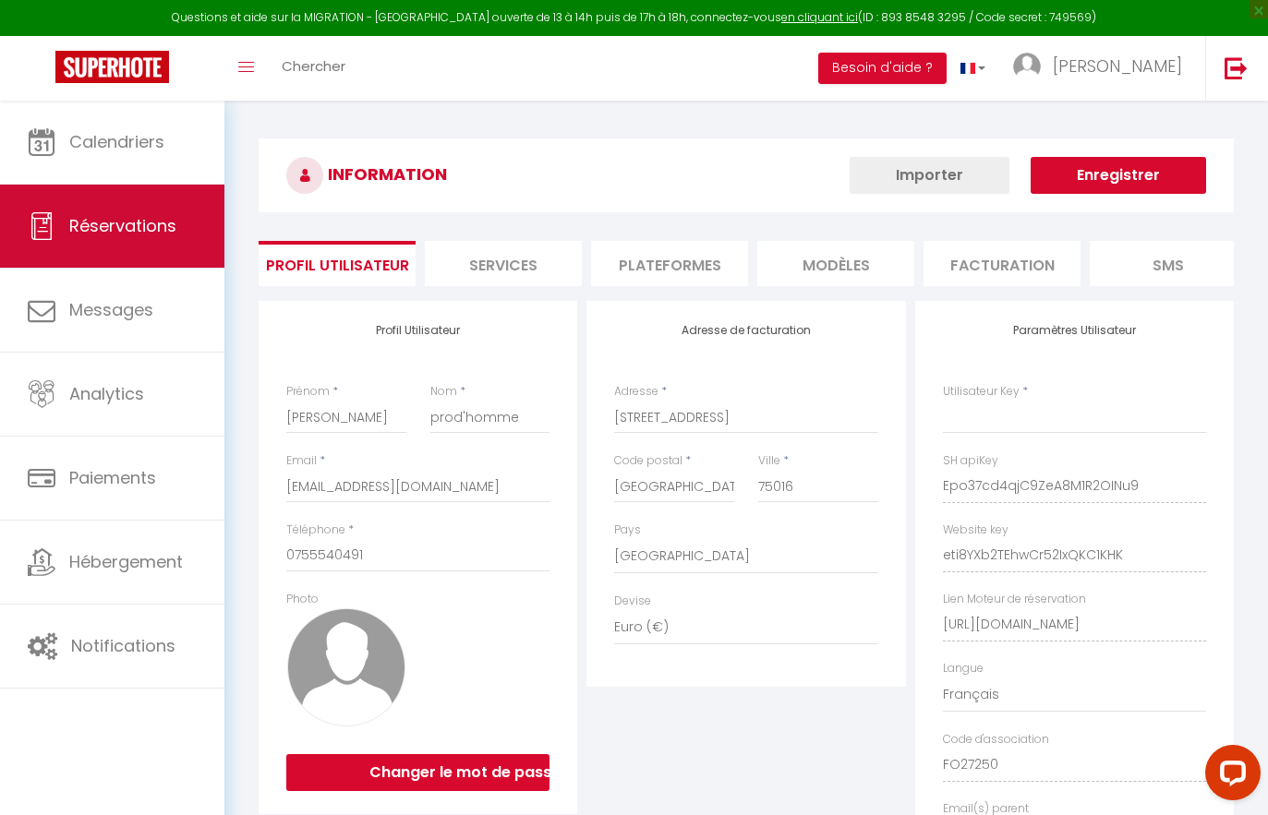
type input "Epo37cd4qjC9ZeA8M1R2OINu9"
type input "eti8YXb2TEhwCr52IxQKC1KHK"
type input "[URL][DOMAIN_NAME]"
select select "fr"
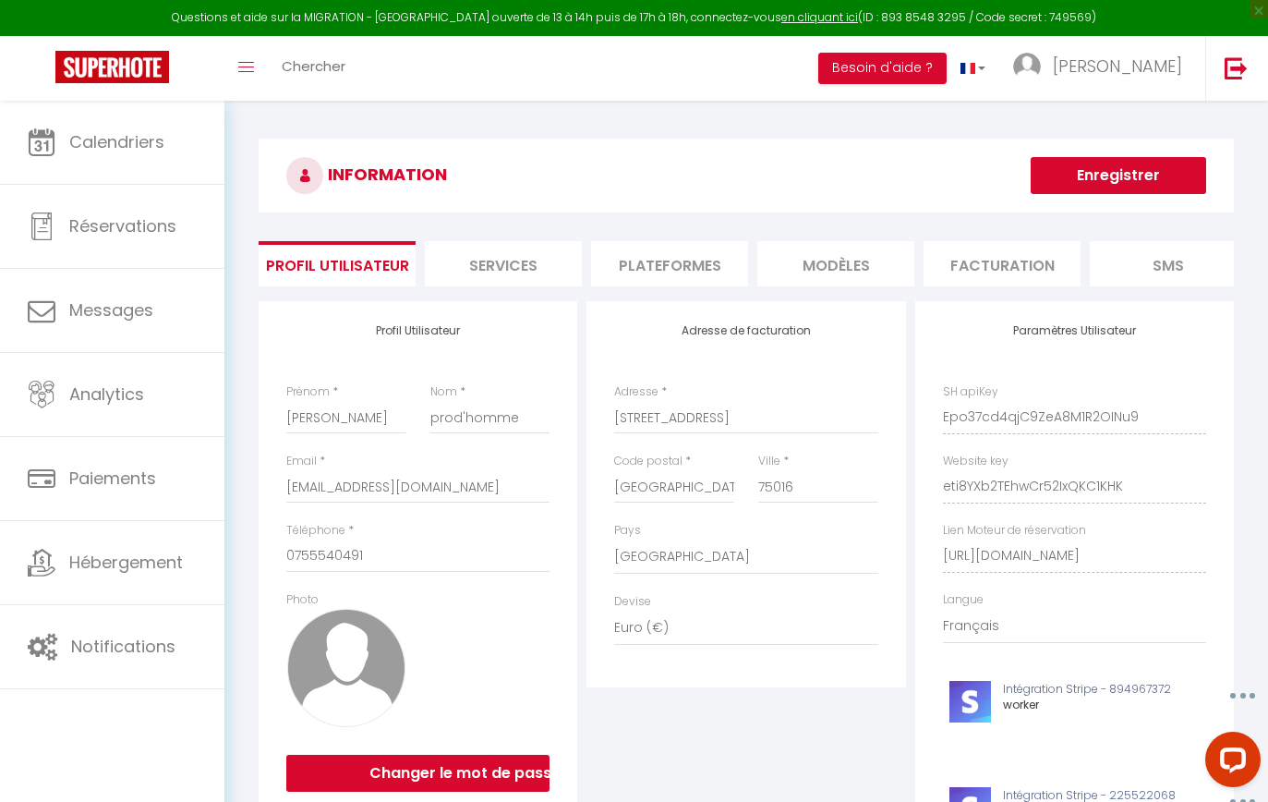
click at [487, 275] on li "Services" at bounding box center [503, 263] width 157 height 45
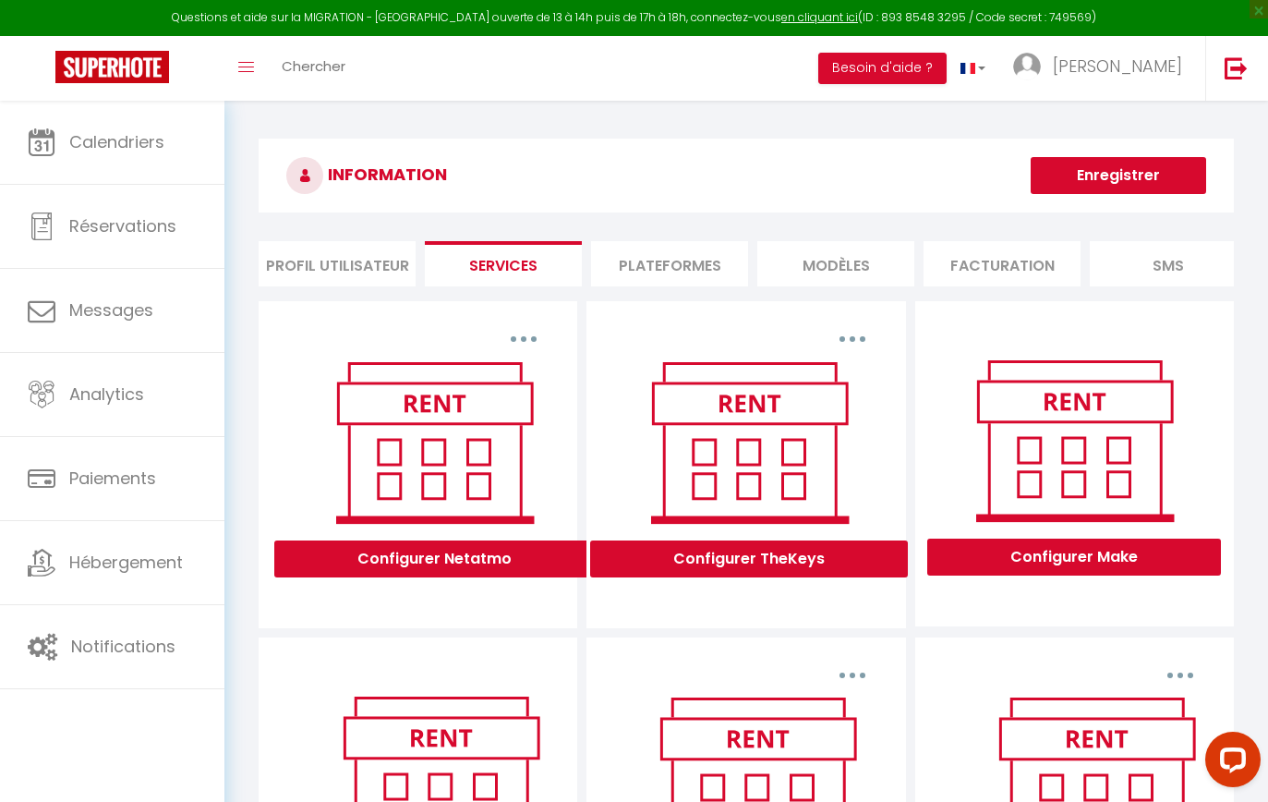
click at [667, 257] on li "Plateformes" at bounding box center [669, 263] width 157 height 45
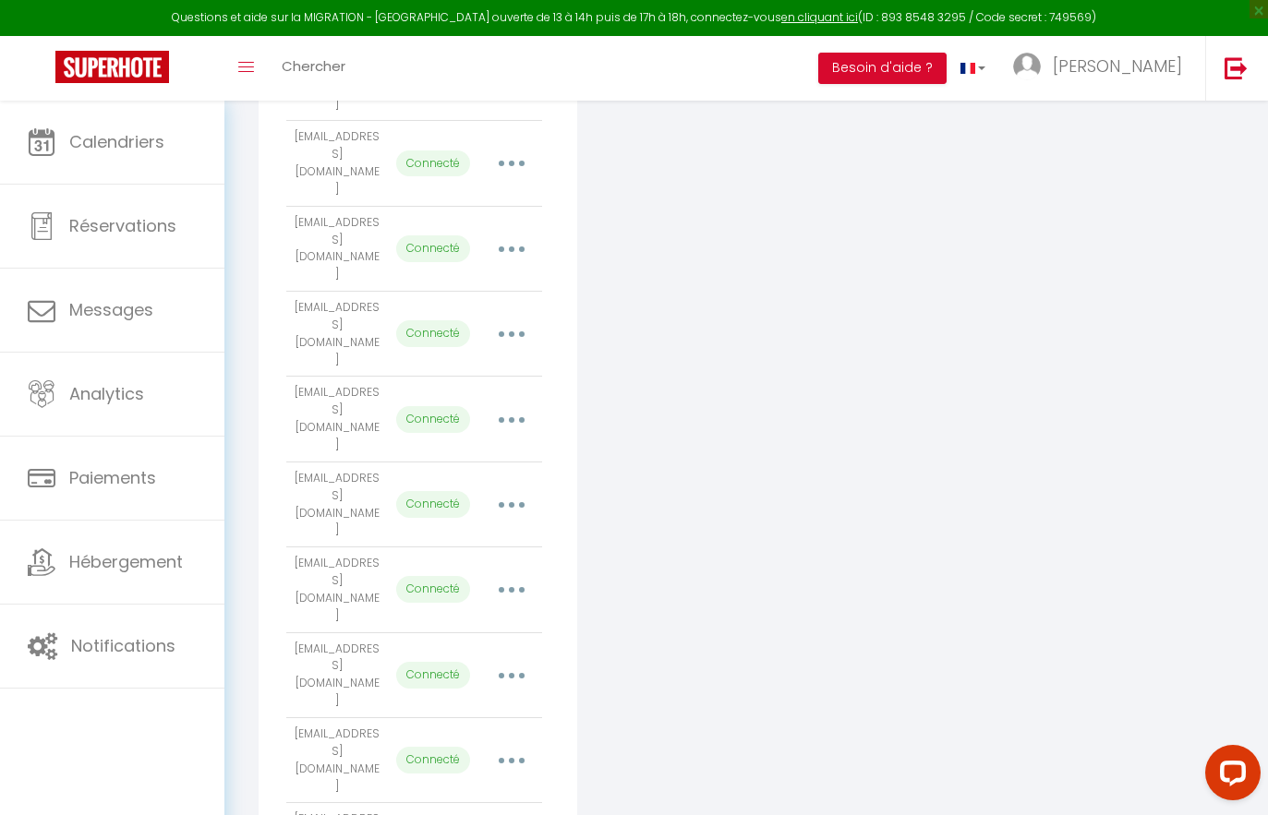
scroll to position [1614, 0]
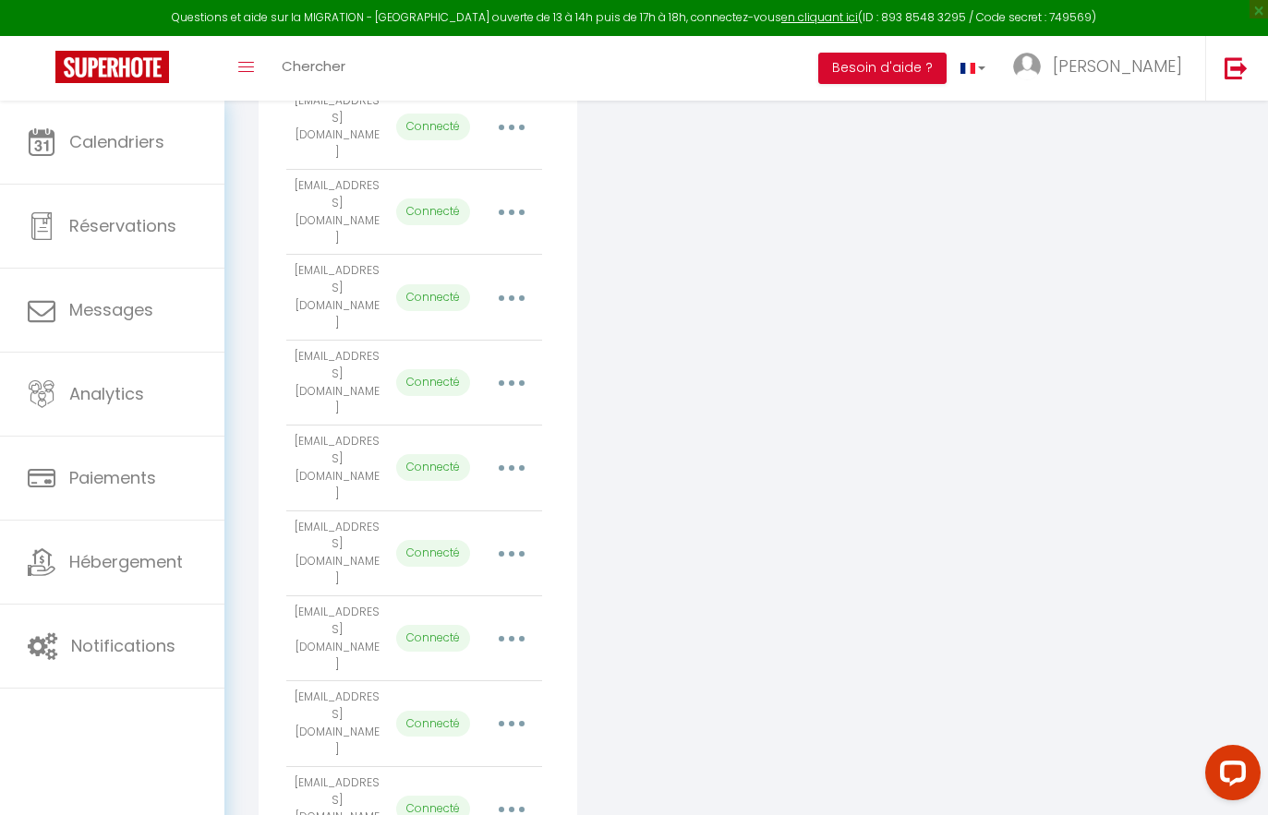
select select "4865"
select select "4868"
select select "4869"
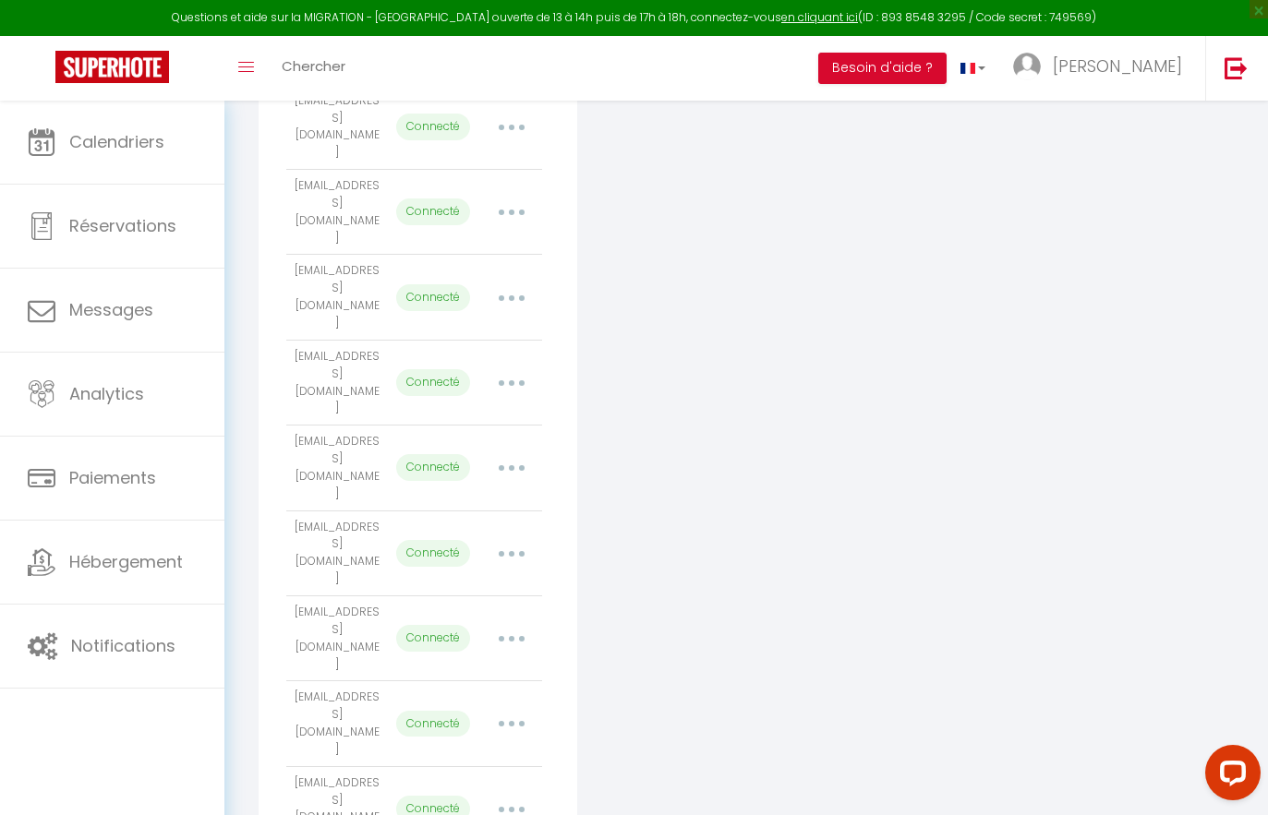
select select "4872"
select select "6015"
select select "4866"
select select "10641"
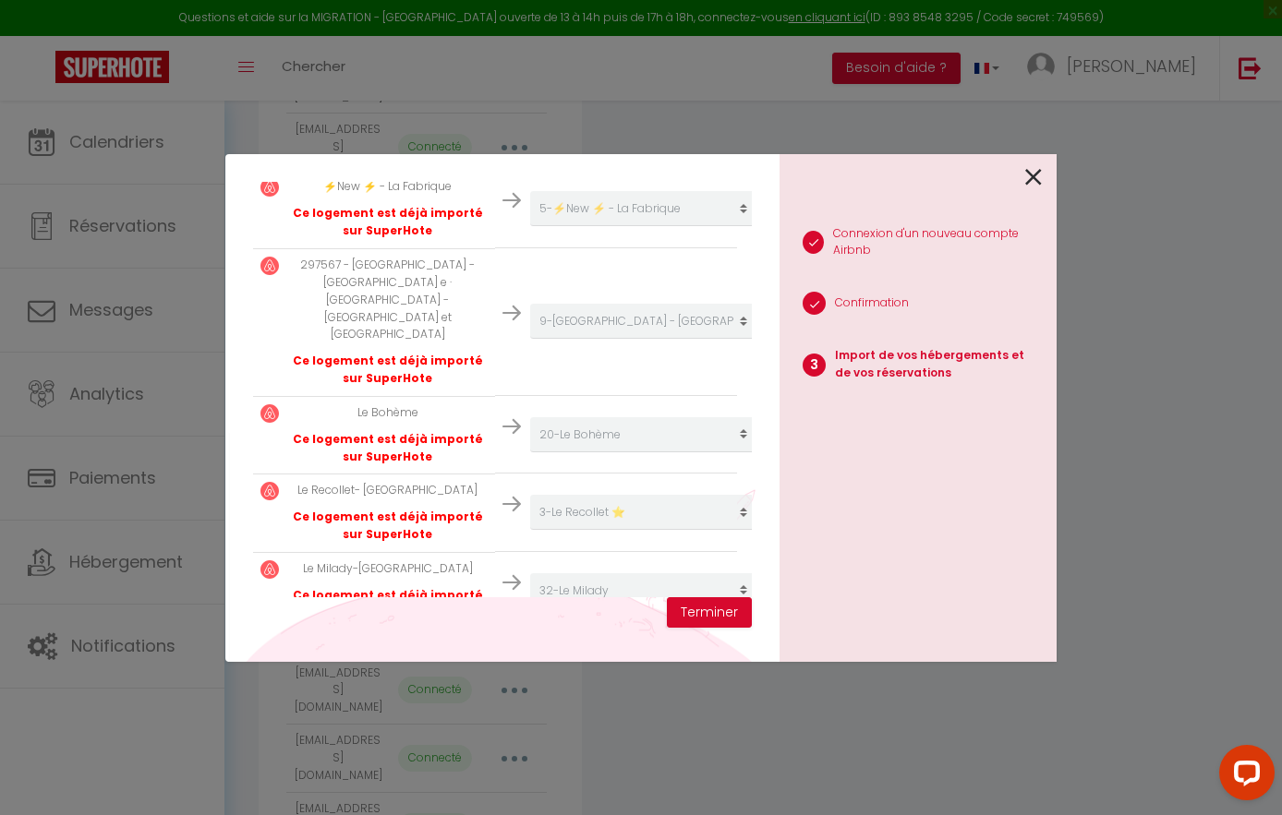
scroll to position [542, 0]
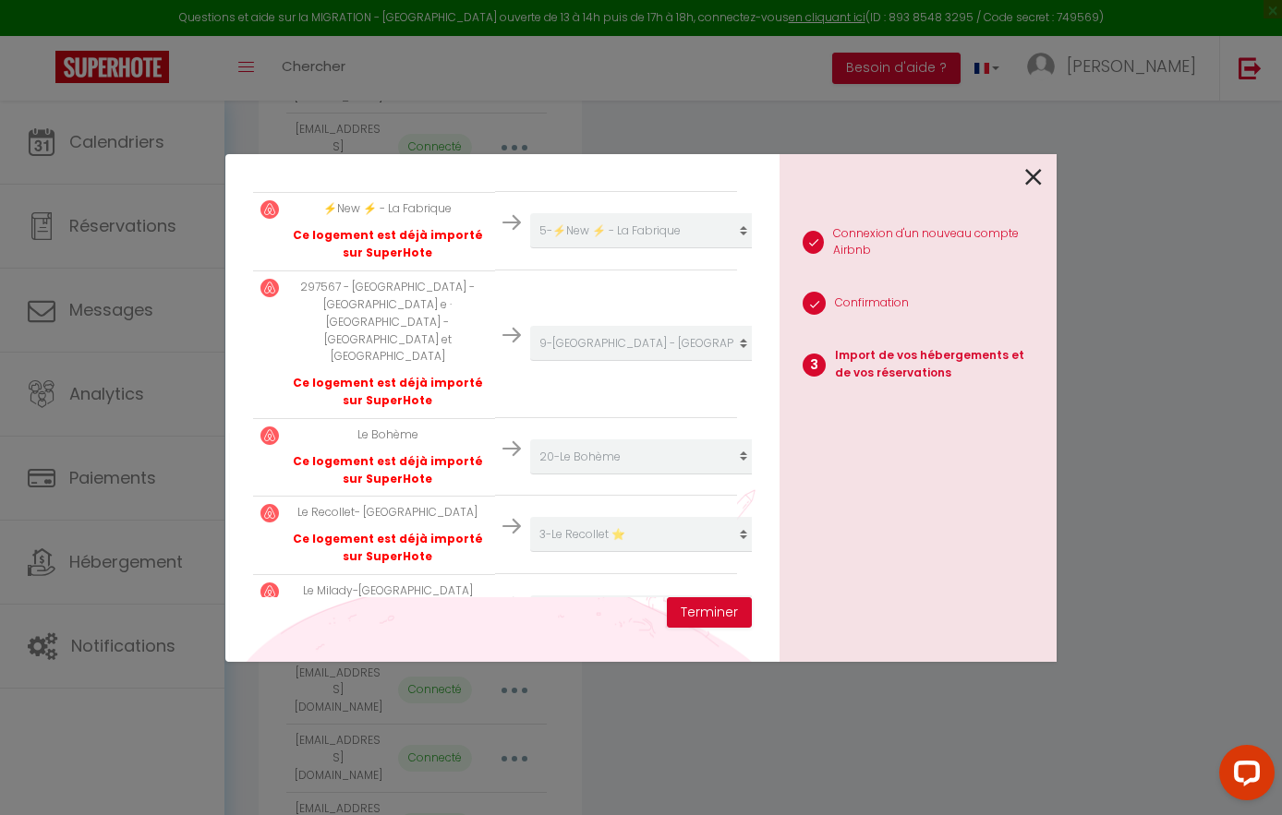
click at [1037, 179] on icon at bounding box center [1033, 177] width 17 height 28
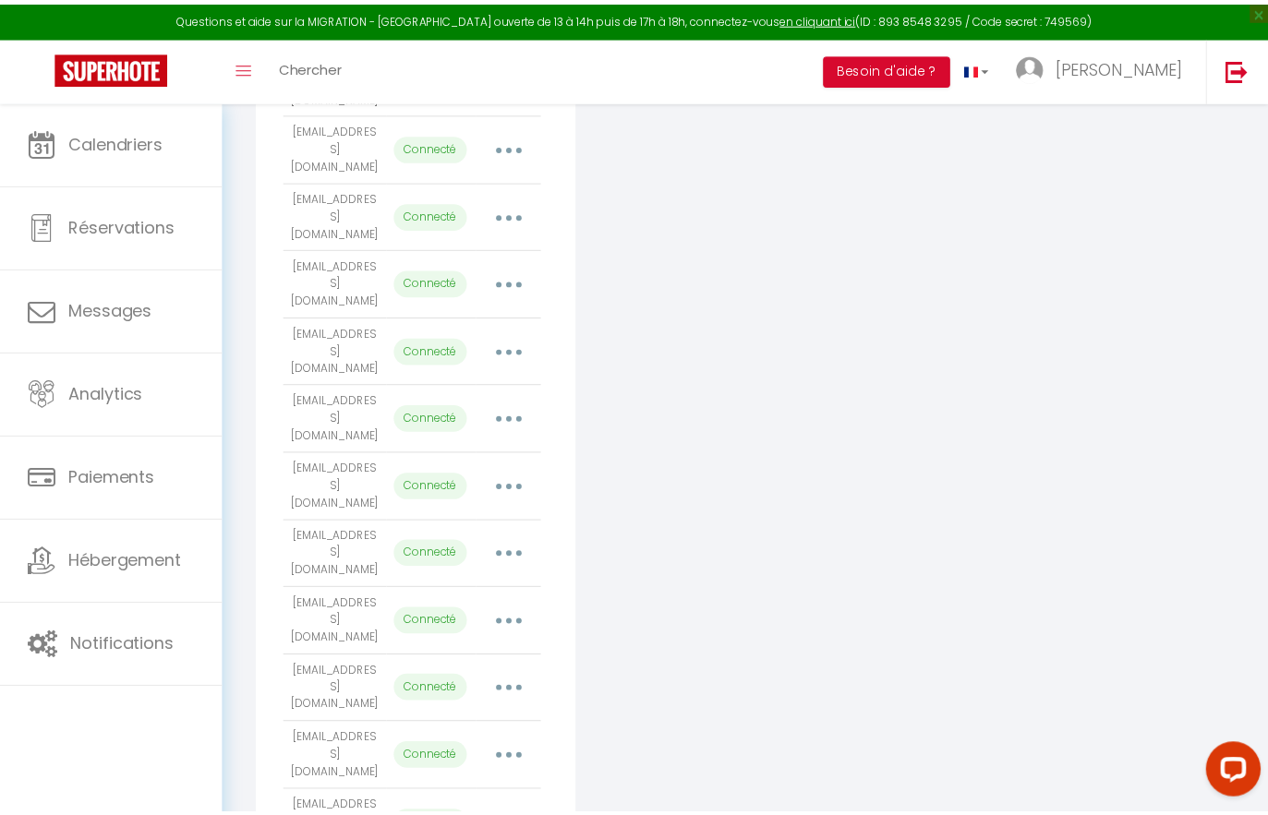
scroll to position [1614, 0]
